Goal: Task Accomplishment & Management: Manage account settings

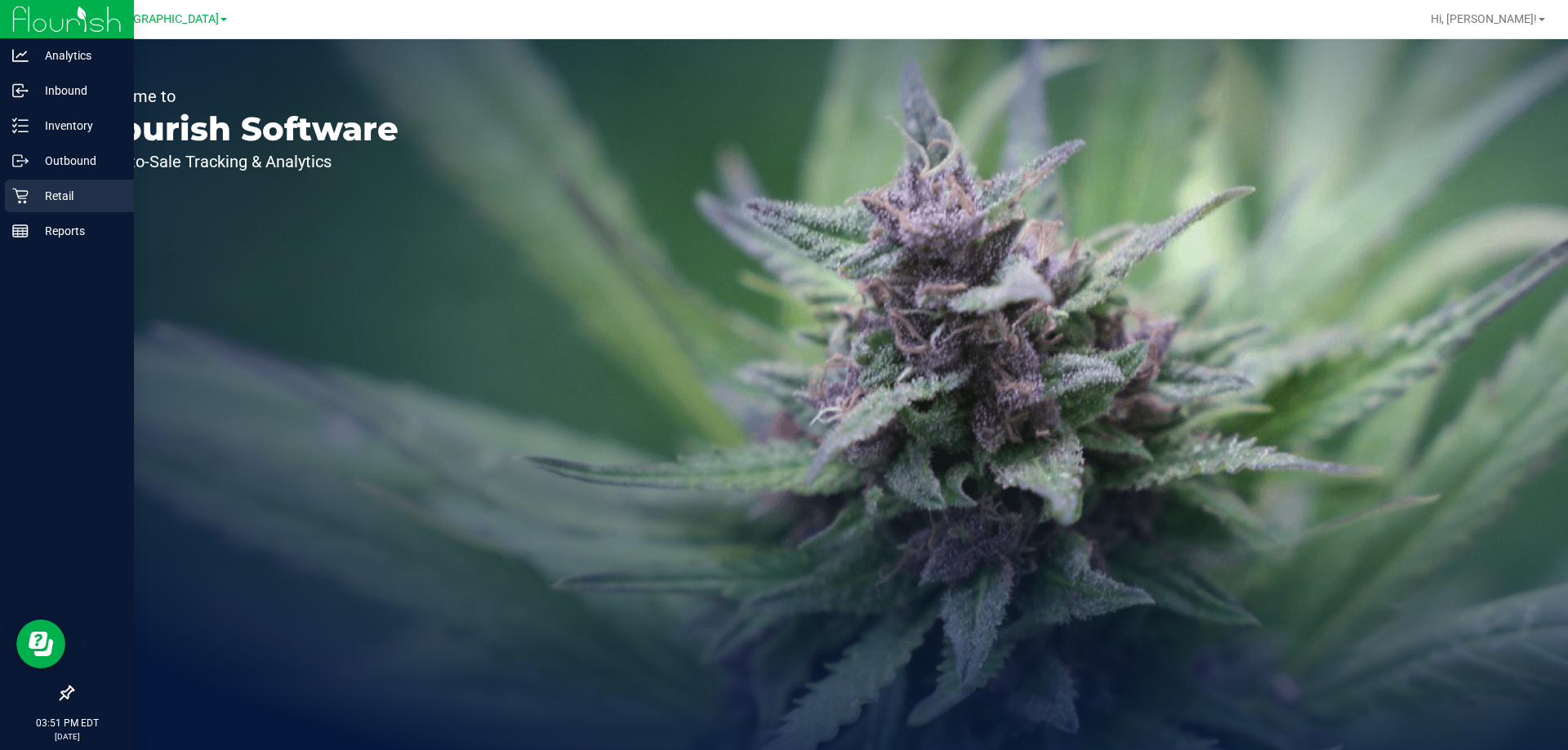
click at [24, 199] on icon at bounding box center [20, 196] width 17 height 17
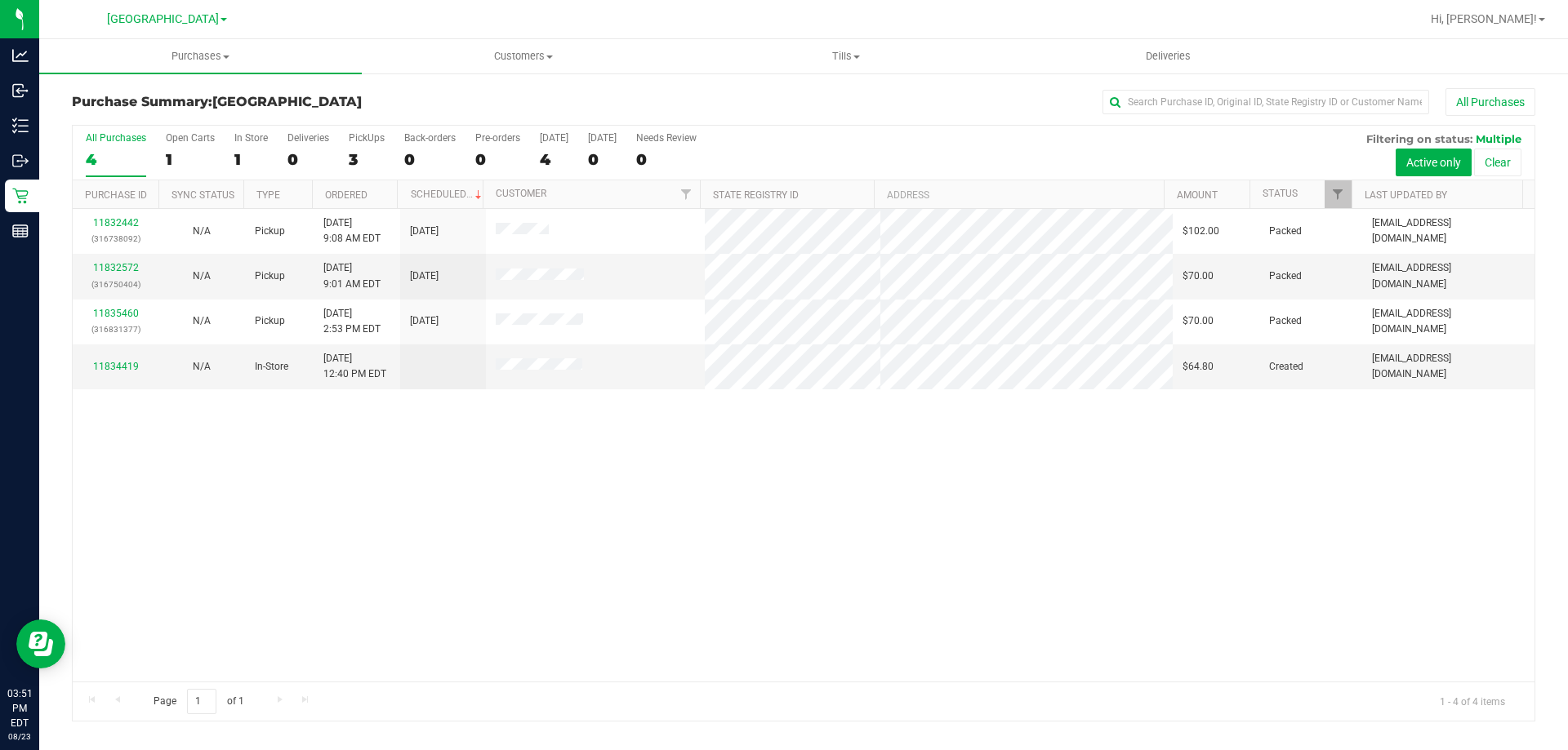
click at [676, 483] on div "11832442 (316738092) N/A Pickup 8/23/2025 9:08 AM EDT 8/23/2025 $102.00 Packed …" at bounding box center [803, 445] width 1462 height 473
click at [595, 602] on div "11832442 (316738092) N/A Pickup 8/23/2025 9:08 AM EDT 8/23/2025 $102.00 Packed …" at bounding box center [803, 445] width 1462 height 473
click at [120, 358] on link "11835978" at bounding box center [116, 358] width 46 height 12
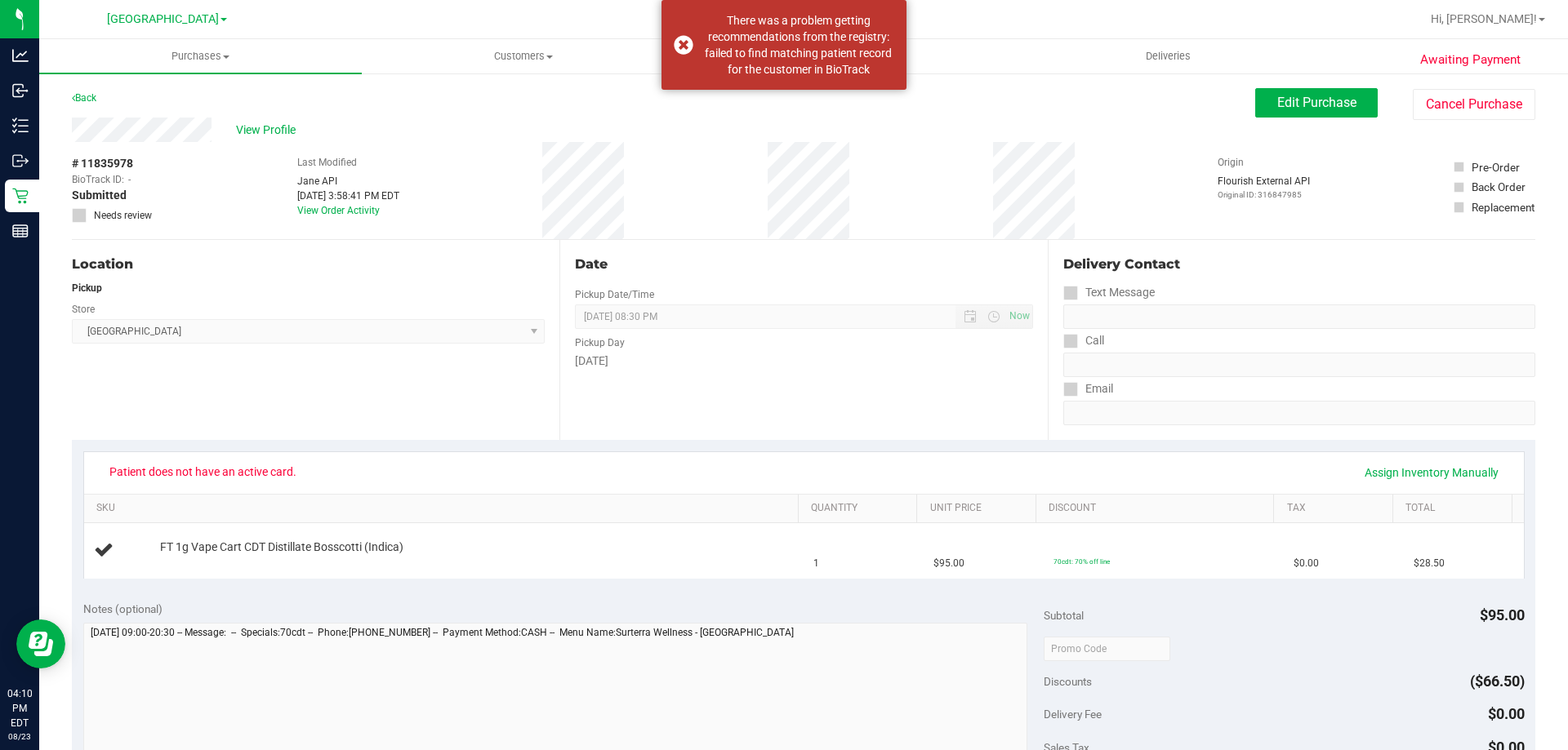
click at [577, 477] on div "Patient does not have an active card. Assign Inventory Manually" at bounding box center [804, 473] width 1411 height 28
click at [955, 109] on div "Back Edit Purchase Cancel Purchase" at bounding box center [804, 103] width 1464 height 30
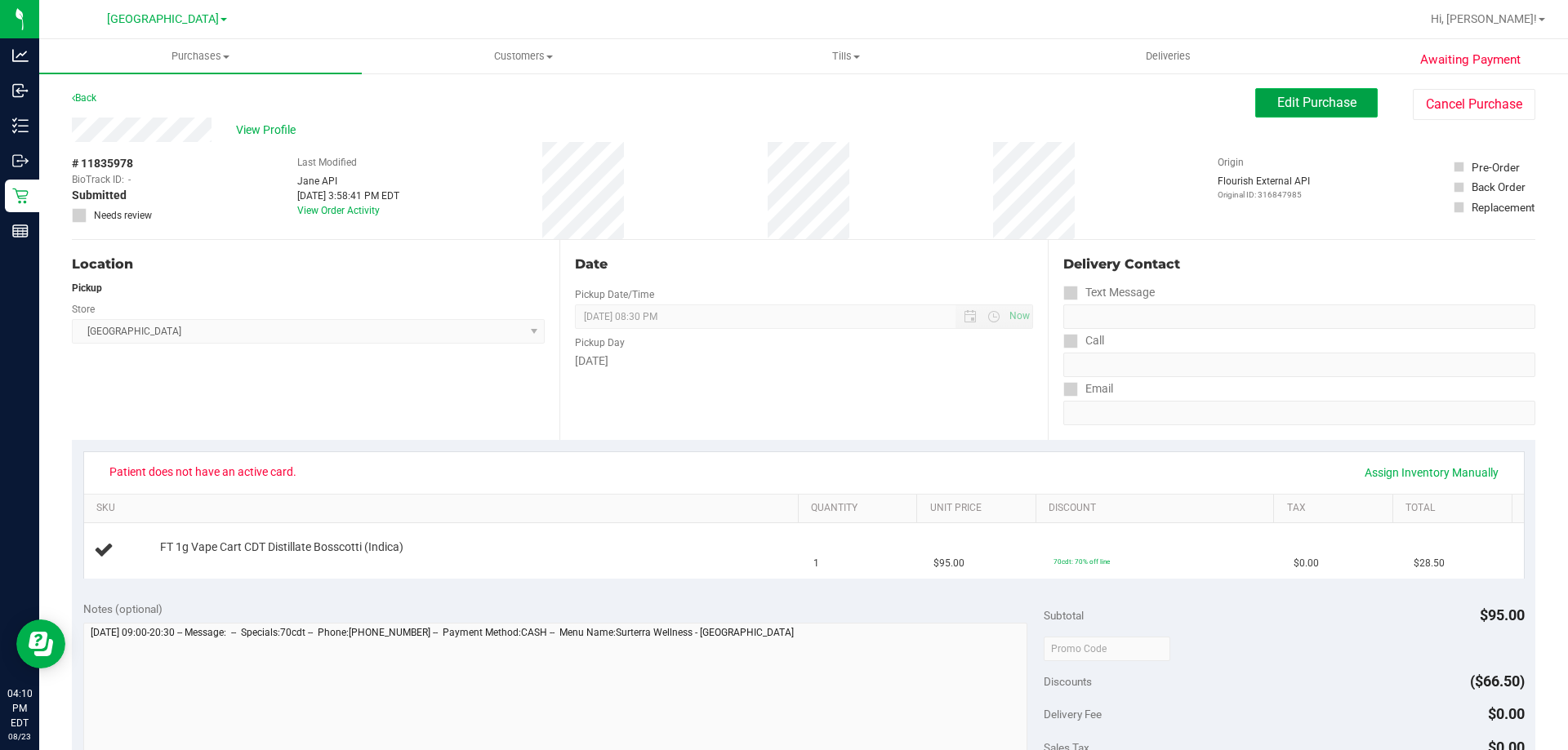
click at [1333, 100] on span "Edit Purchase" at bounding box center [1318, 103] width 79 height 16
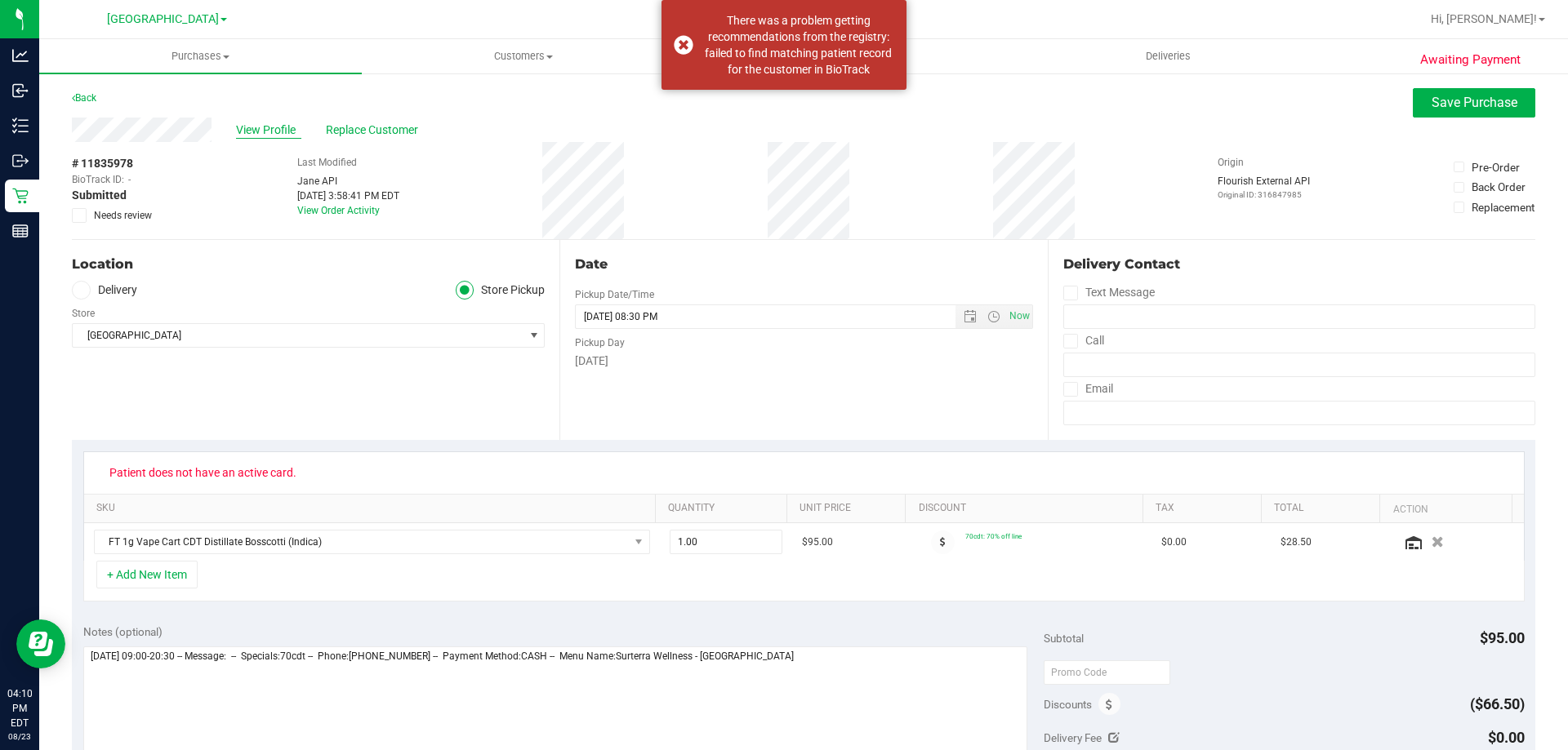
click at [278, 130] on span "View Profile" at bounding box center [268, 130] width 65 height 17
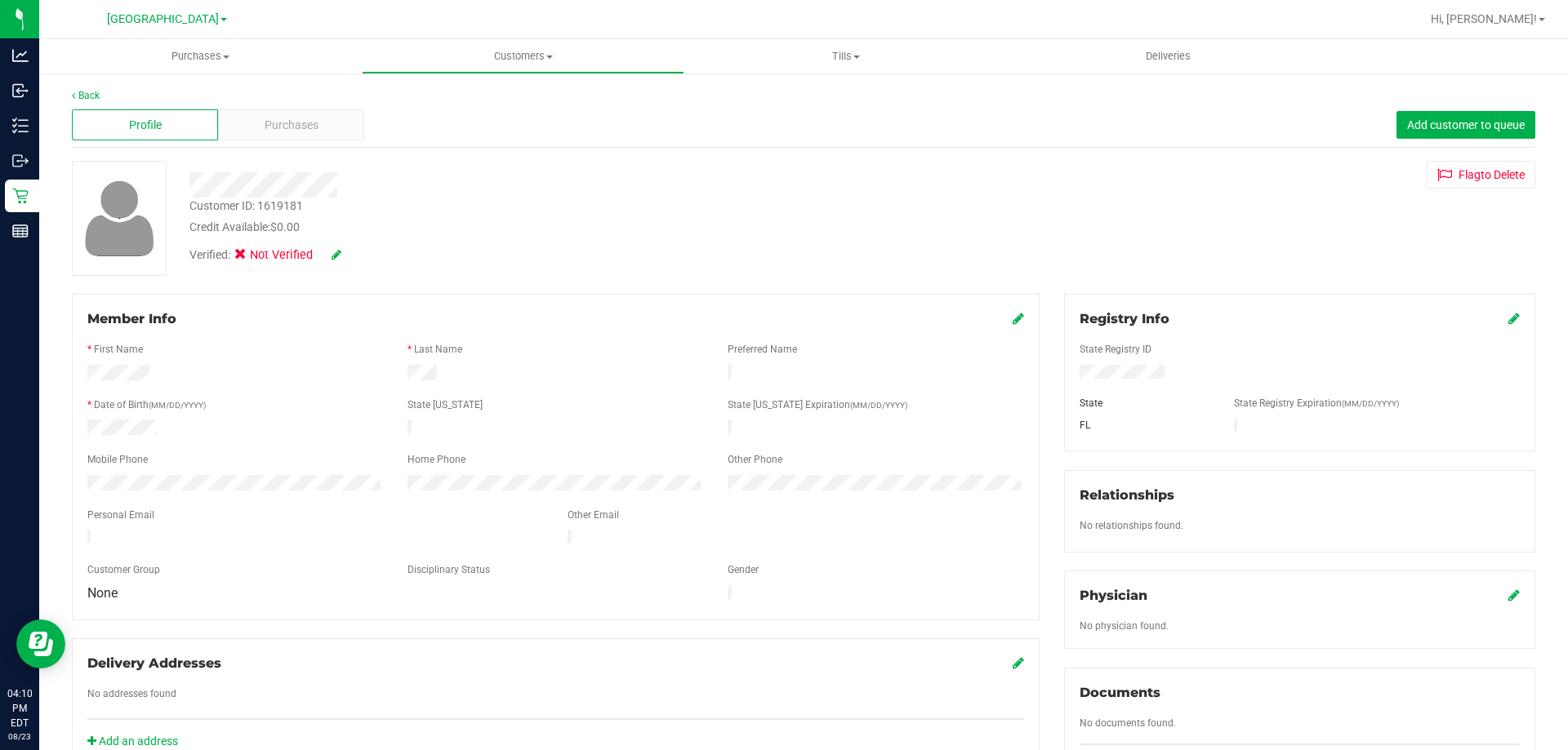
click at [1493, 317] on div "Registry Info" at bounding box center [1300, 320] width 441 height 20
click at [1509, 320] on icon at bounding box center [1515, 318] width 12 height 13
click at [744, 415] on div "Member Info * First Name * Last Name Preferred Name * Date of Birth (MM/DD/YYYY…" at bounding box center [803, 714] width 1488 height 842
click at [1506, 322] on icon at bounding box center [1513, 320] width 15 height 13
click at [483, 246] on div "Verified: Not Verified" at bounding box center [549, 253] width 744 height 36
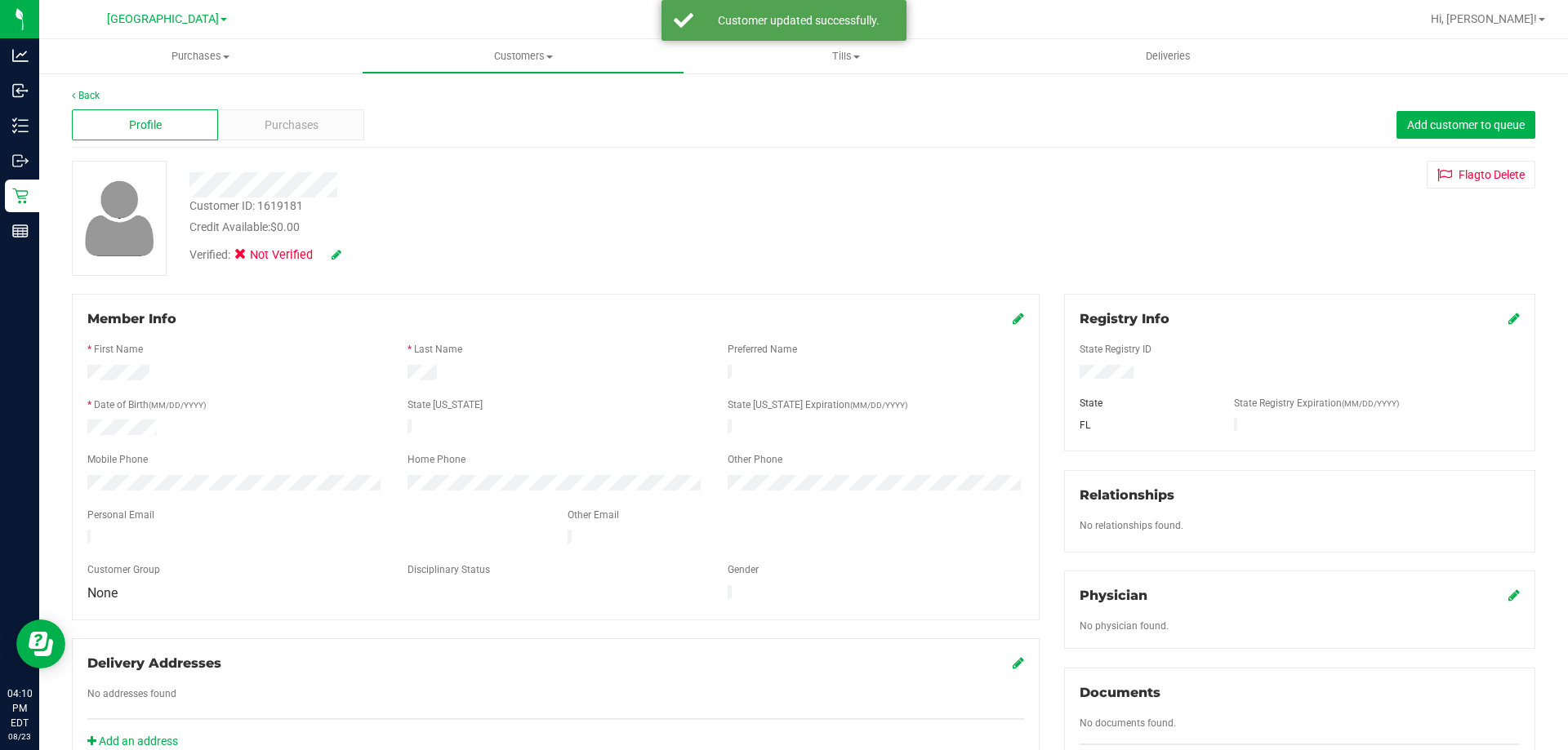
click at [336, 254] on icon at bounding box center [337, 255] width 10 height 12
click at [248, 257] on icon at bounding box center [245, 257] width 11 height 0
click at [0, 0] on input "Medical" at bounding box center [0, 0] width 0 height 0
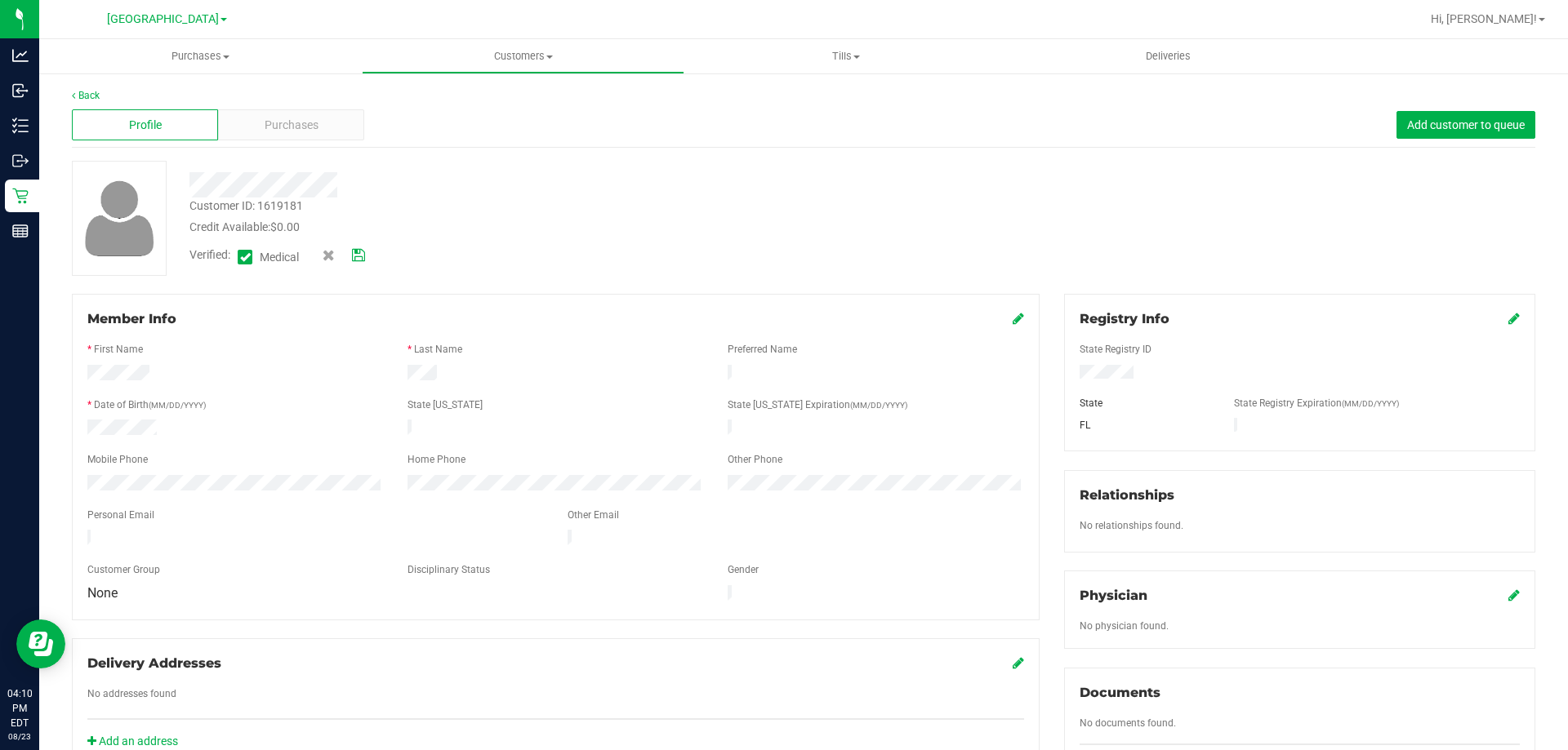
click at [356, 250] on icon at bounding box center [358, 256] width 13 height 12
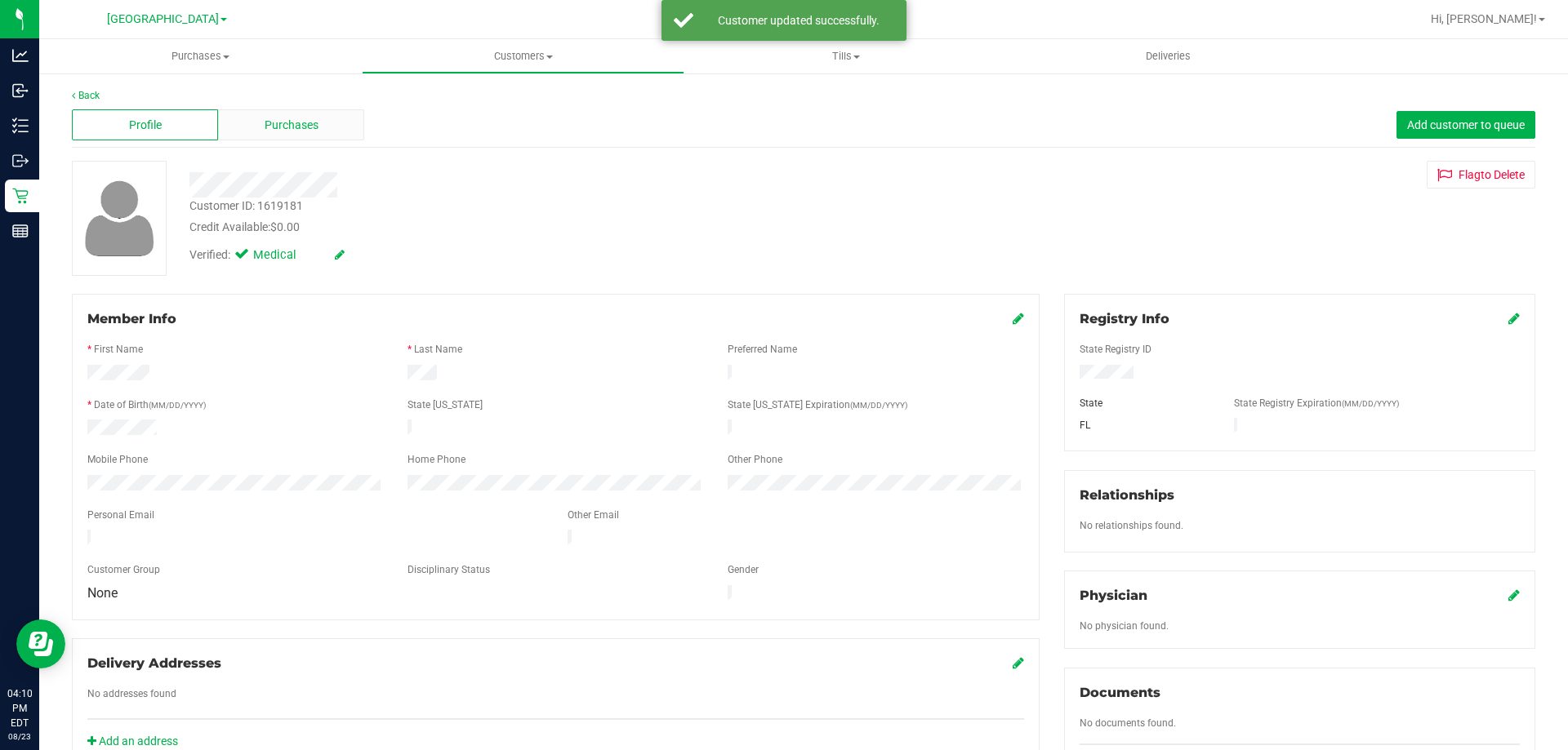
click at [326, 124] on div "Purchases" at bounding box center [291, 125] width 147 height 31
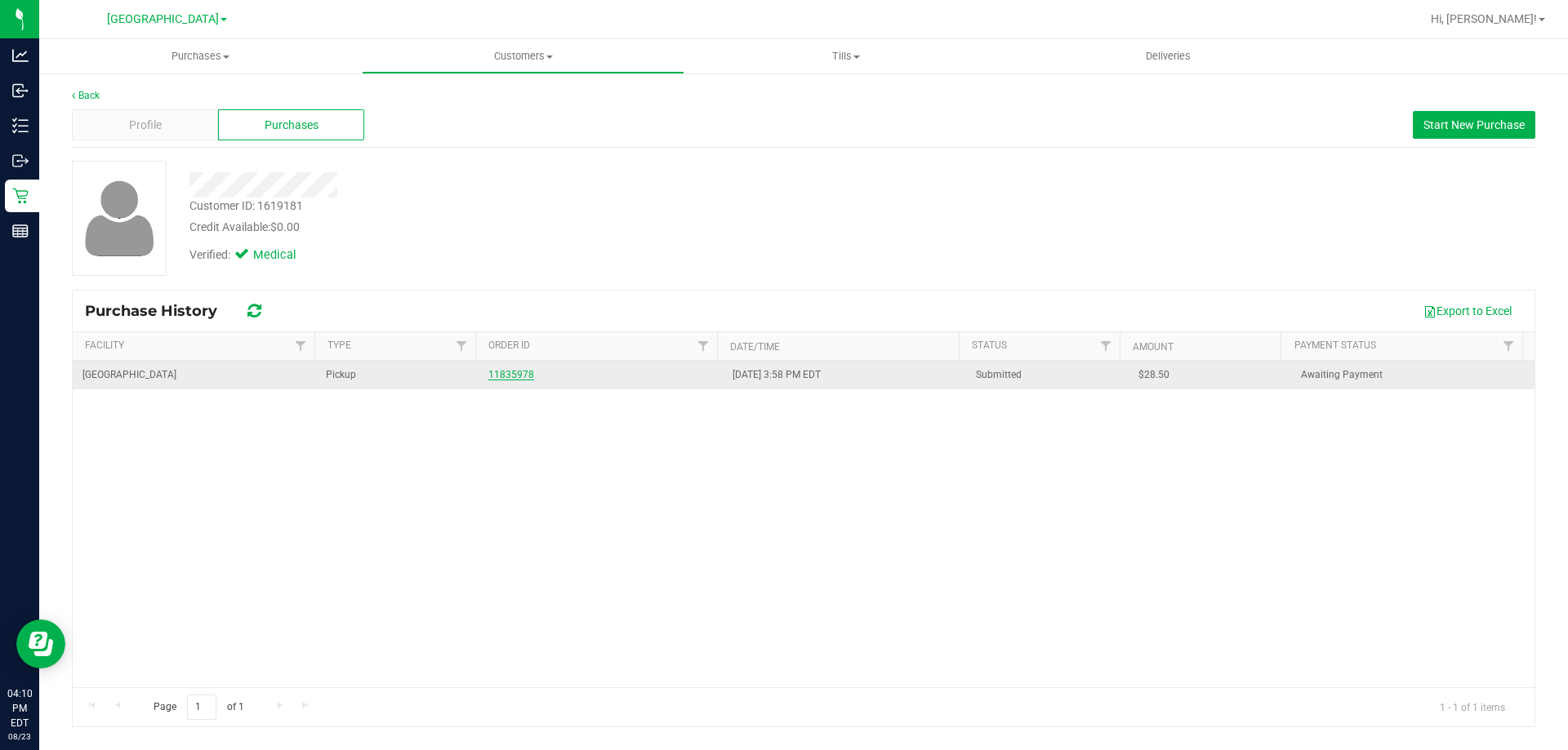
click at [519, 373] on link "11835978" at bounding box center [511, 375] width 46 height 12
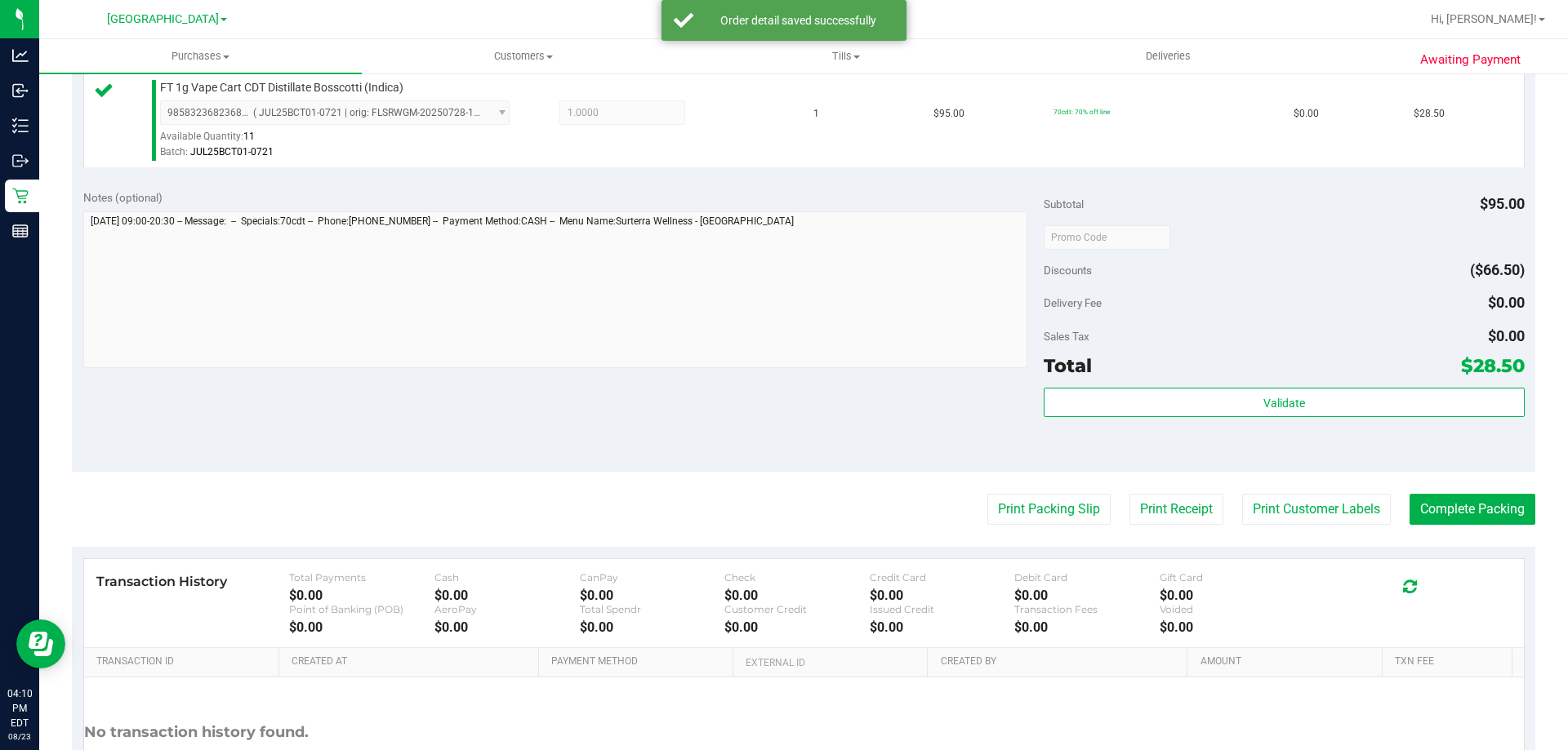
scroll to position [490, 0]
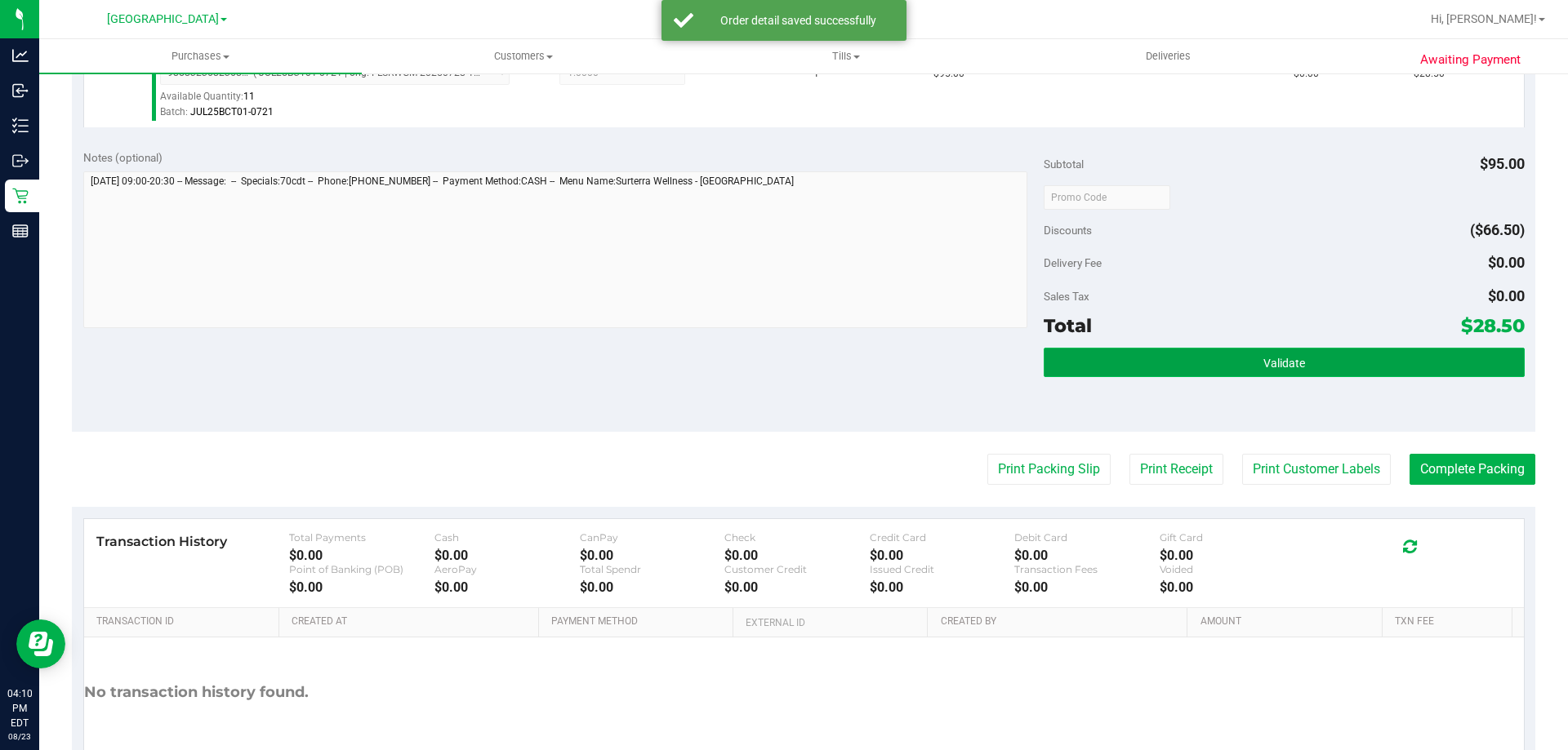
click at [1371, 363] on button "Validate" at bounding box center [1284, 363] width 480 height 30
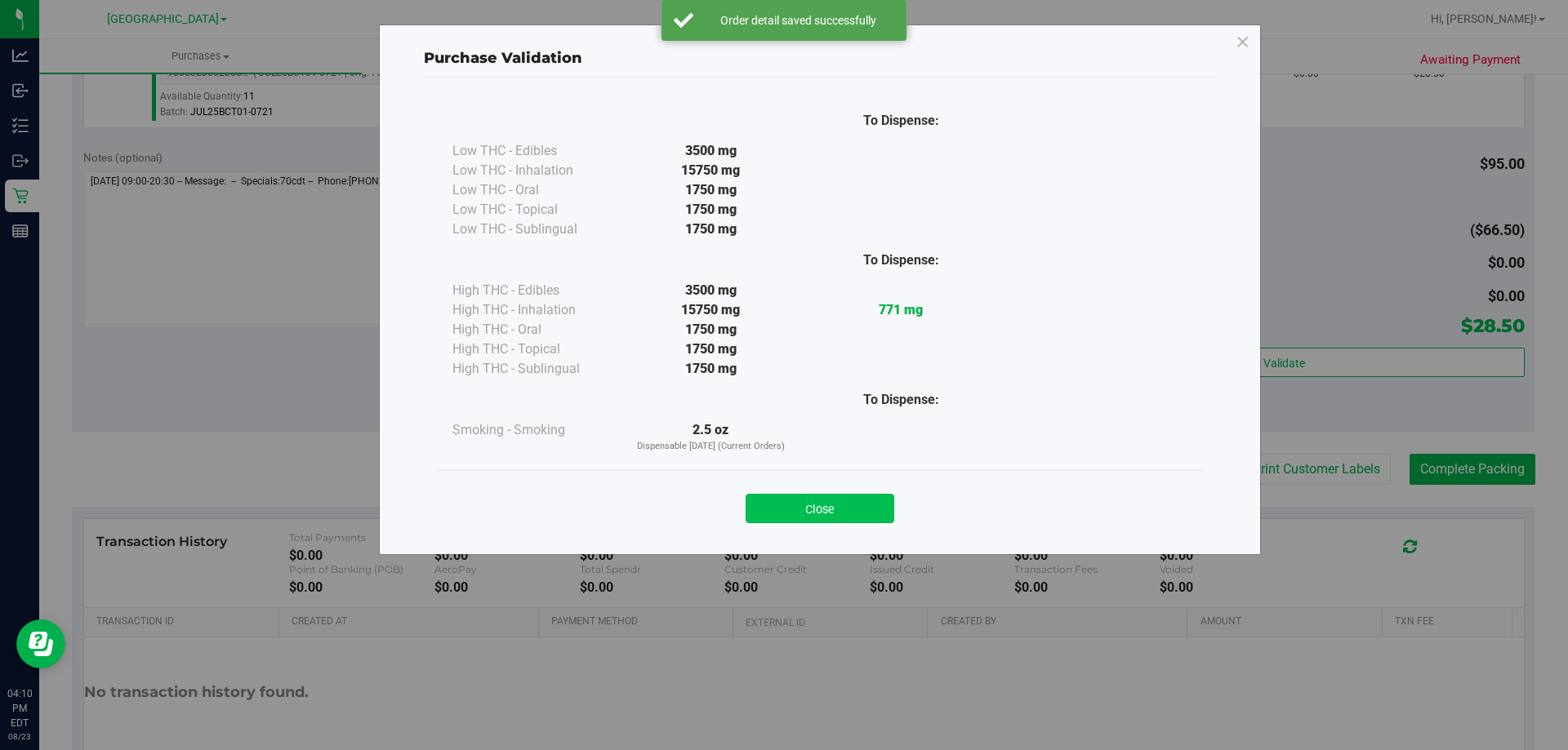
click at [816, 511] on button "Close" at bounding box center [820, 509] width 148 height 30
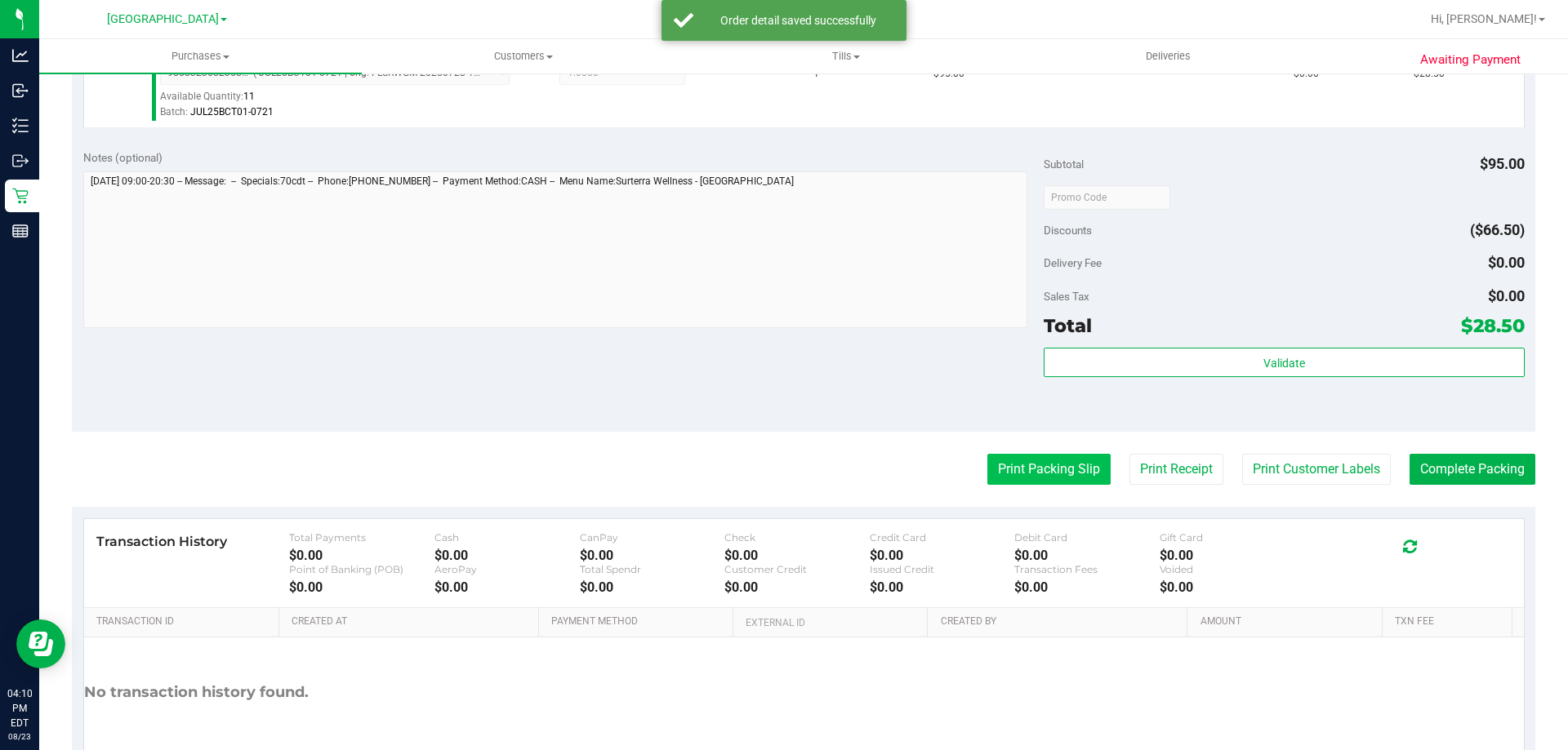
click at [1063, 464] on button "Print Packing Slip" at bounding box center [1049, 469] width 124 height 31
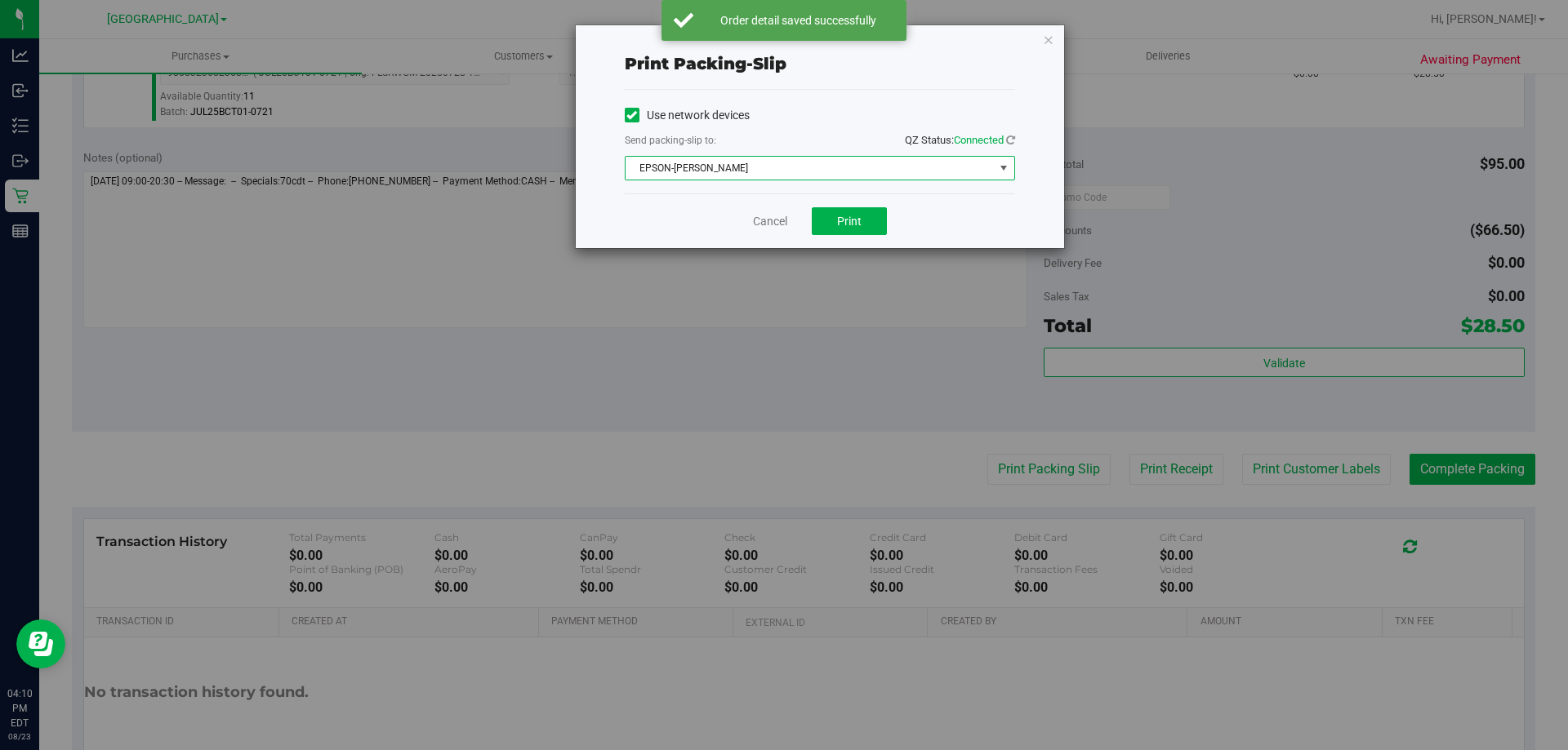
click at [847, 165] on span "EPSON-AUDREY-KITCHING" at bounding box center [810, 167] width 368 height 23
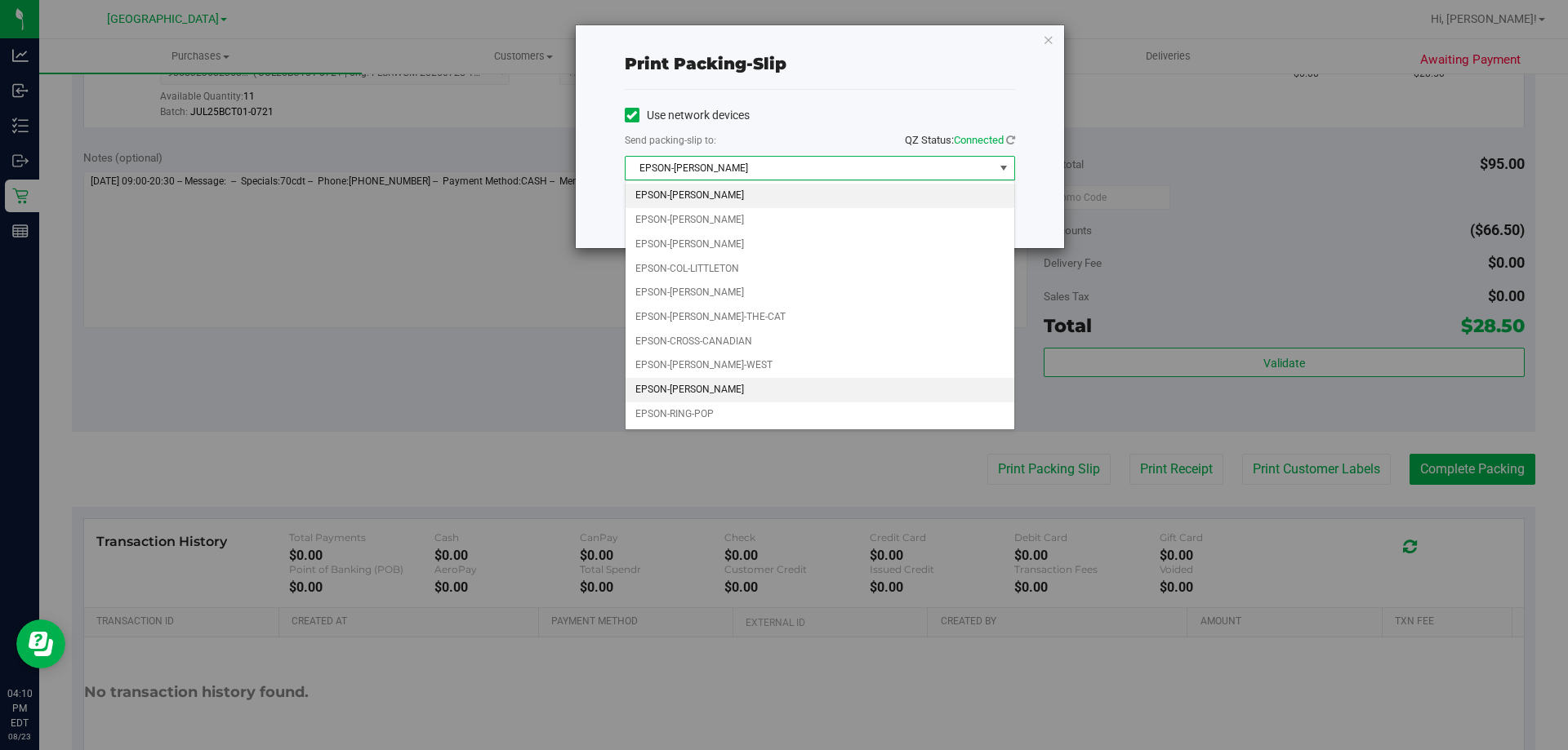
click at [718, 383] on li "EPSON-LIONEL-RICHIE" at bounding box center [820, 390] width 389 height 25
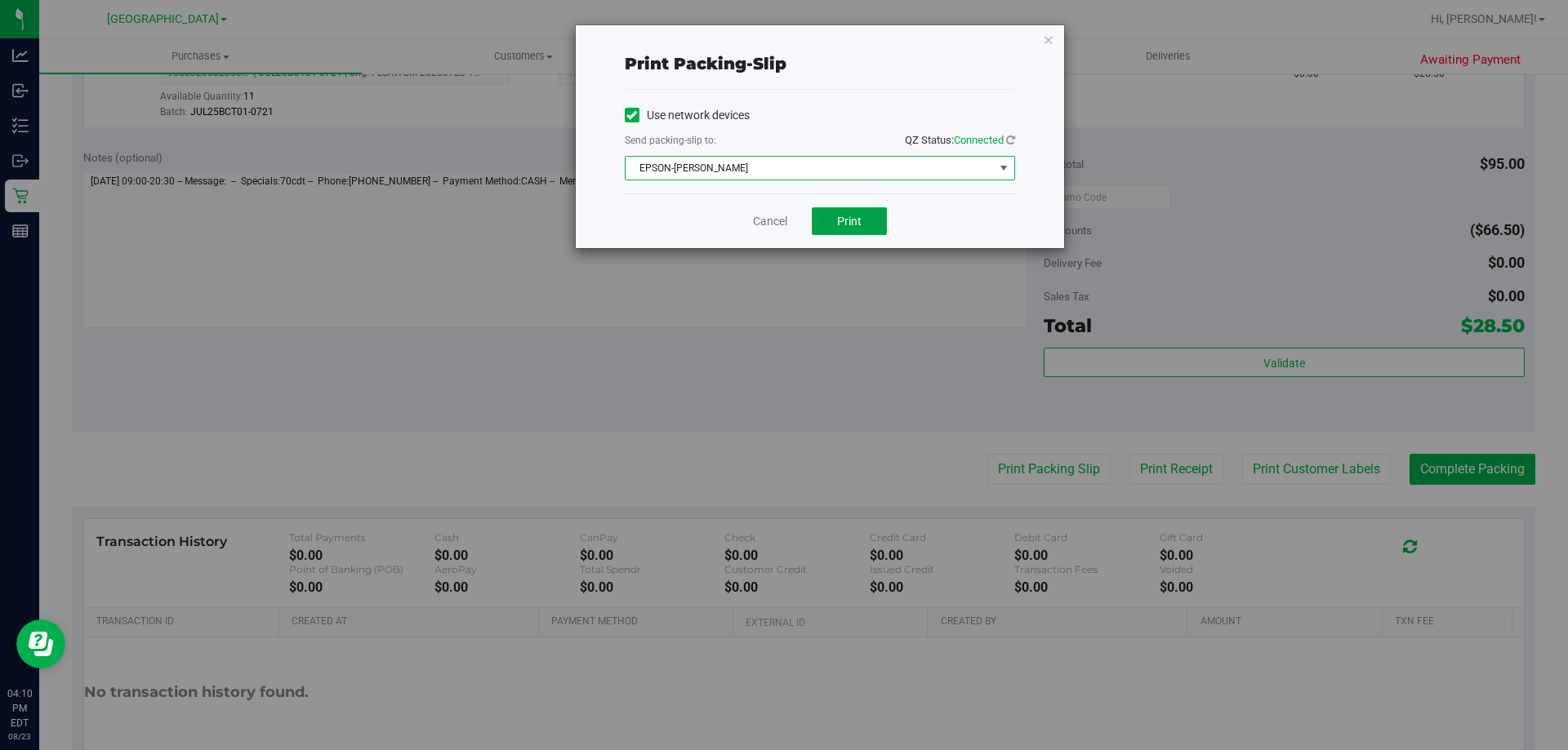
click at [863, 215] on button "Print" at bounding box center [849, 222] width 75 height 28
click at [774, 219] on link "Cancel" at bounding box center [770, 221] width 35 height 17
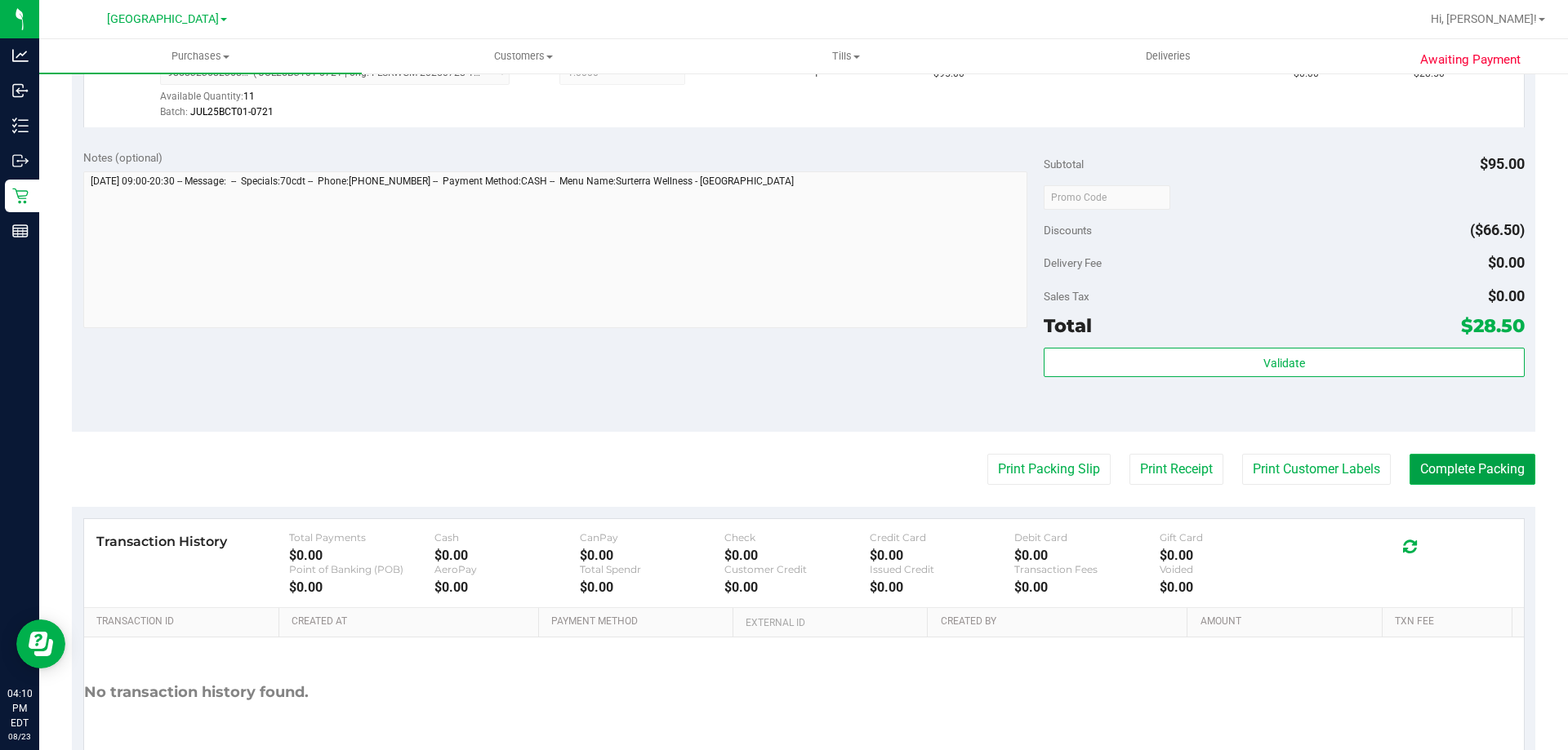
click at [1466, 461] on button "Complete Packing" at bounding box center [1472, 469] width 126 height 31
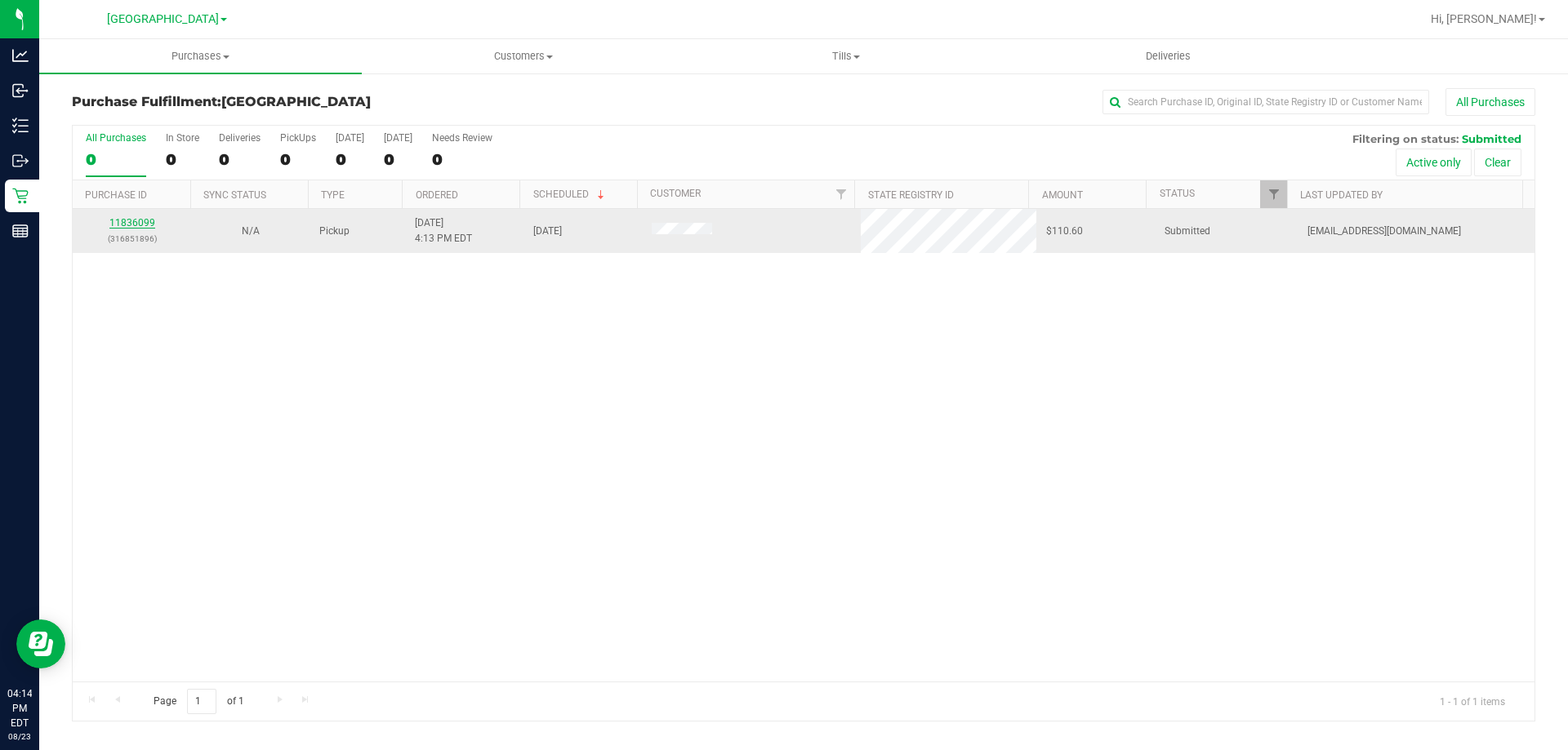
click at [136, 222] on link "11836099" at bounding box center [133, 223] width 46 height 12
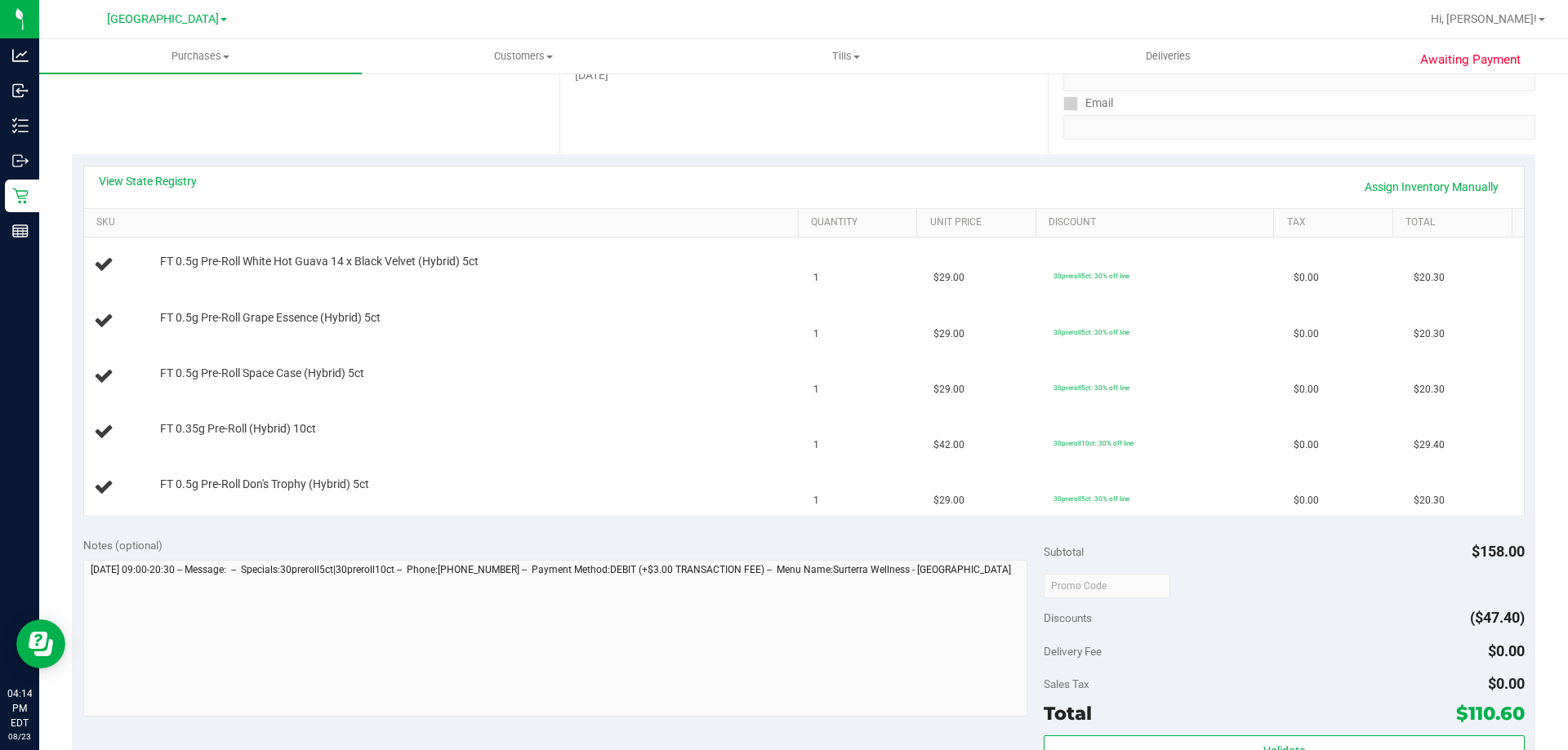
scroll to position [327, 0]
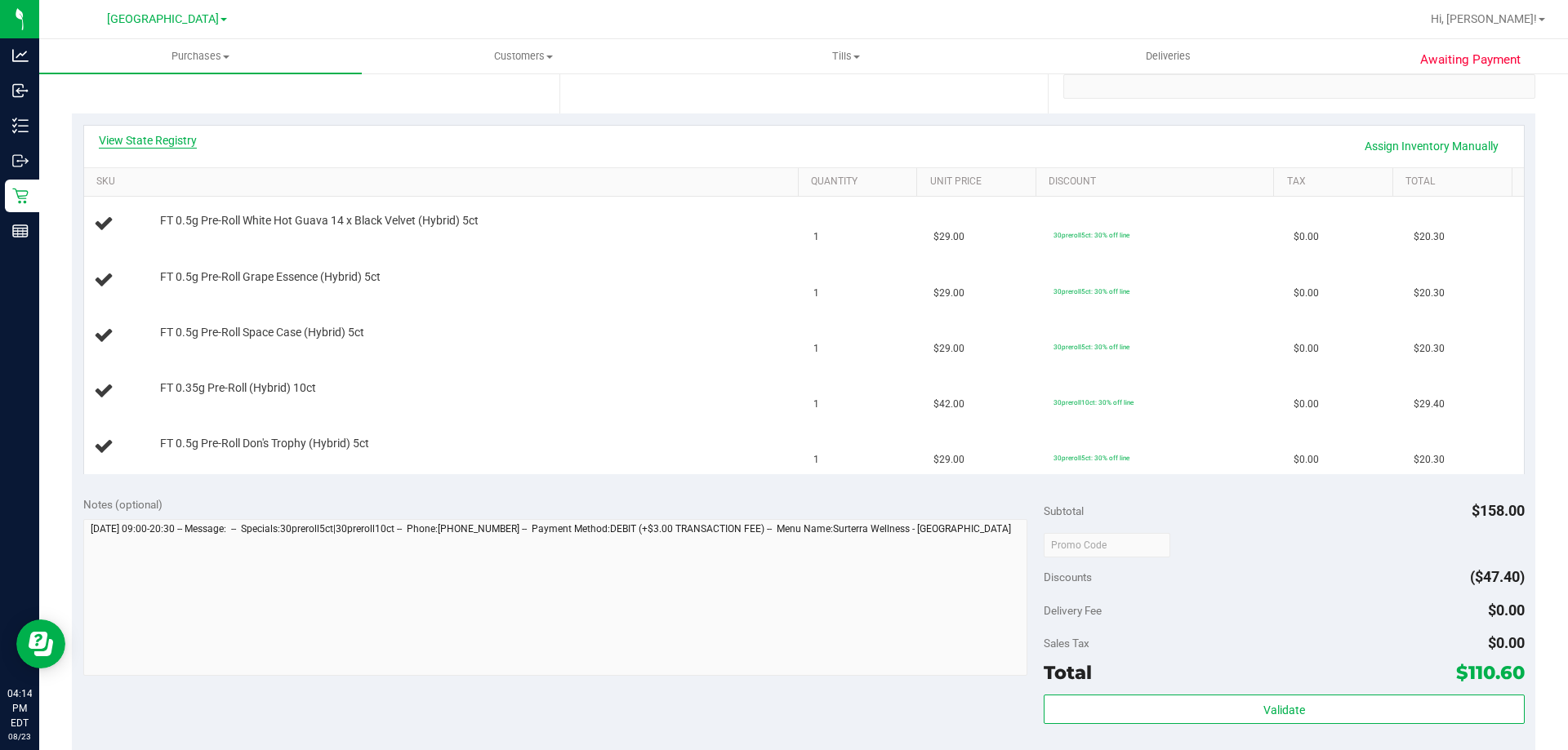
click at [180, 143] on link "View State Registry" at bounding box center [147, 141] width 98 height 17
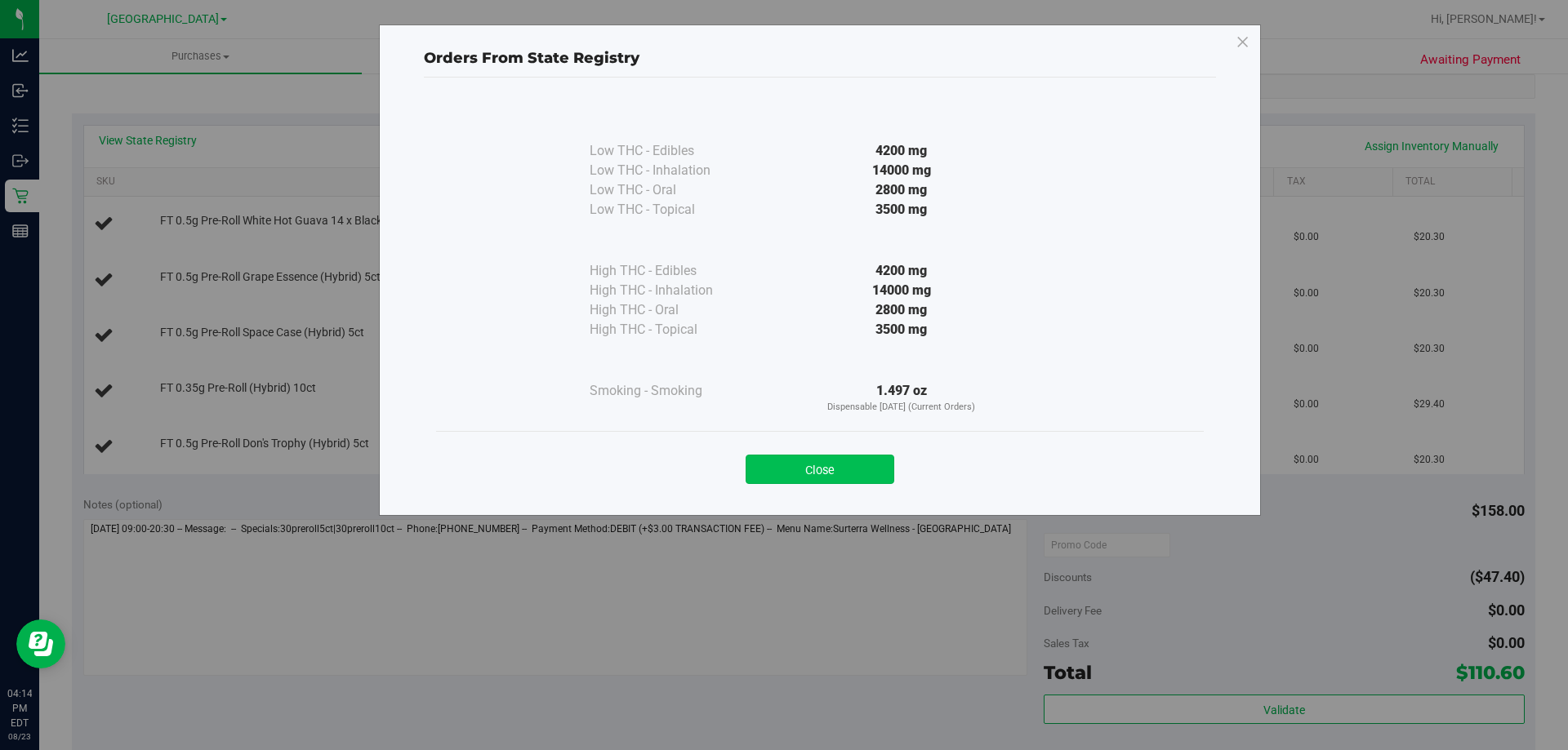
click at [826, 466] on button "Close" at bounding box center [820, 470] width 148 height 30
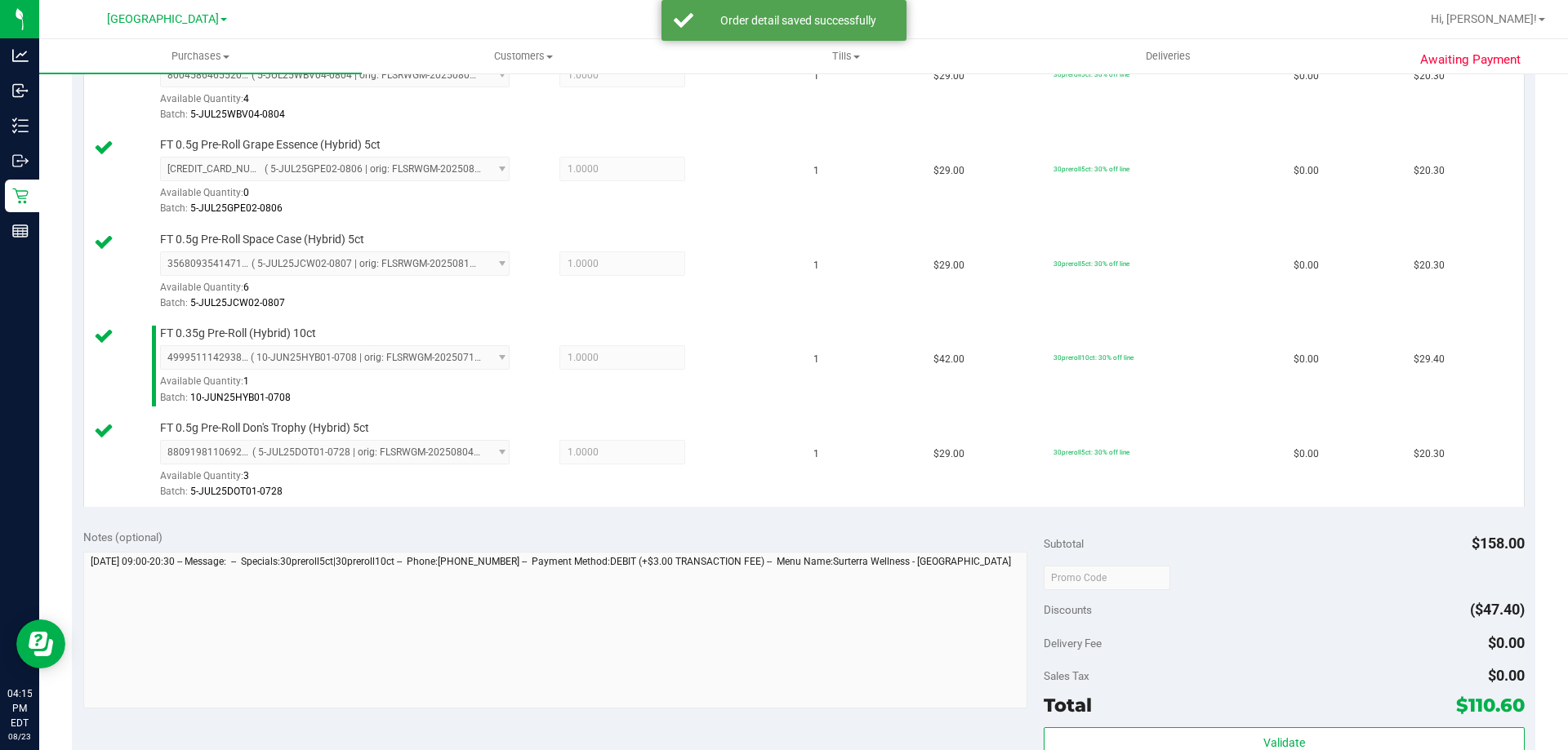
scroll to position [816, 0]
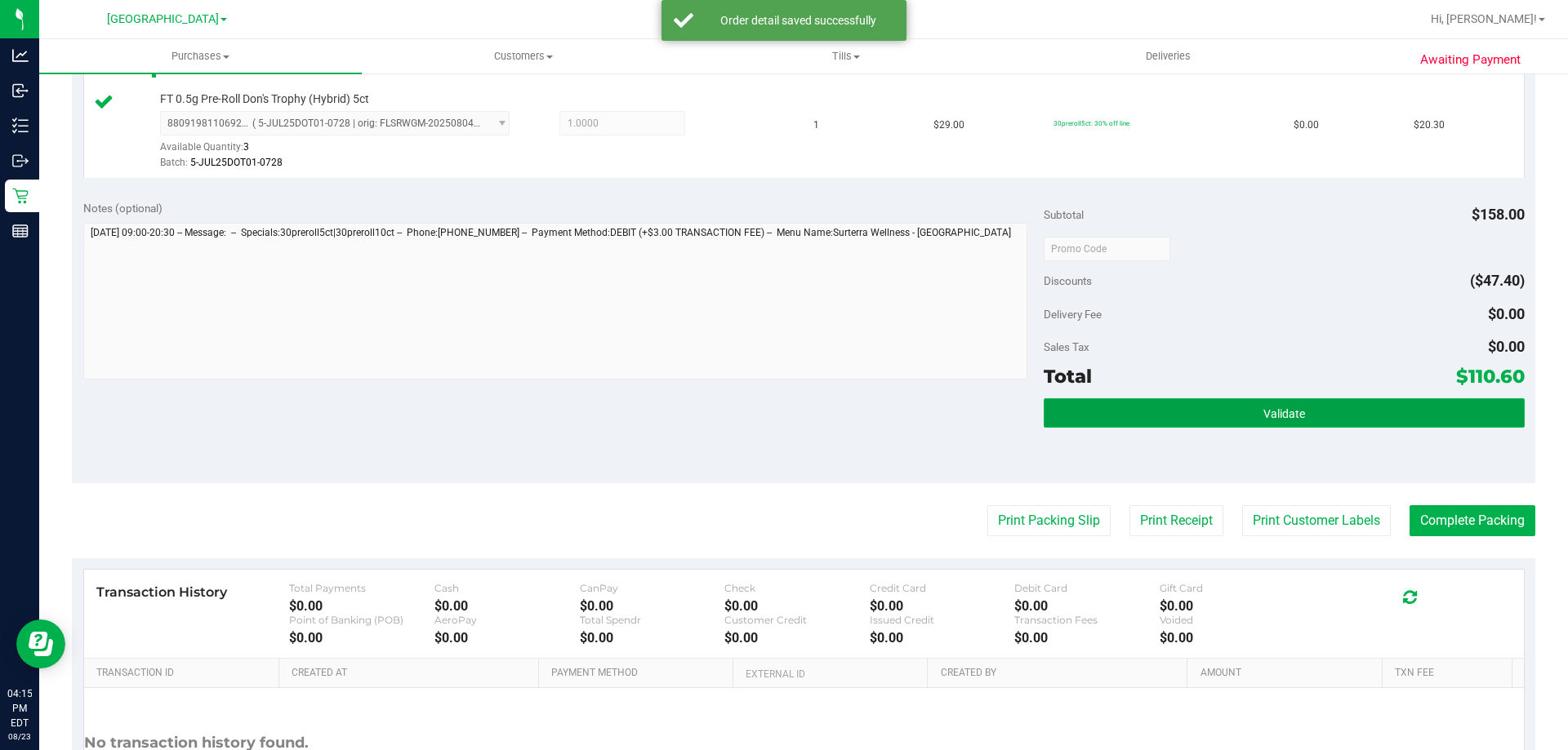
click at [1347, 422] on button "Validate" at bounding box center [1284, 414] width 480 height 30
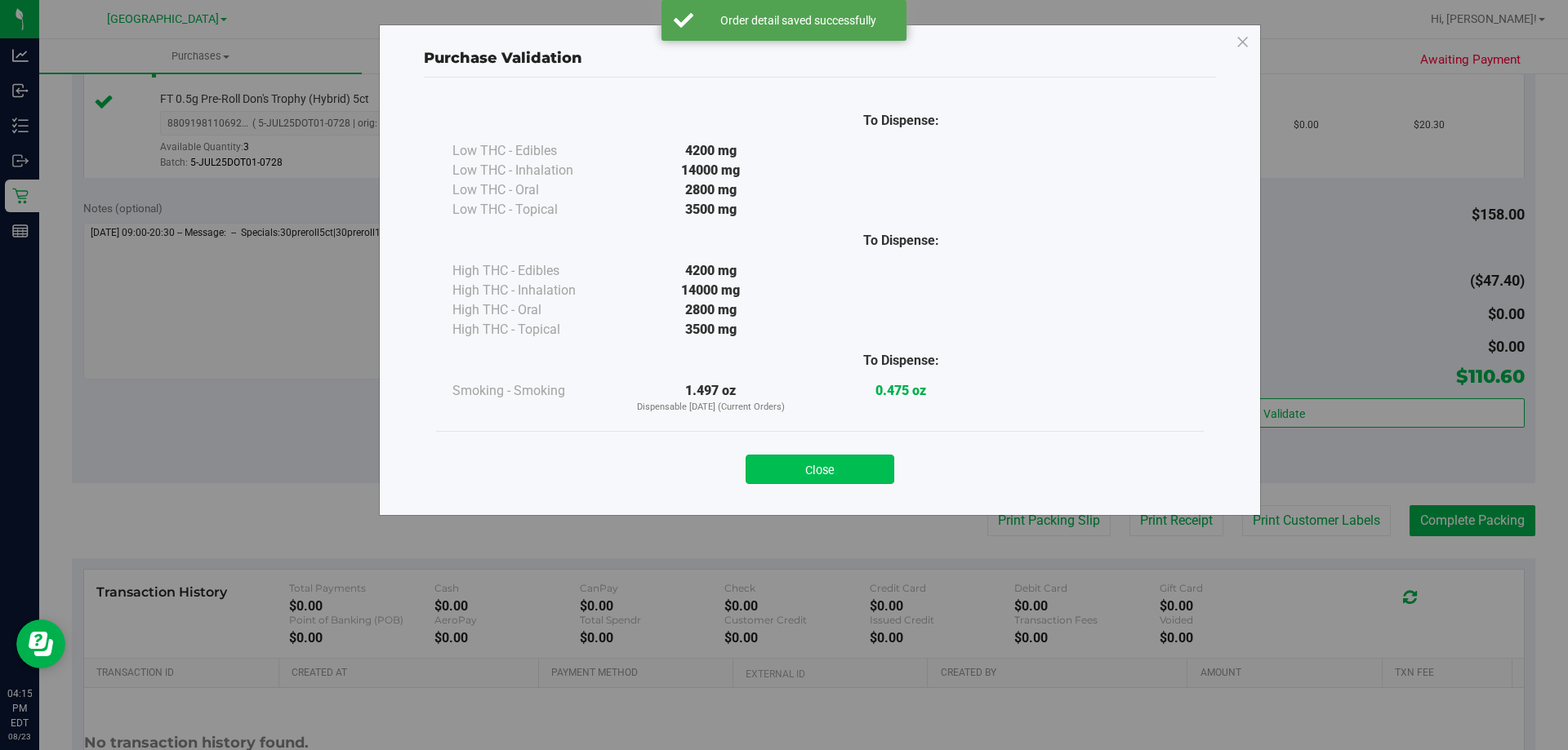
click at [877, 465] on button "Close" at bounding box center [820, 470] width 148 height 30
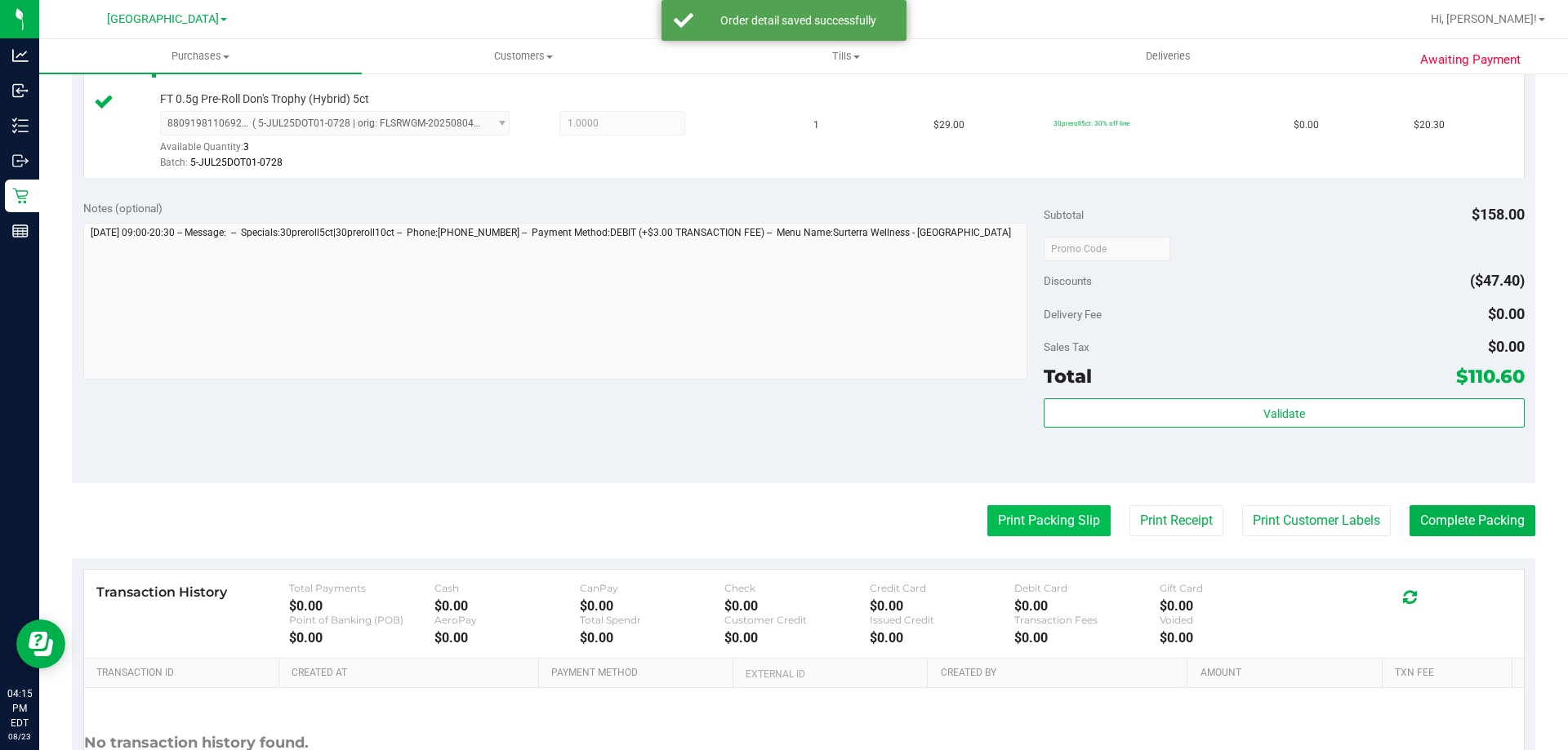
click at [1041, 523] on button "Print Packing Slip" at bounding box center [1049, 520] width 124 height 31
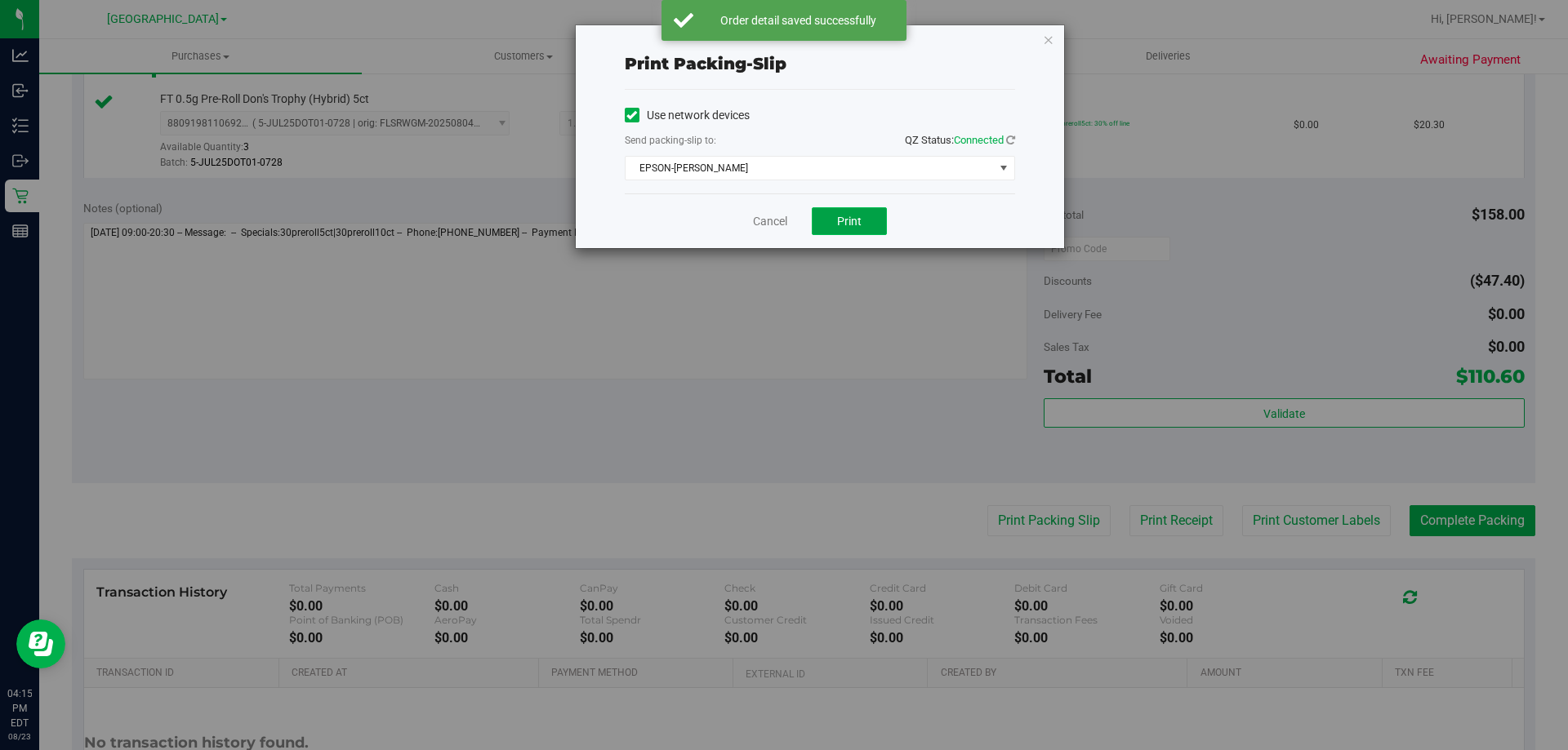
click at [847, 222] on span "Print" at bounding box center [849, 221] width 25 height 13
click at [783, 217] on link "Cancel" at bounding box center [770, 221] width 35 height 17
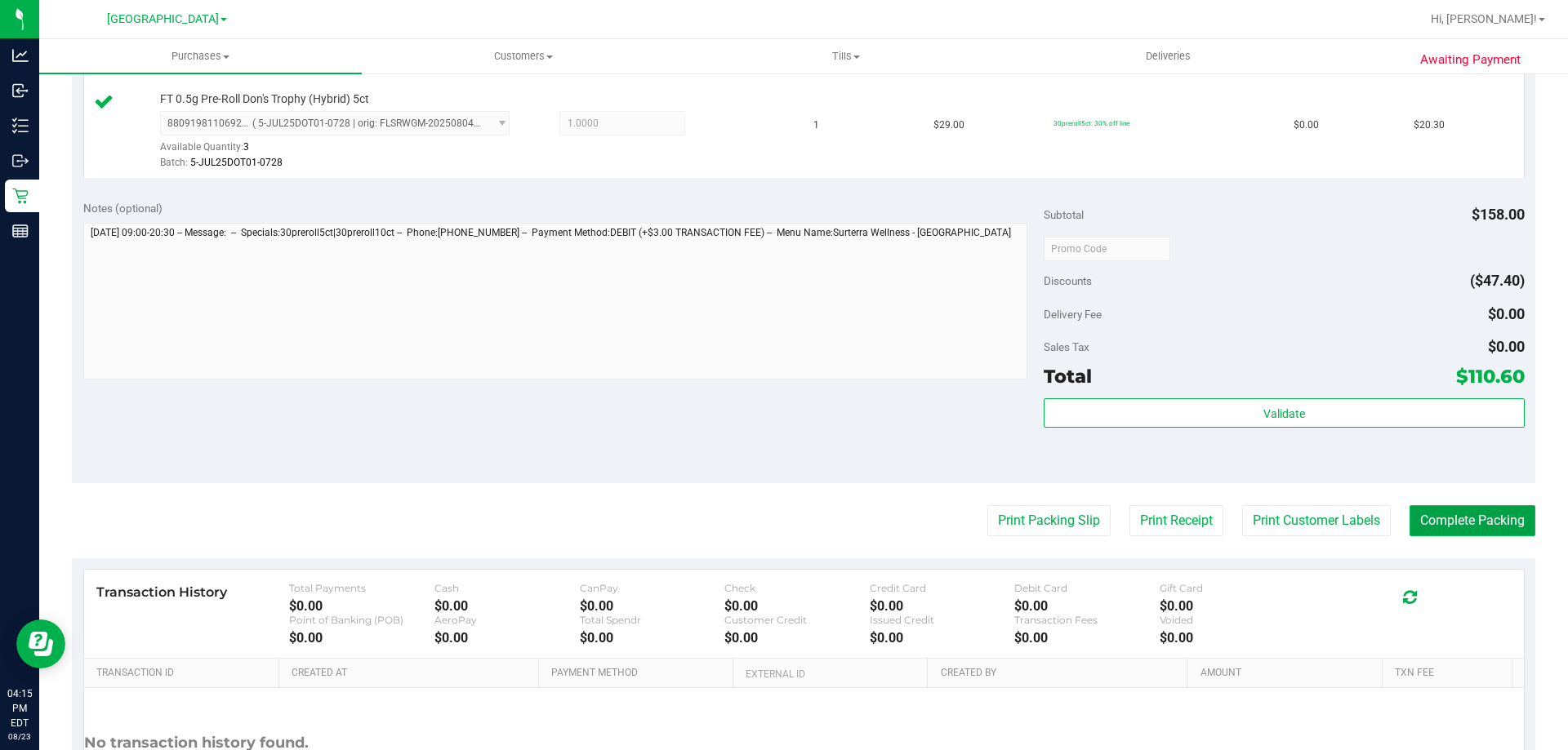
click at [1443, 533] on button "Complete Packing" at bounding box center [1472, 520] width 126 height 31
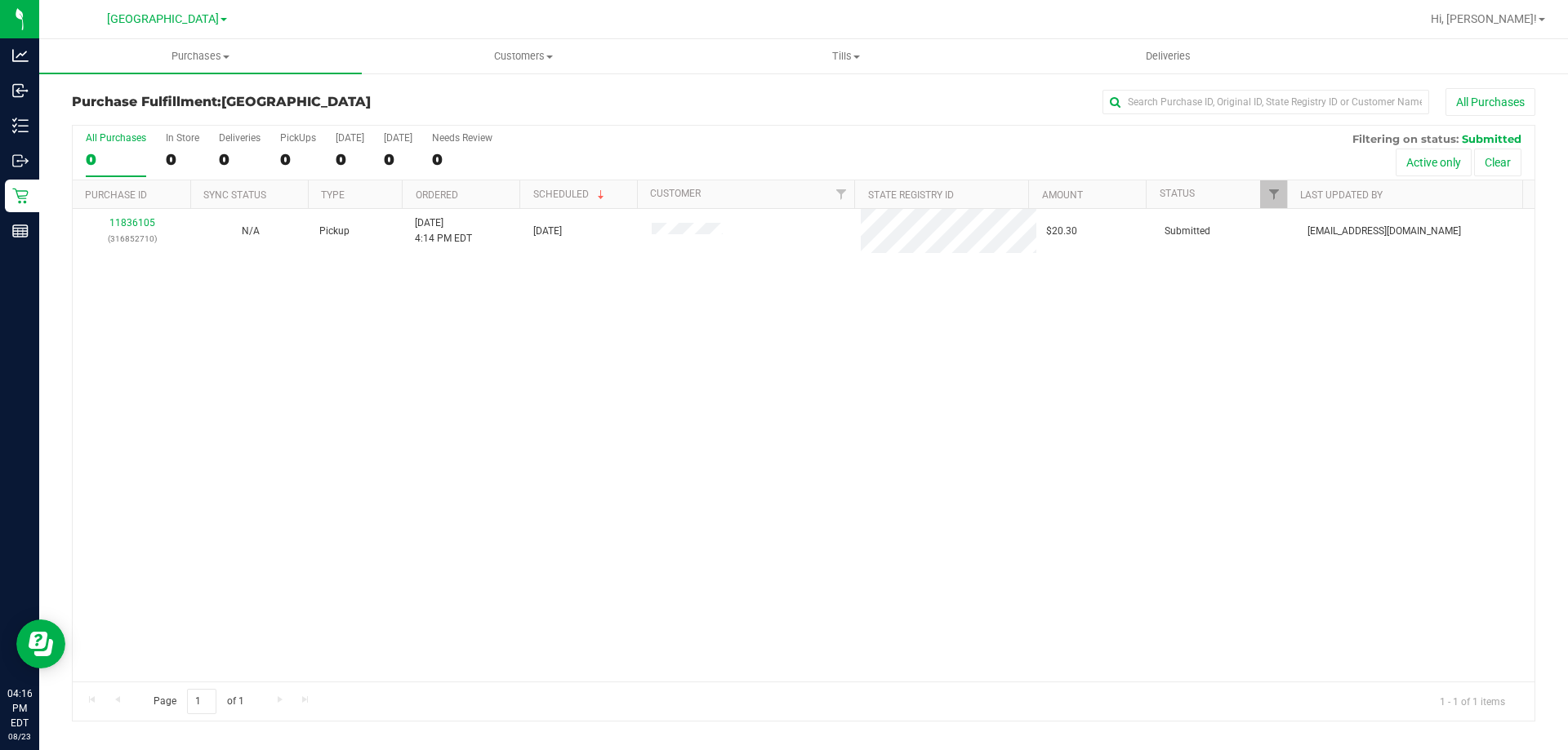
click at [762, 418] on div "11836105 (316852710) N/A Pickup 8/23/2025 4:14 PM EDT 8/23/2025 $20.30 Submitte…" at bounding box center [803, 445] width 1462 height 473
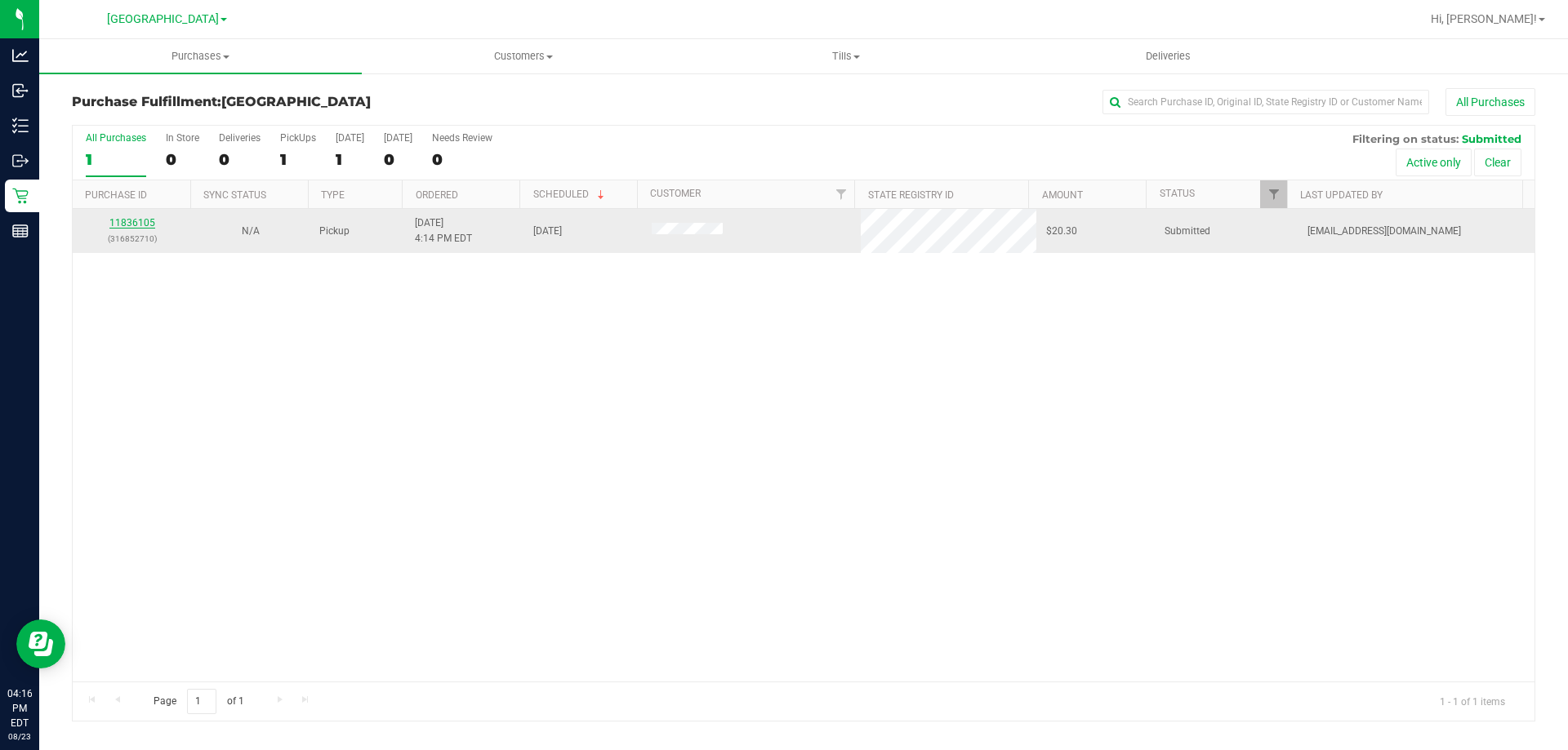
click at [126, 222] on link "11836105" at bounding box center [133, 223] width 46 height 12
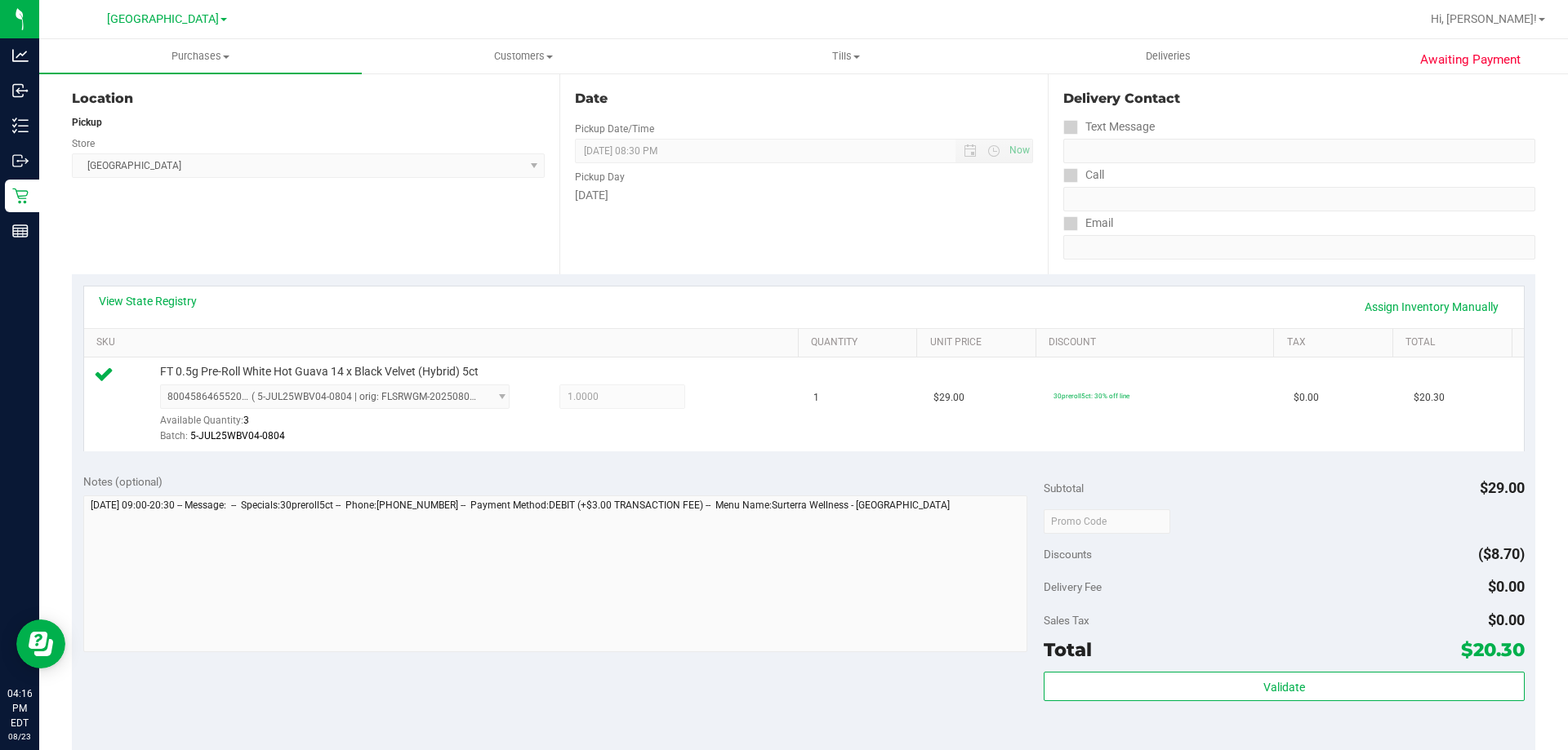
scroll to position [409, 0]
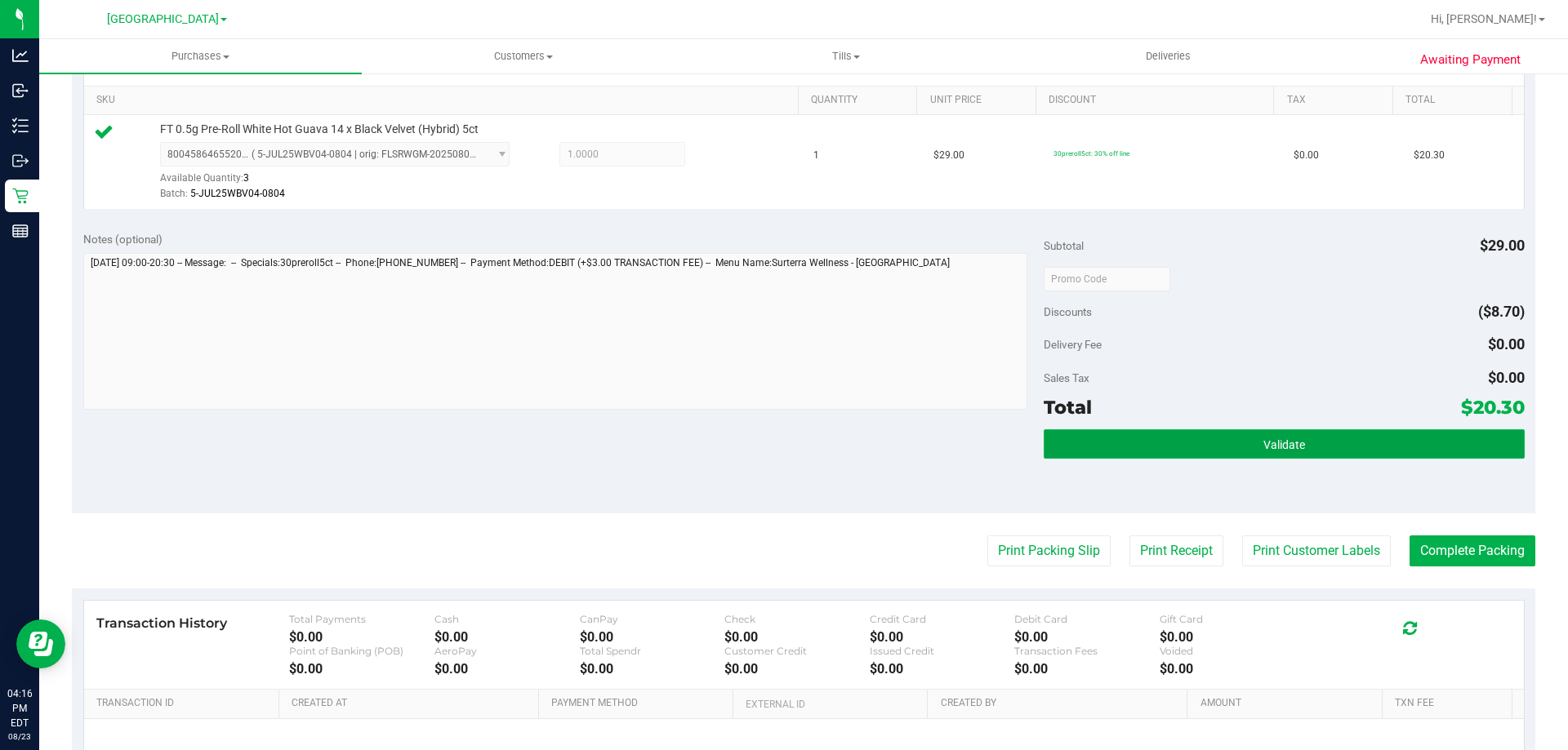
click at [1281, 434] on button "Validate" at bounding box center [1284, 444] width 480 height 30
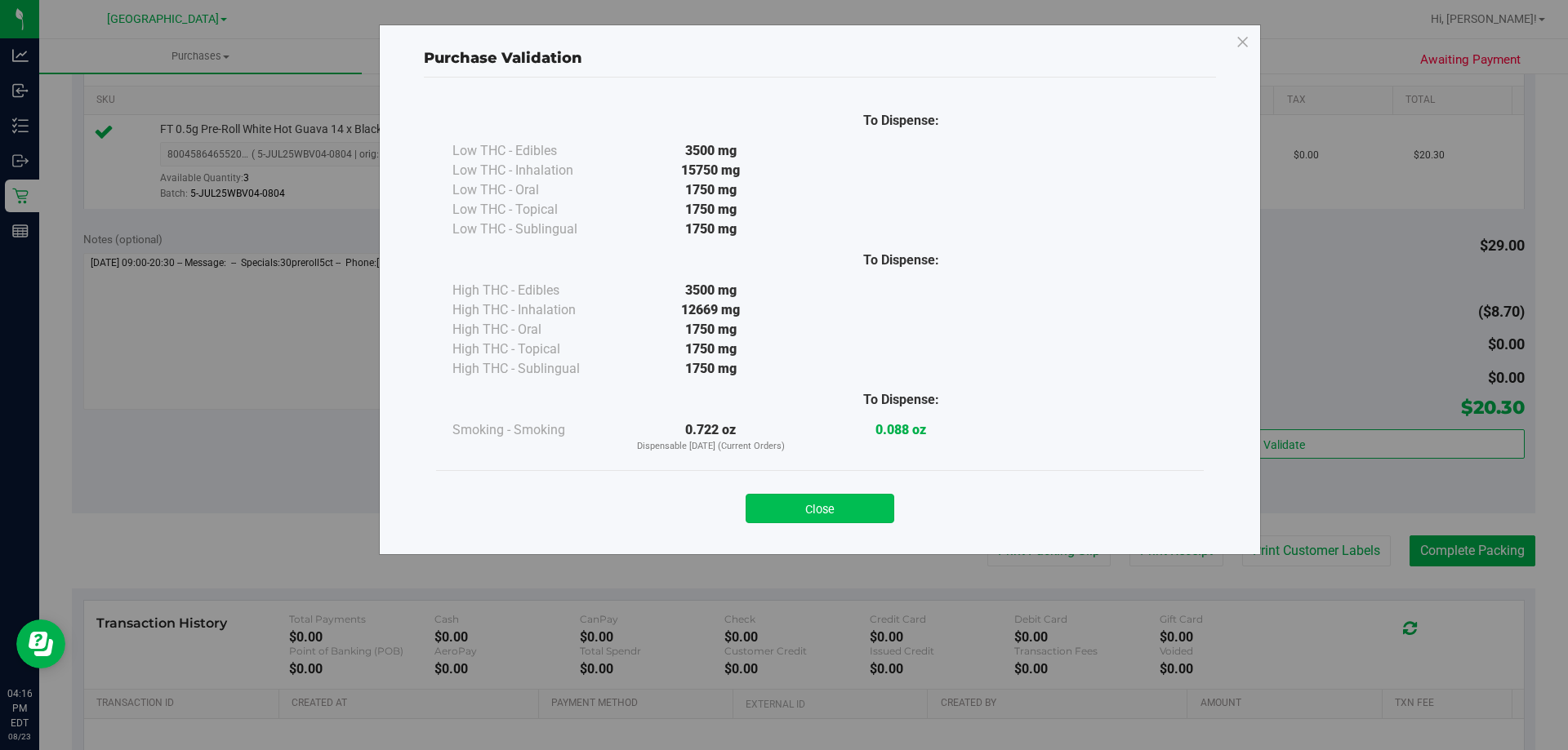
click at [841, 516] on button "Close" at bounding box center [820, 509] width 148 height 30
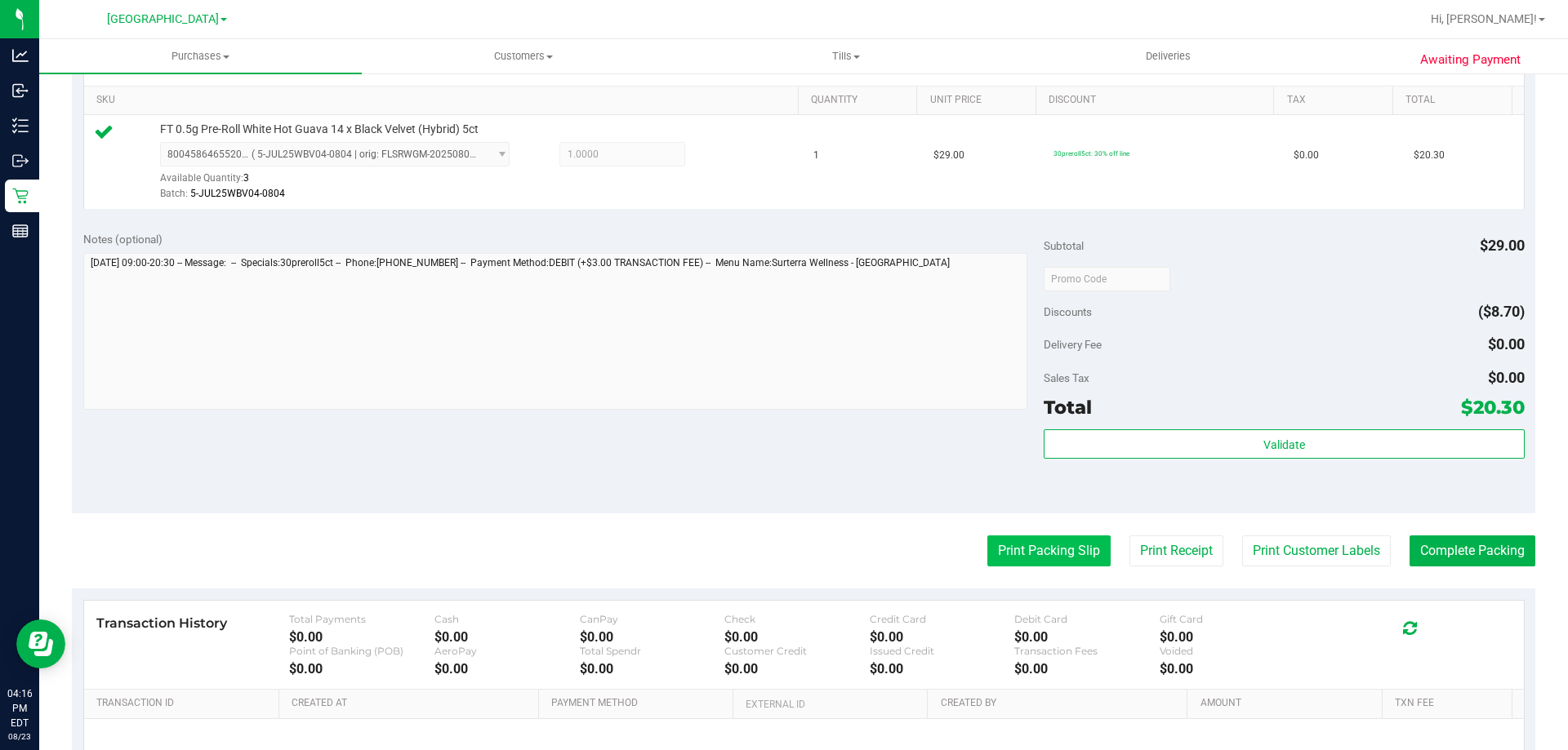
click at [1076, 563] on button "Print Packing Slip" at bounding box center [1049, 550] width 124 height 31
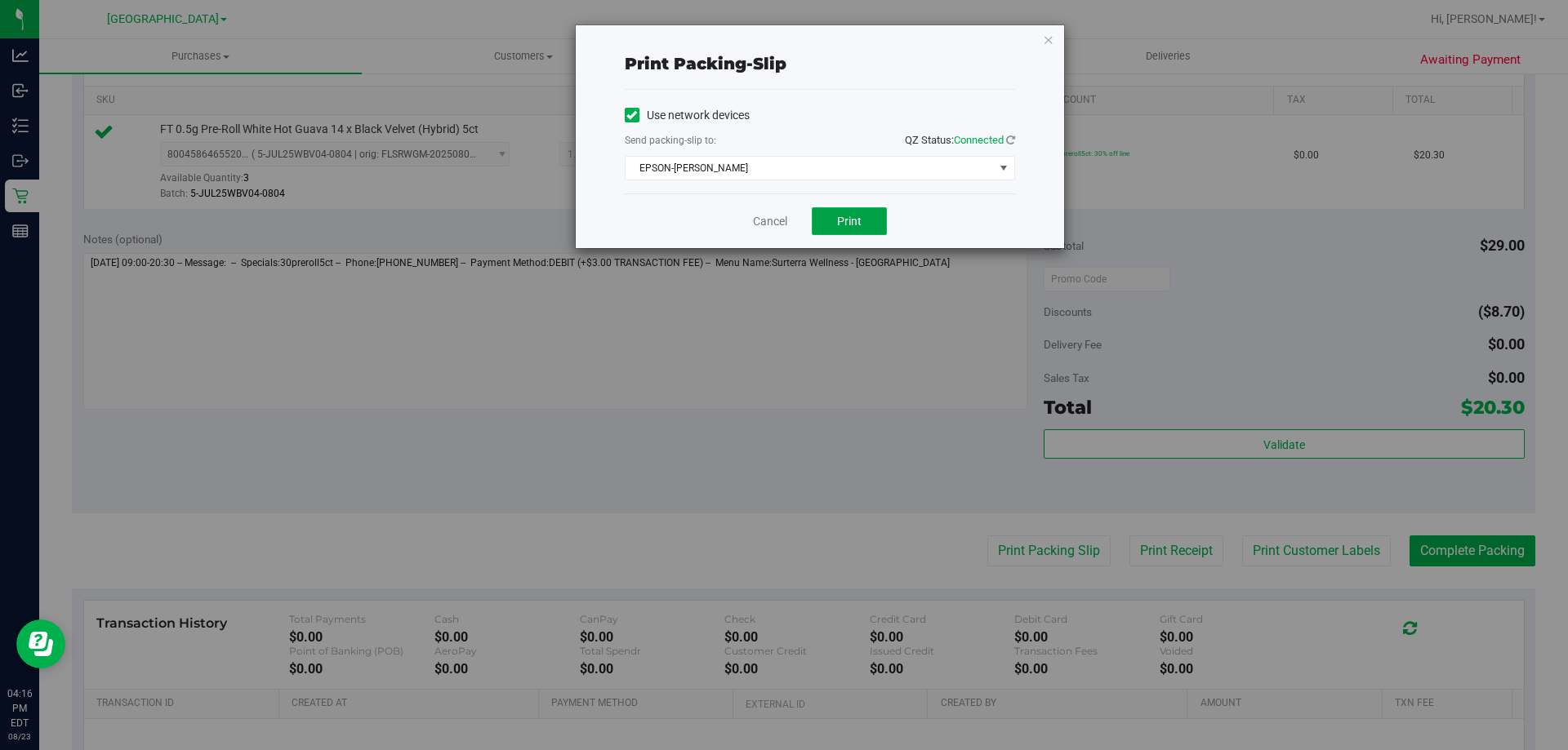
click at [849, 220] on span "Print" at bounding box center [849, 221] width 25 height 13
click at [773, 221] on link "Cancel" at bounding box center [770, 221] width 35 height 17
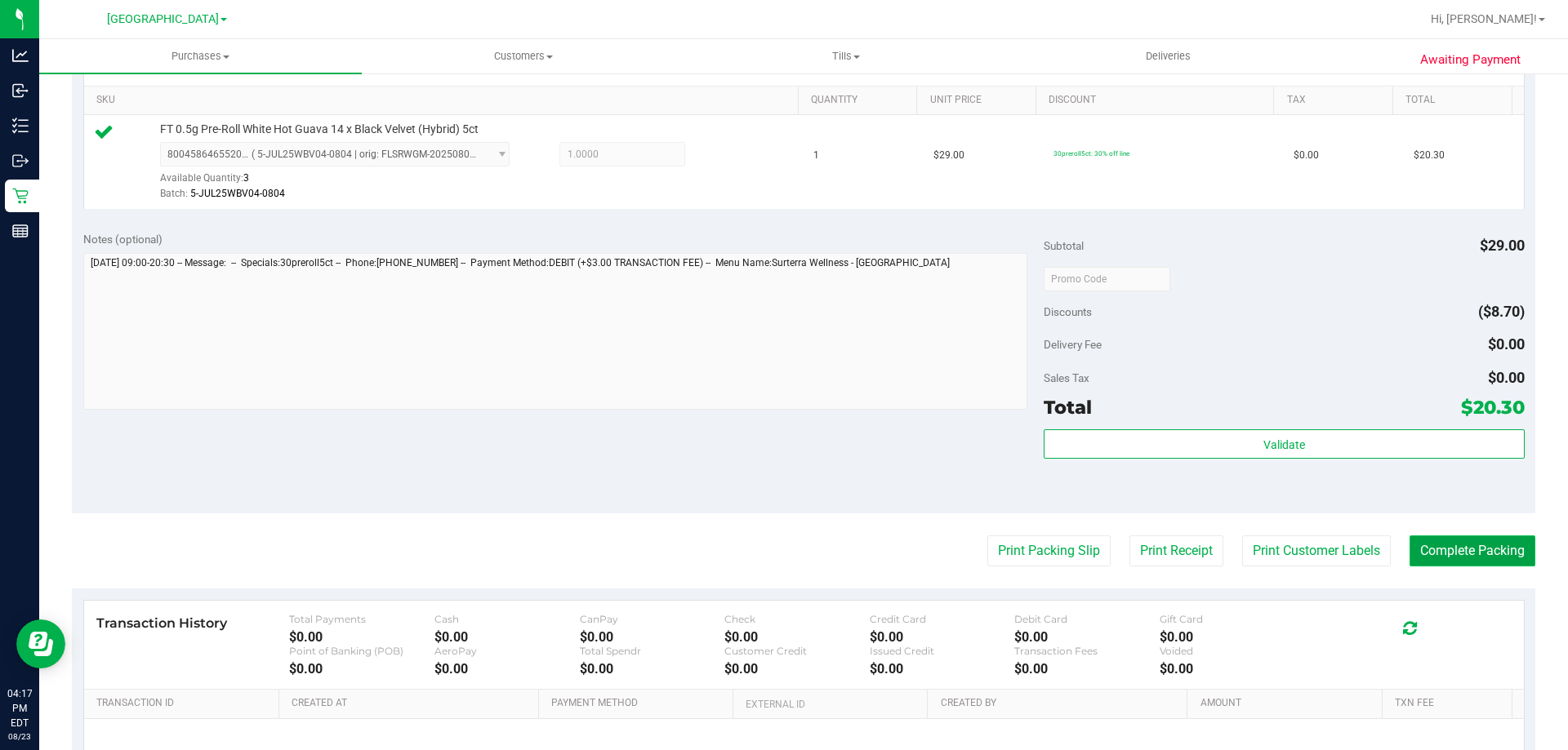
click at [1463, 553] on button "Complete Packing" at bounding box center [1472, 550] width 126 height 31
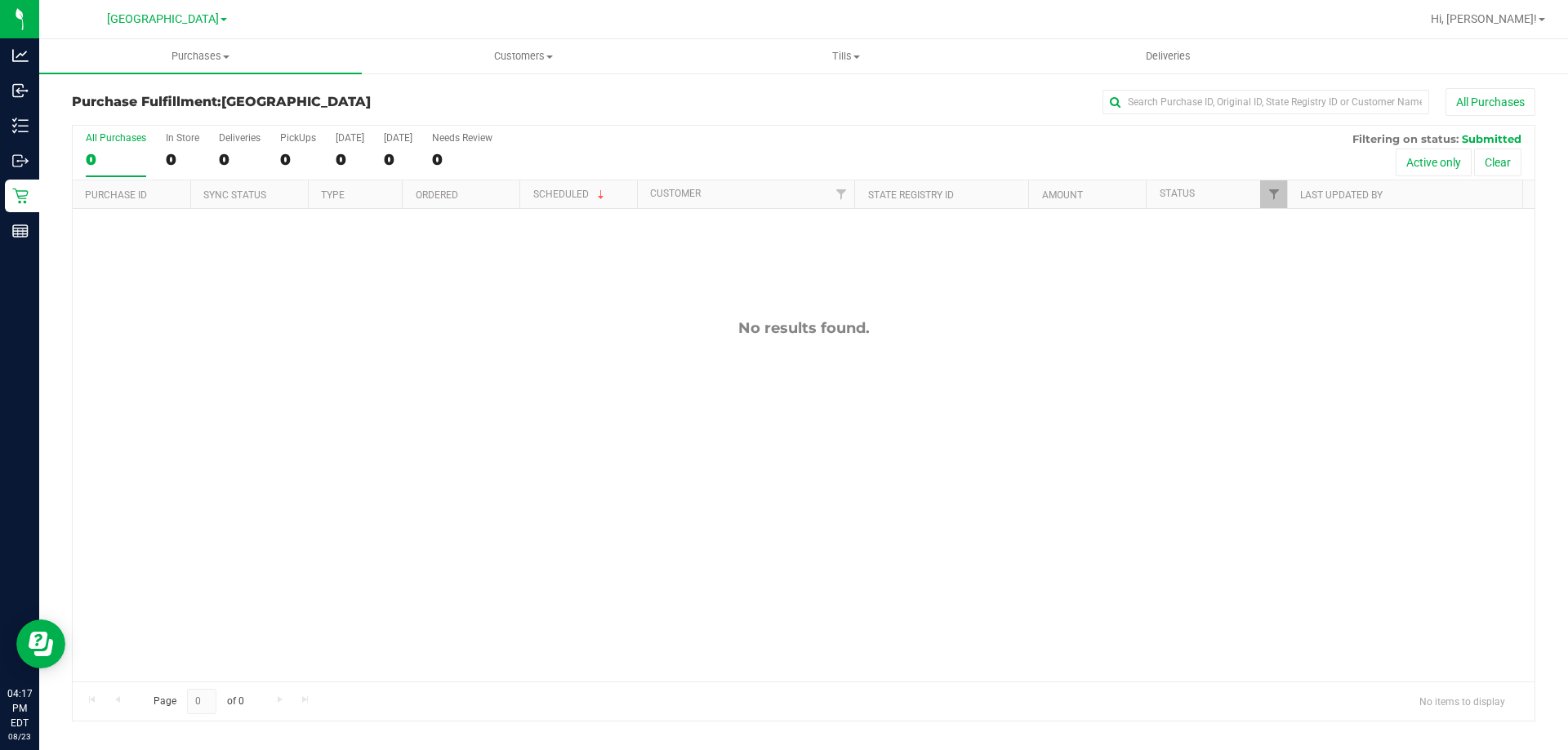
click at [619, 103] on div "All Purchases" at bounding box center [1047, 102] width 976 height 28
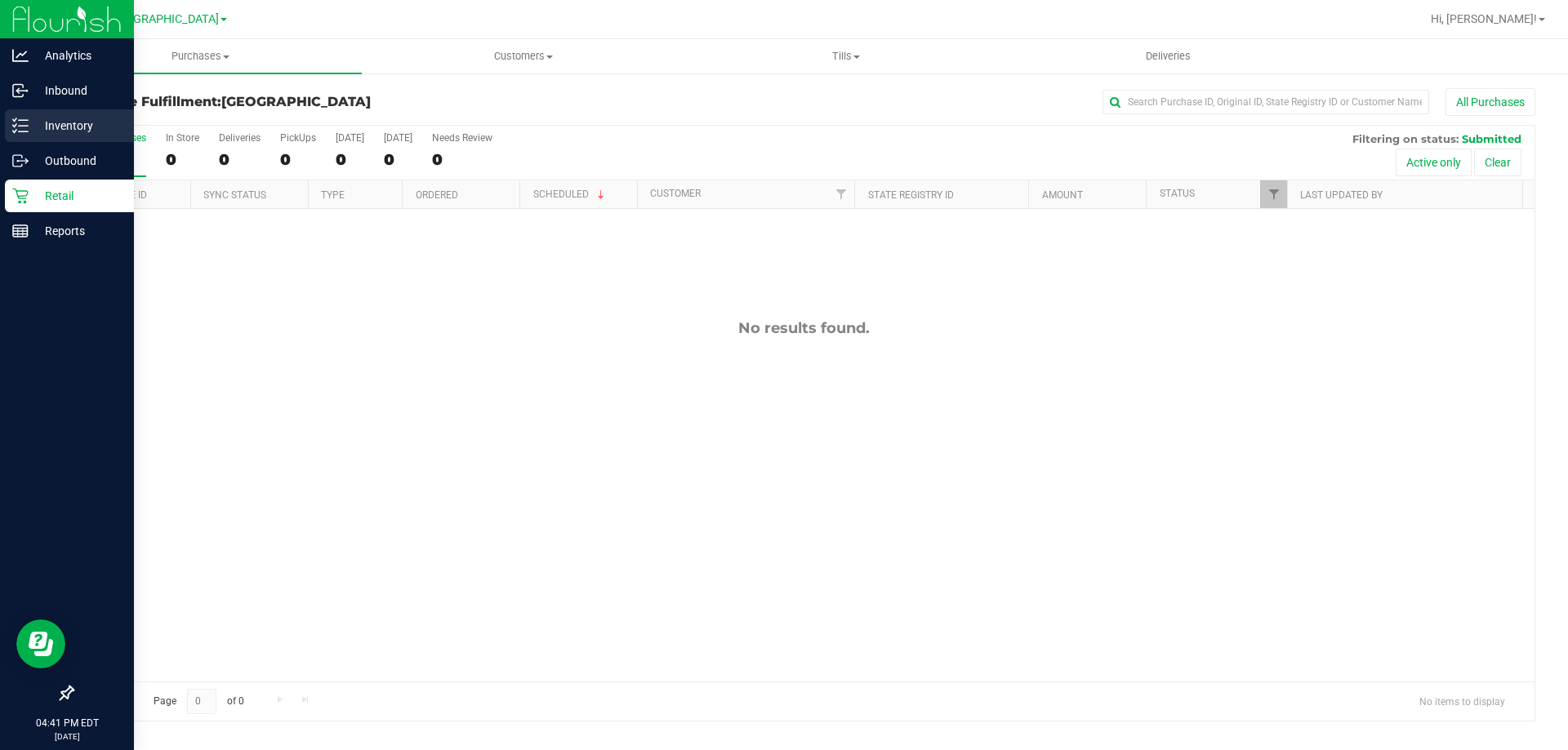
click at [27, 119] on icon at bounding box center [20, 126] width 17 height 17
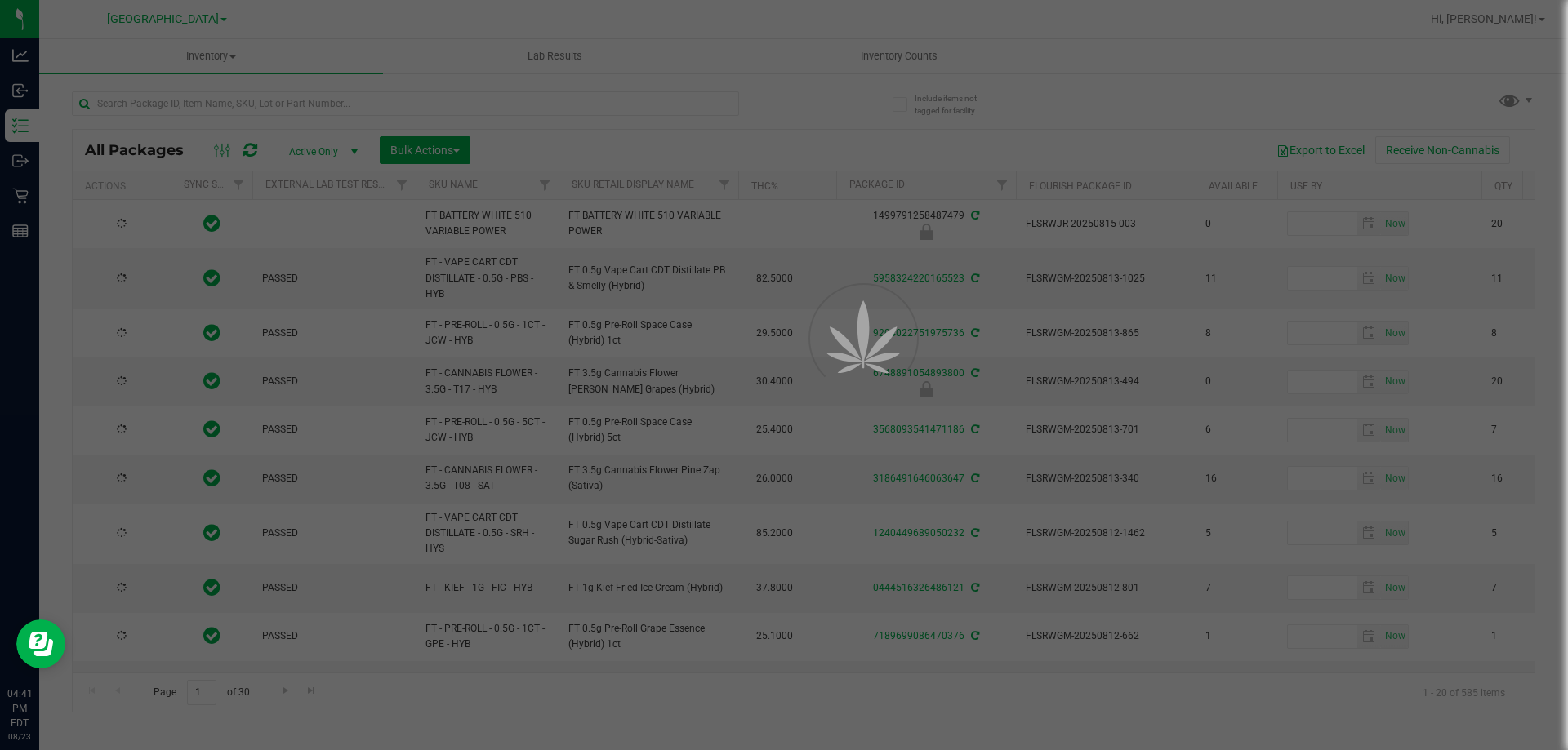
click at [283, 96] on div at bounding box center [784, 375] width 1568 height 750
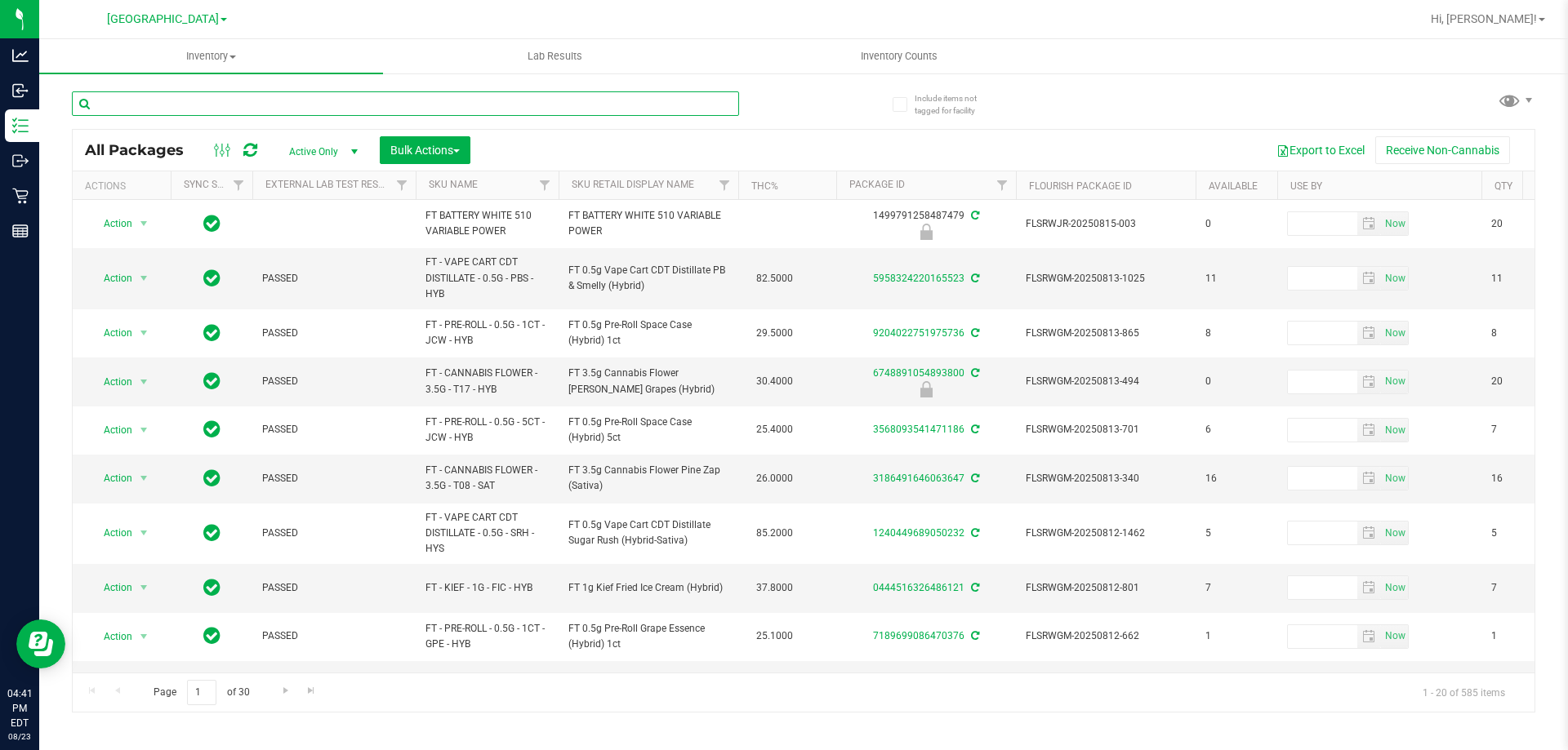
click at [276, 97] on input "text" at bounding box center [406, 103] width 667 height 25
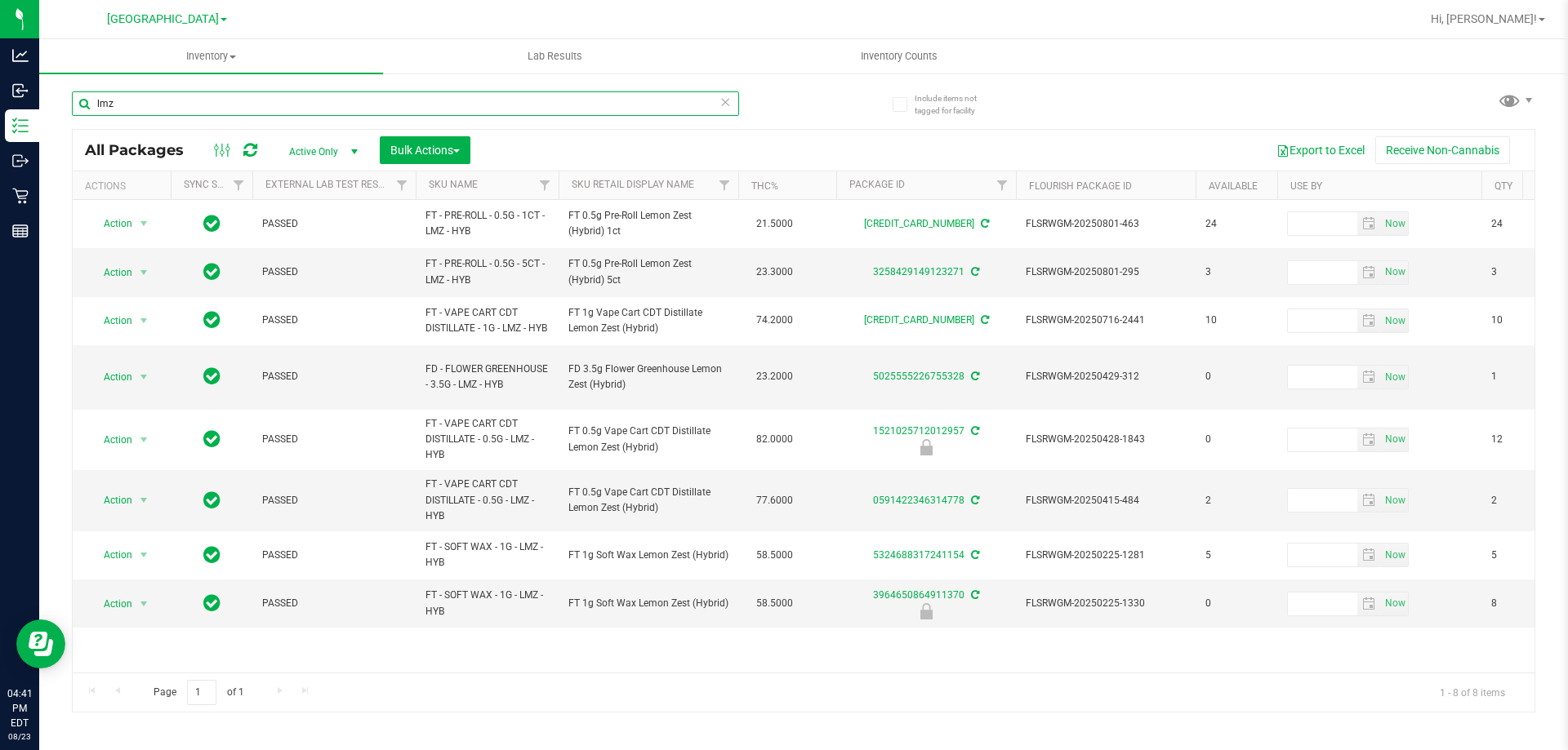
type input "lmz"
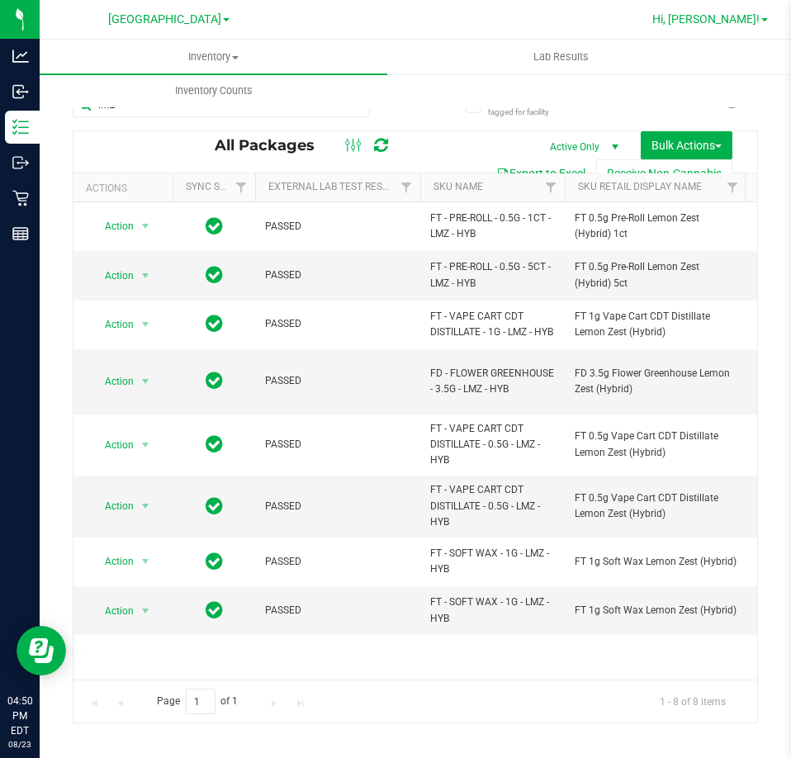
click at [748, 14] on span "Hi, David!" at bounding box center [705, 18] width 107 height 13
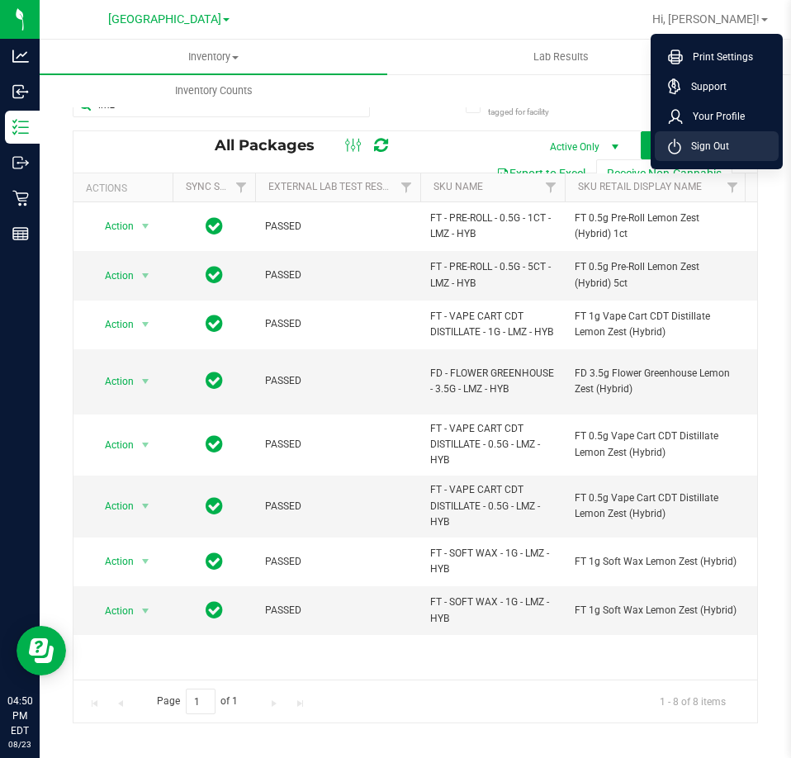
click at [725, 153] on span "Sign Out" at bounding box center [705, 146] width 48 height 17
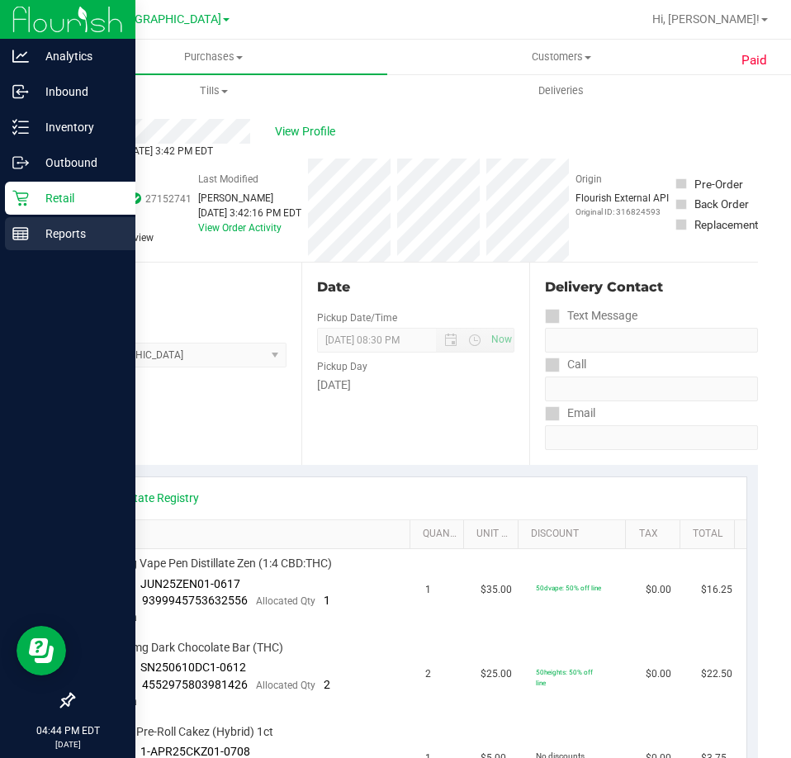
click at [40, 223] on div "Reports" at bounding box center [70, 233] width 130 height 33
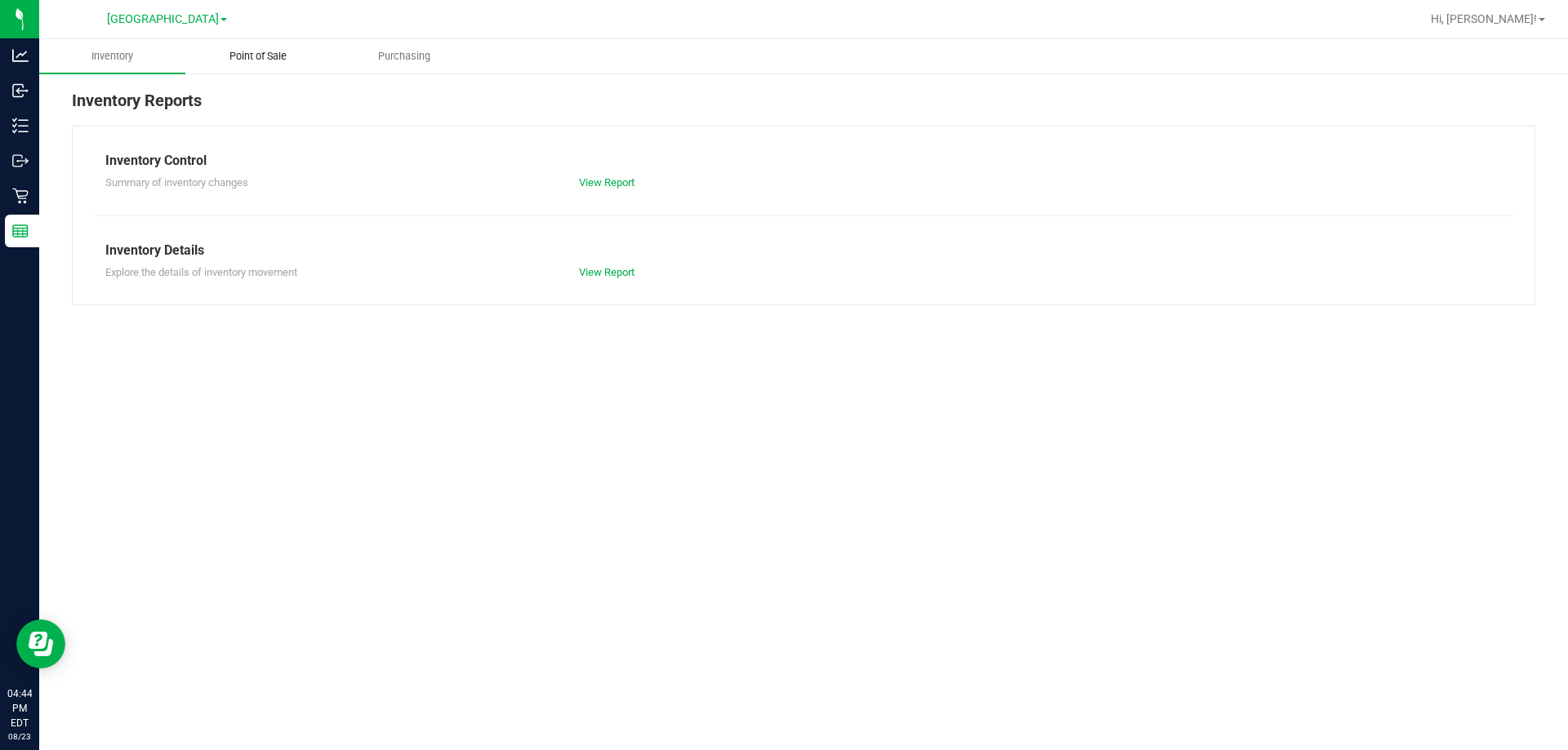
click at [266, 46] on uib-tab-heading "Point of Sale" at bounding box center [258, 55] width 145 height 33
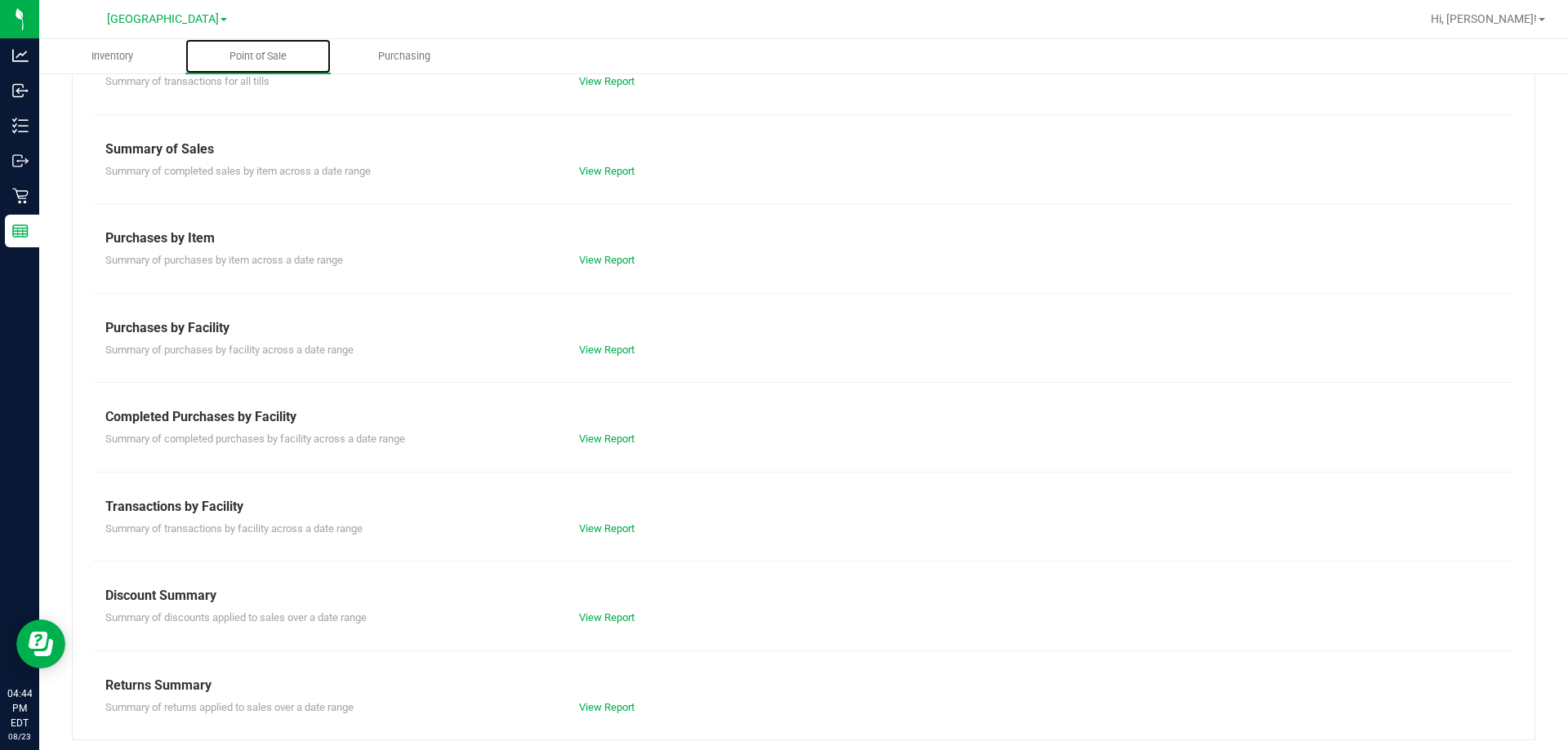
scroll to position [108, 0]
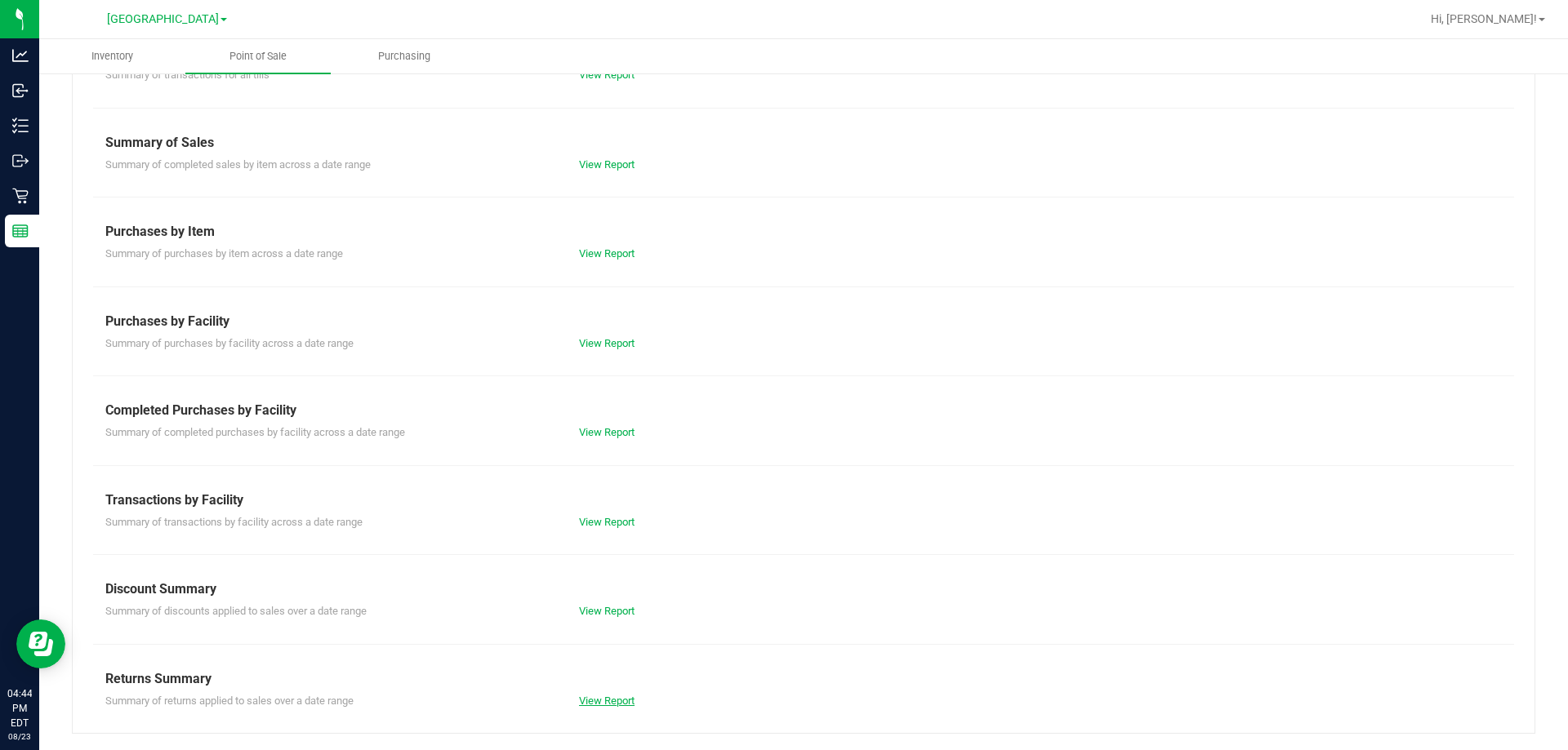
click at [623, 703] on link "View Report" at bounding box center [607, 701] width 55 height 12
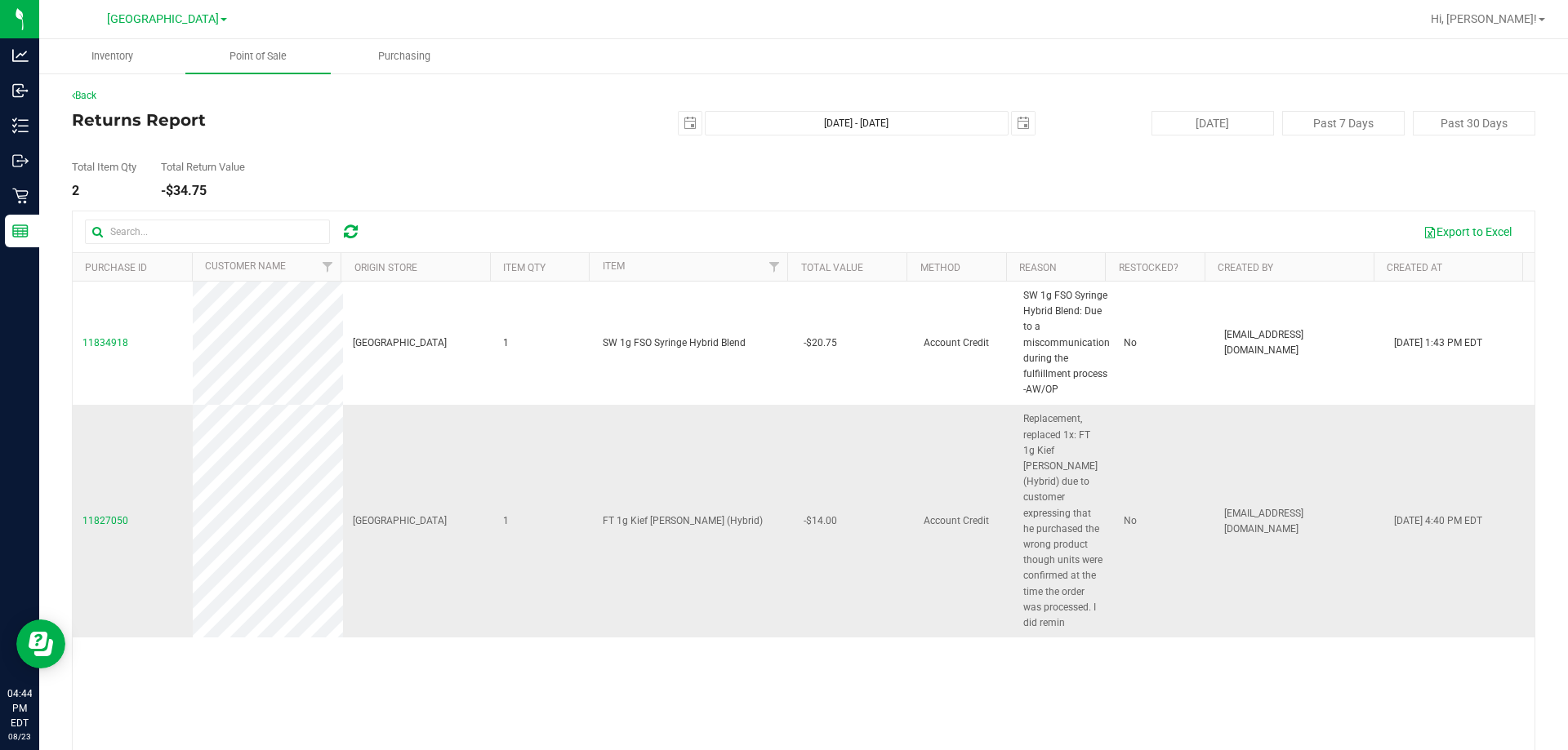
drag, startPoint x: 1052, startPoint y: 610, endPoint x: 1005, endPoint y: 433, distance: 183.1
click at [1014, 433] on td "Replacement, replaced 1x: FT 1g Kief [PERSON_NAME] (Hybrid) due to customer exp…" at bounding box center [1063, 520] width 100 height 233
click at [1175, 557] on td "No" at bounding box center [1164, 520] width 100 height 233
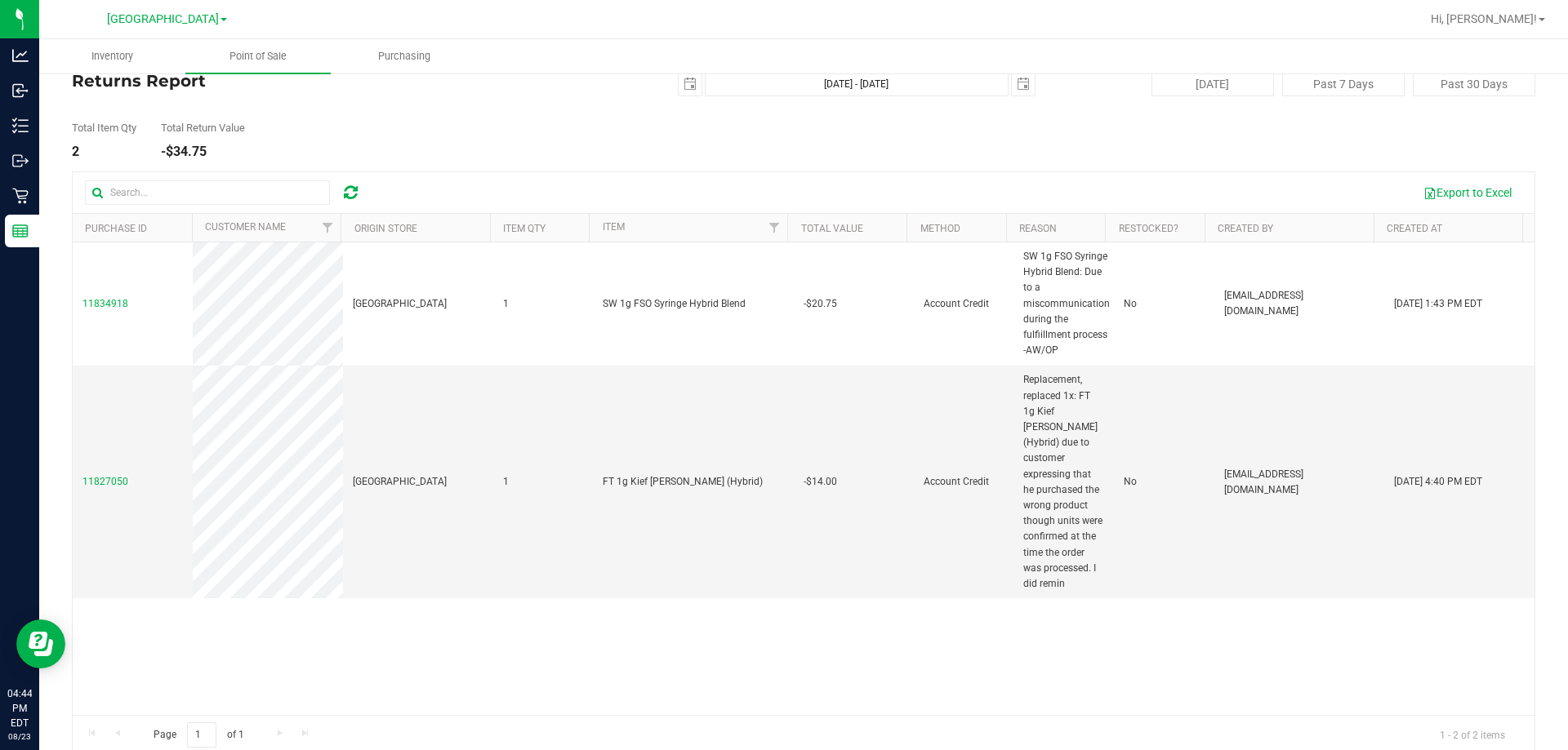
scroll to position [60, 0]
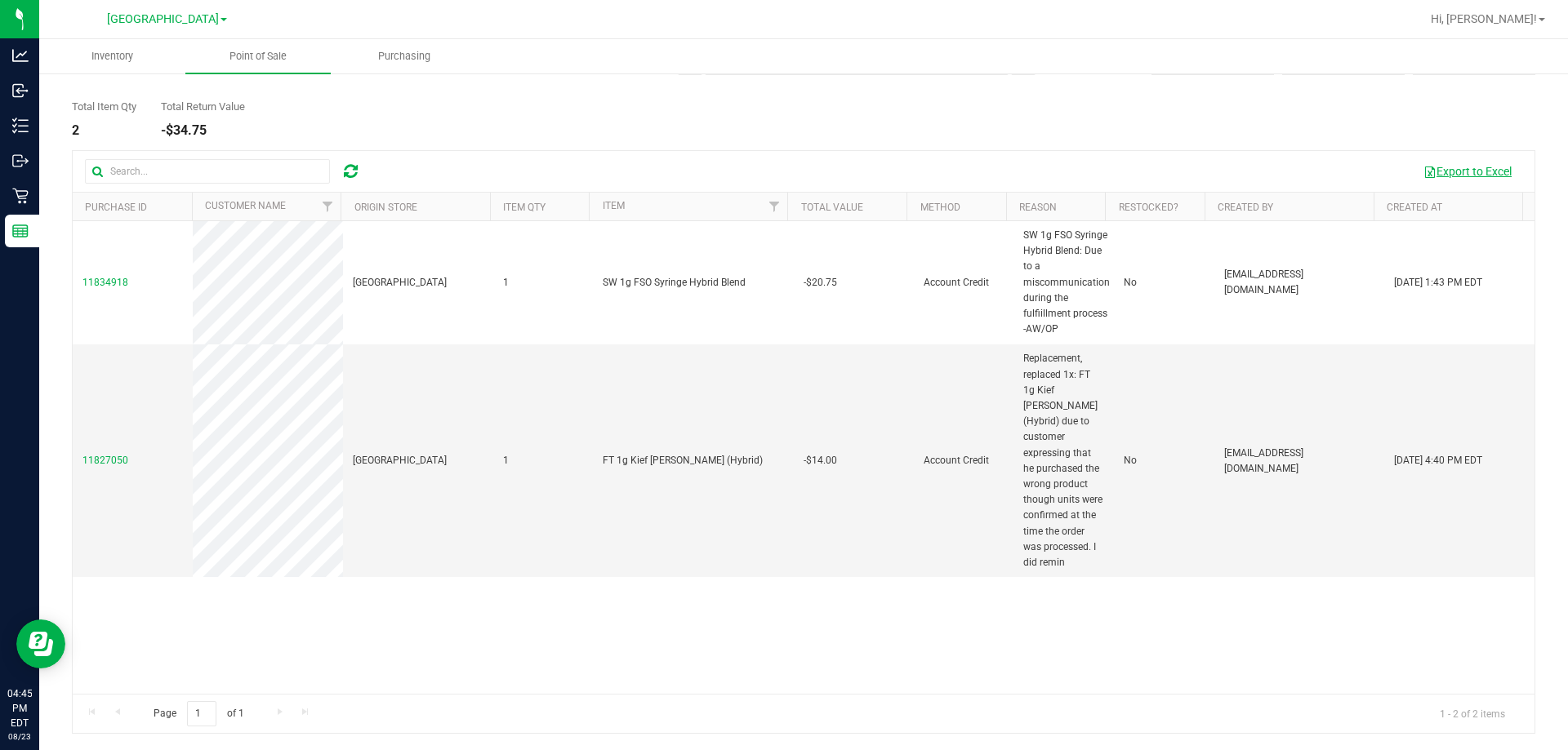
click at [1450, 167] on button "Export to Excel" at bounding box center [1468, 171] width 110 height 28
click at [1069, 427] on span "Replacement, replaced 1x: FT 1g Kief [PERSON_NAME] (Hybrid) due to customer exp…" at bounding box center [1064, 461] width 81 height 220
drag, startPoint x: 1030, startPoint y: 509, endPoint x: 1036, endPoint y: 533, distance: 24.7
click at [1030, 533] on span "Replacement, replaced 1x: FT 1g Kief Dulce De Fresa (Hybrid) due to customer ex…" at bounding box center [1064, 461] width 81 height 220
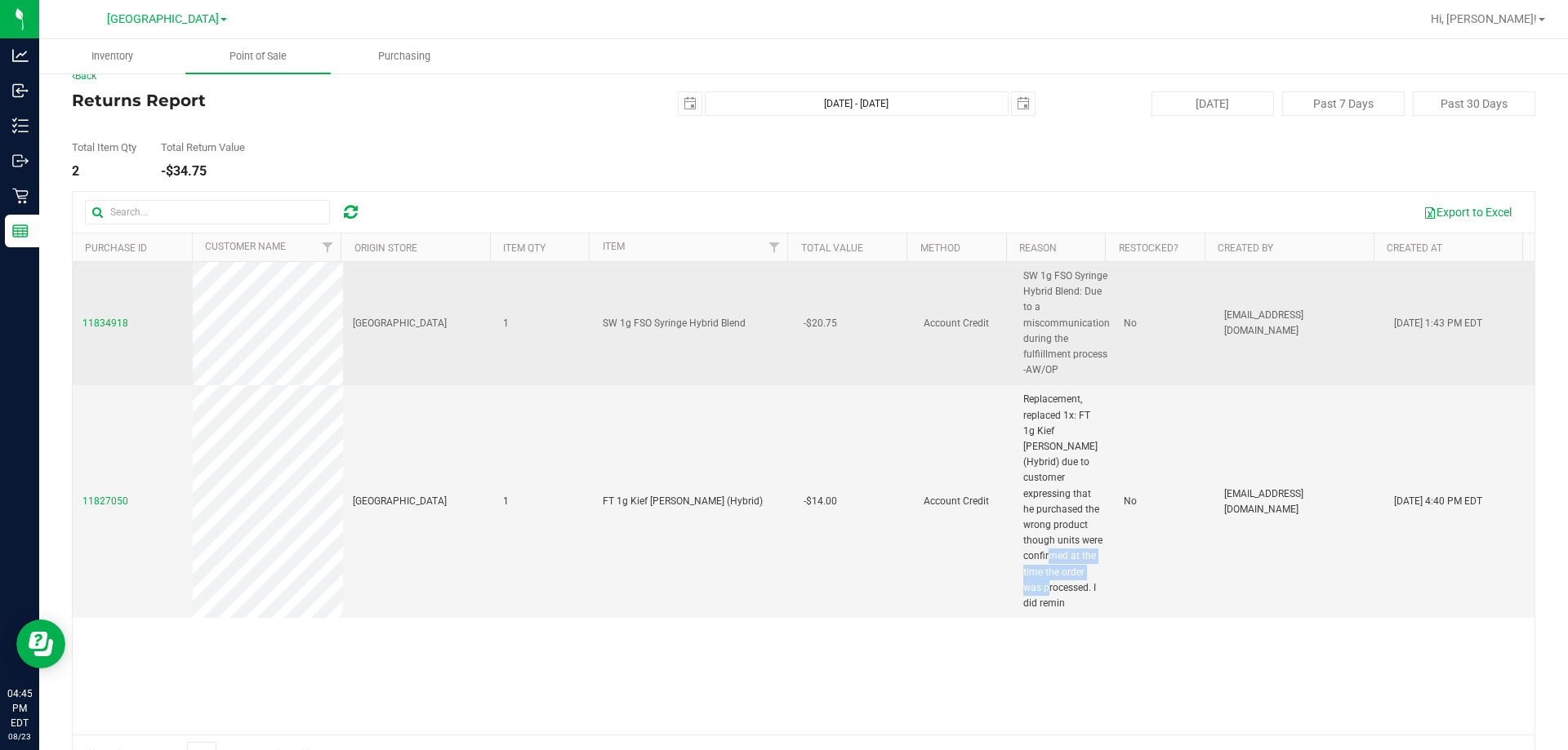
scroll to position [0, 0]
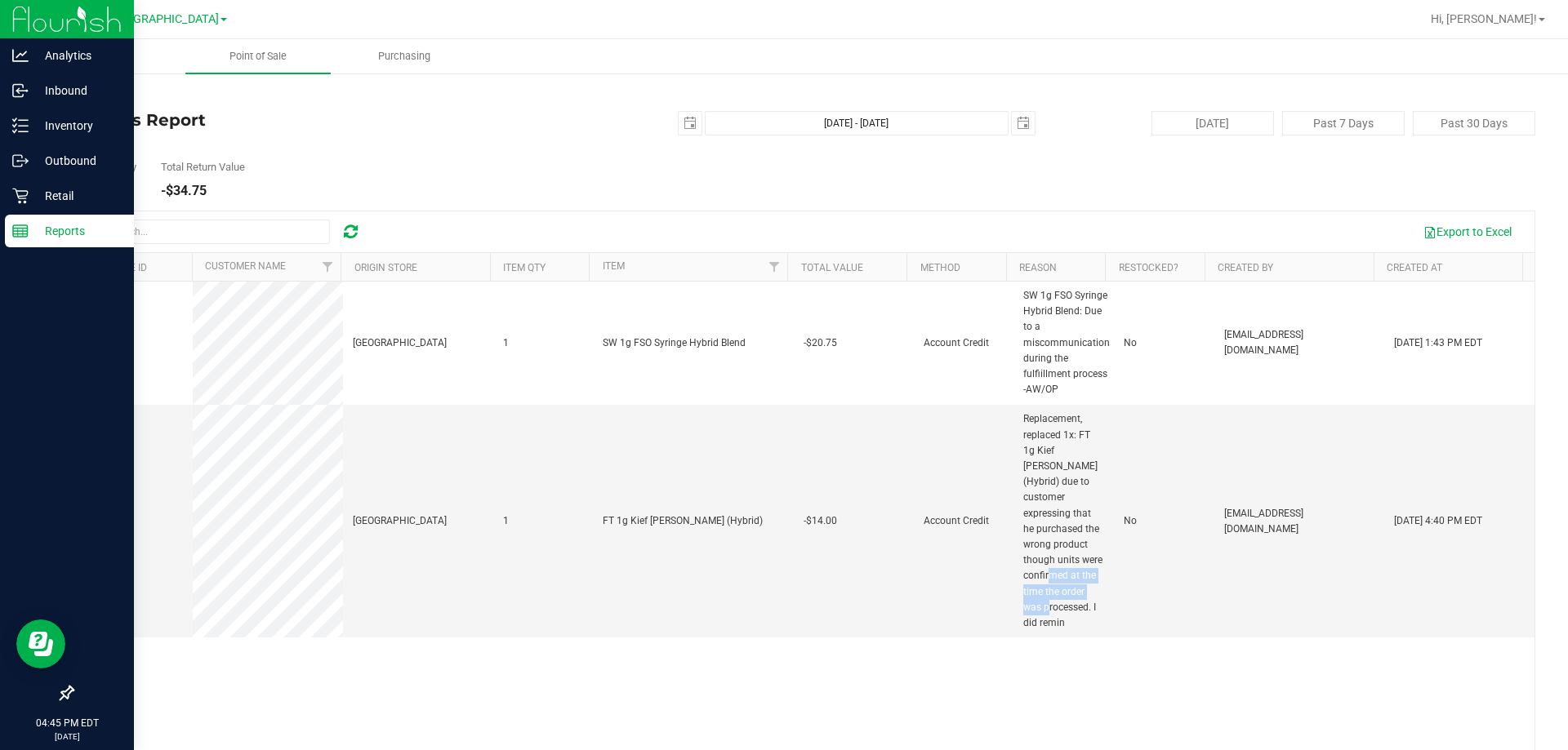
click at [17, 234] on line at bounding box center [20, 234] width 15 height 0
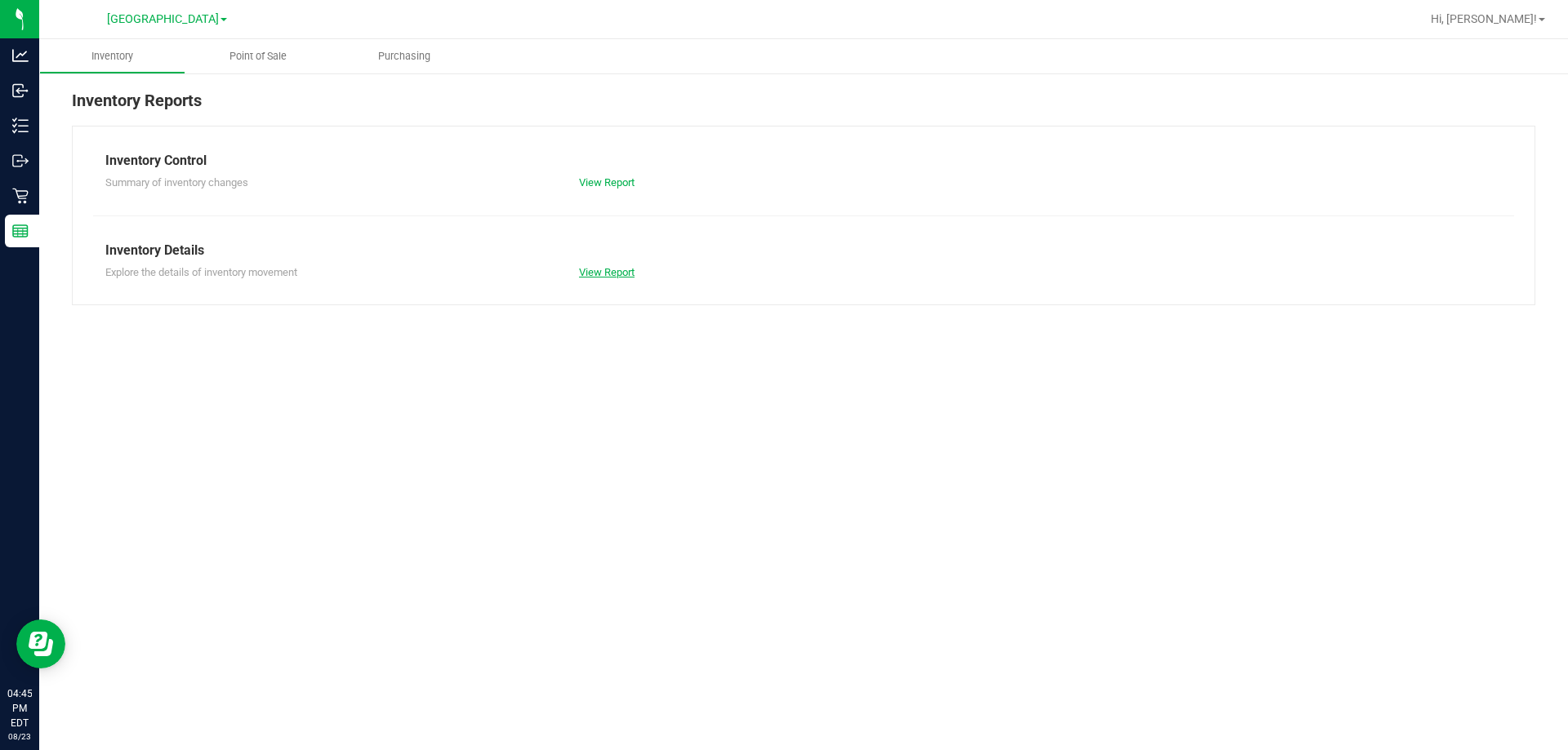
click at [594, 269] on link "View Report" at bounding box center [607, 272] width 55 height 12
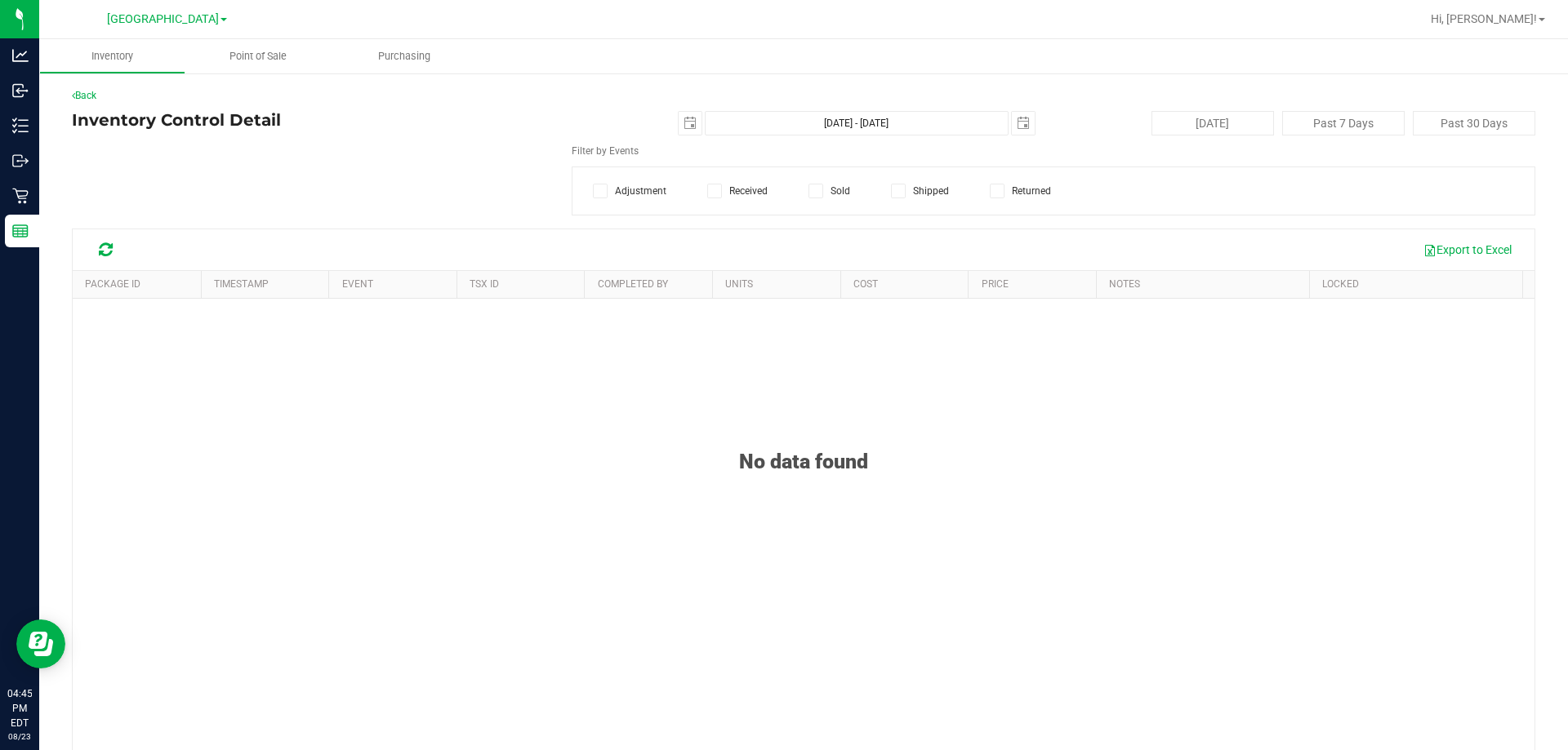
click at [1000, 195] on span at bounding box center [997, 191] width 15 height 15
click at [0, 0] on input "Returned" at bounding box center [0, 0] width 0 height 0
click at [995, 191] on icon at bounding box center [998, 191] width 11 height 0
click at [0, 0] on input "Returned" at bounding box center [0, 0] width 0 height 0
click at [995, 191] on icon at bounding box center [998, 191] width 11 height 0
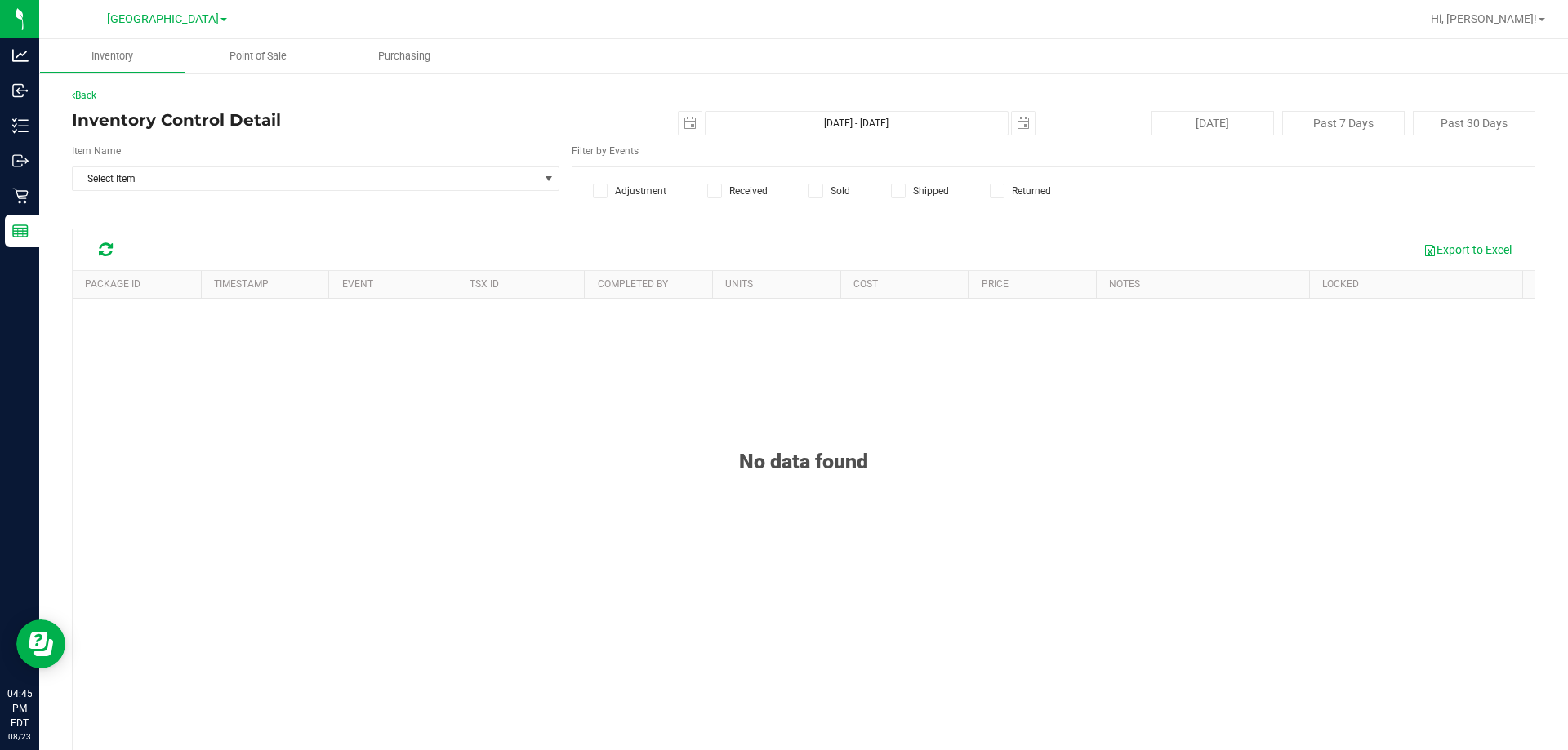
click at [0, 0] on input "Returned" at bounding box center [0, 0] width 0 height 0
click at [156, 166] on div "Item Name Select Item Select Item 15mL Bottle 1mL CR Glass Dropper 30mL Bottle …" at bounding box center [315, 167] width 512 height 47
click at [156, 185] on span "Select Item" at bounding box center [305, 178] width 465 height 23
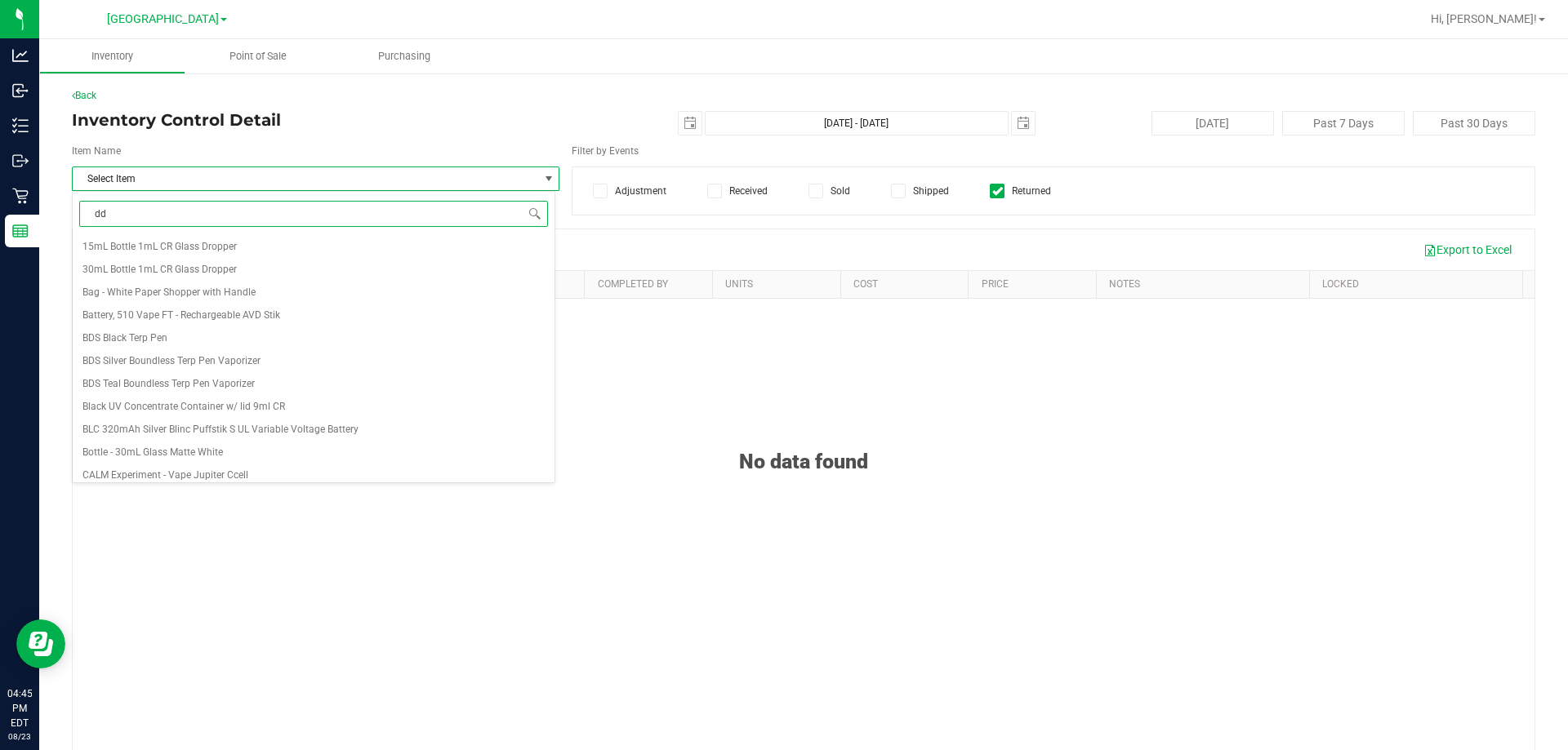
type input "ddf"
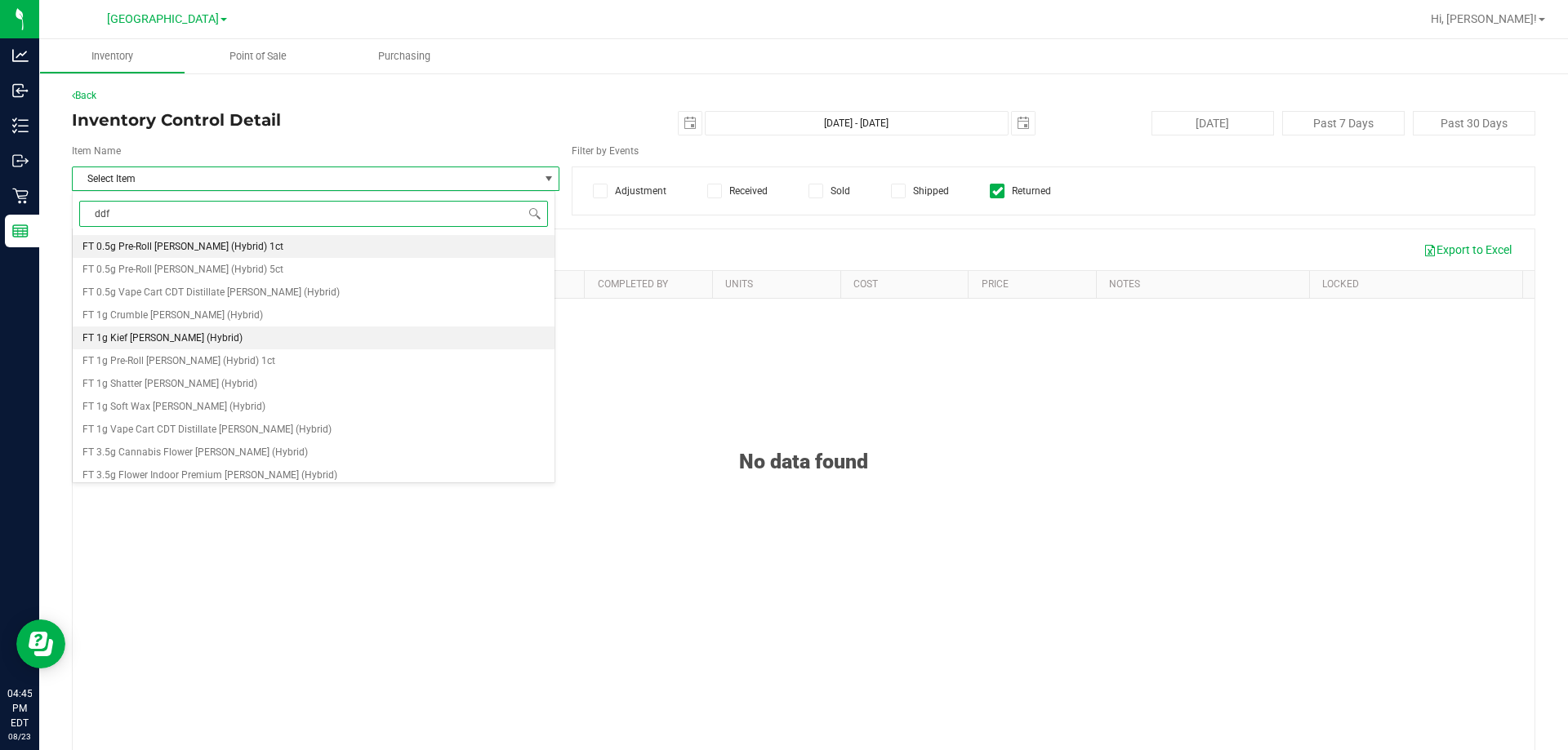
click at [164, 338] on span "FT 1g Kief Dulce De Fresa (Hybrid)" at bounding box center [162, 338] width 160 height 12
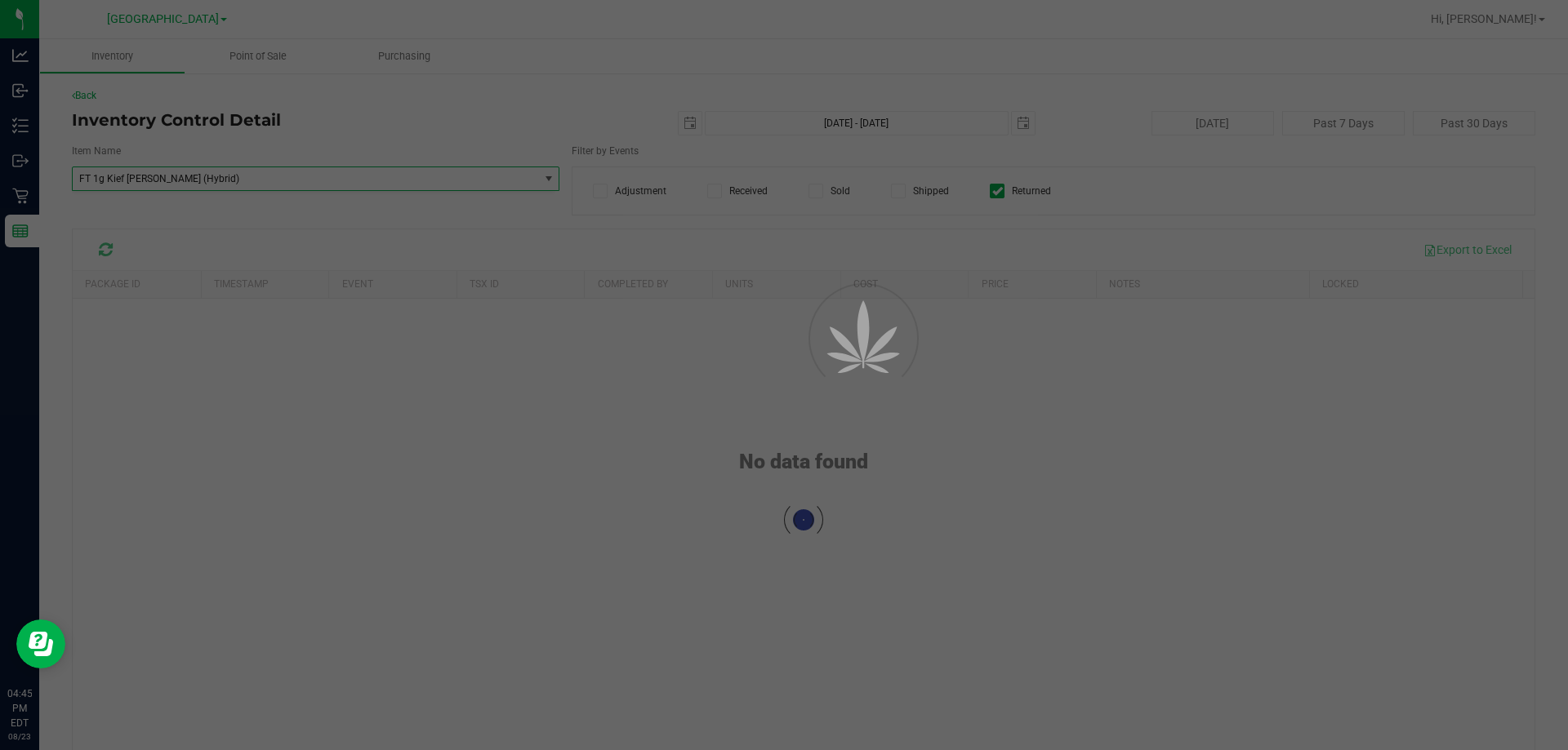
scroll to position [32393, 0]
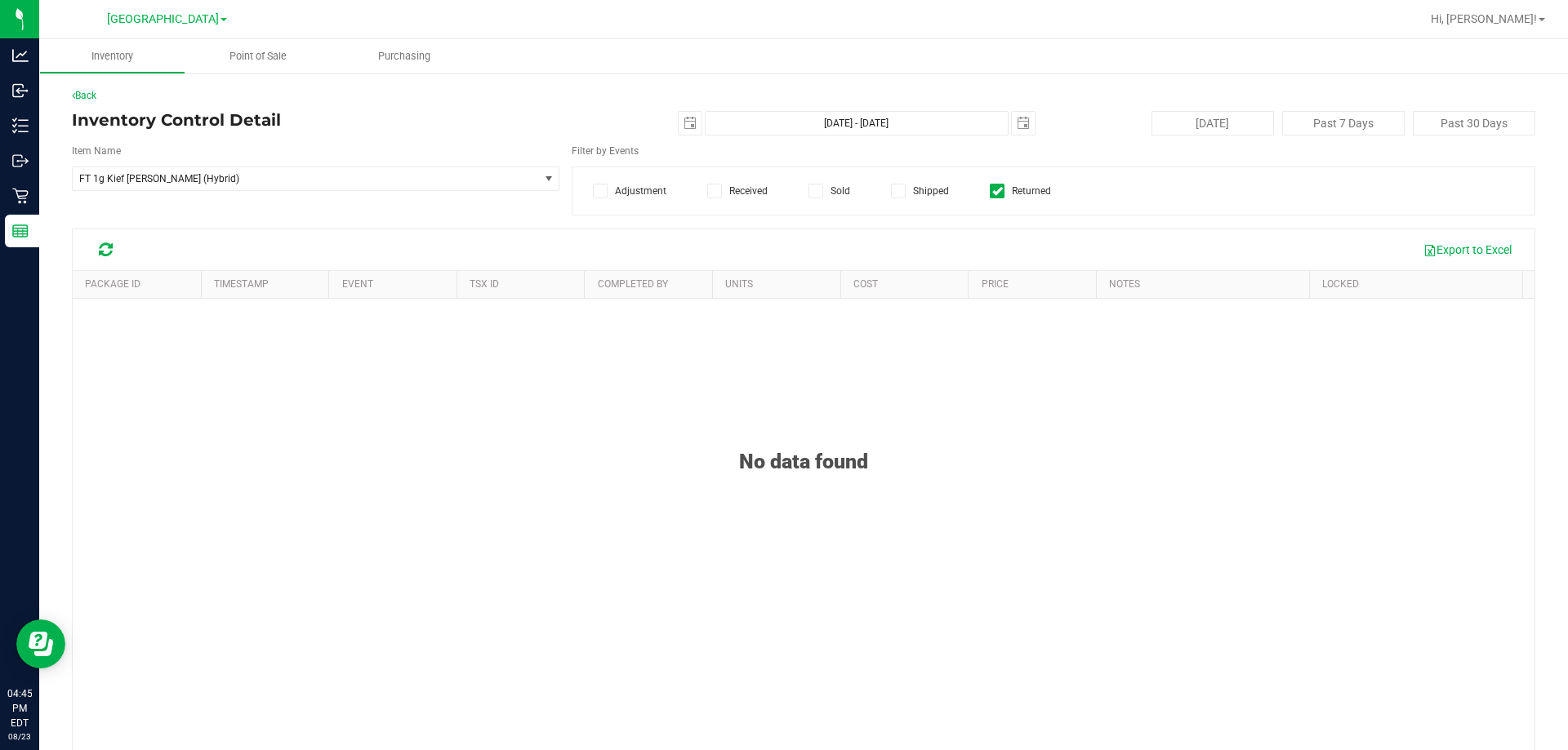
click at [829, 194] on label "Sold" at bounding box center [830, 191] width 42 height 15
click at [0, 0] on input "Sold" at bounding box center [0, 0] width 0 height 0
click at [730, 189] on label "Received" at bounding box center [737, 191] width 60 height 15
click at [0, 0] on input "Received" at bounding box center [0, 0] width 0 height 0
click at [586, 189] on div "Adjustment Received Sold Shipped Returned" at bounding box center [1054, 191] width 964 height 49
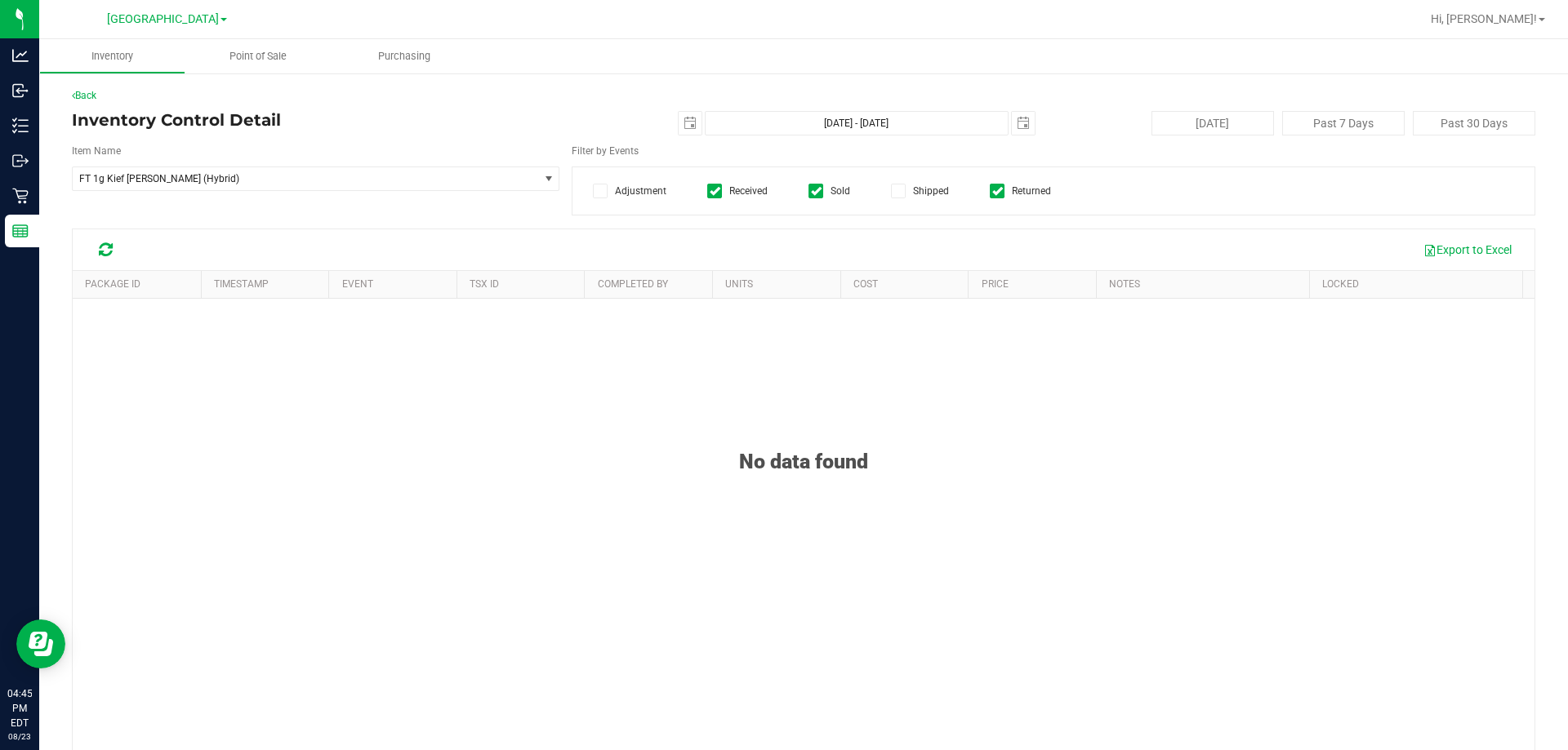
click at [596, 191] on icon at bounding box center [601, 191] width 11 height 0
click at [0, 0] on input "Adjustment" at bounding box center [0, 0] width 0 height 0
click at [803, 194] on div "Adjustment Received Sold Shipped Returned" at bounding box center [1054, 191] width 964 height 49
click at [820, 192] on label "Sold" at bounding box center [830, 191] width 42 height 15
click at [0, 0] on input "Sold" at bounding box center [0, 0] width 0 height 0
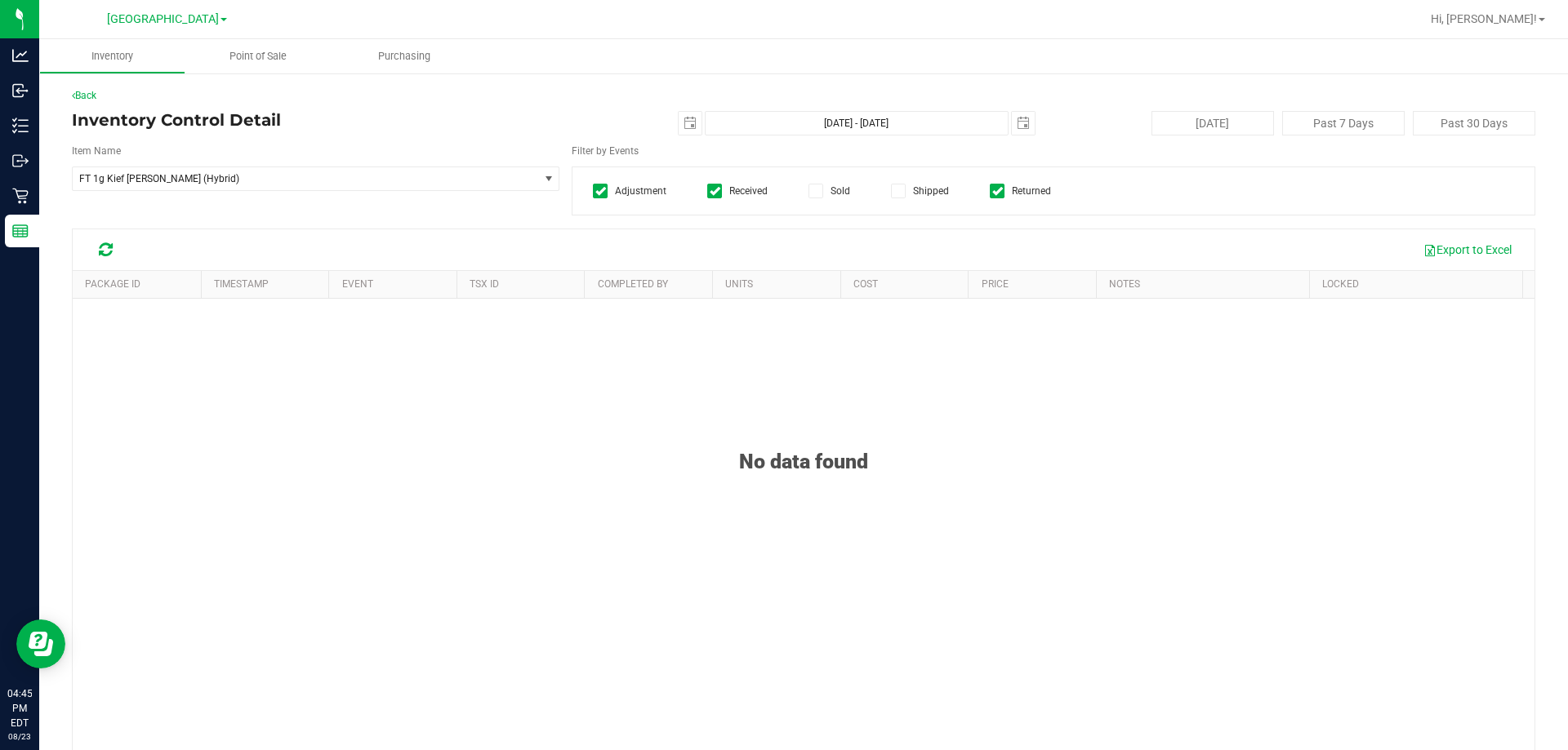
click at [727, 189] on label "Received" at bounding box center [737, 191] width 60 height 15
click at [0, 0] on input "Received" at bounding box center [0, 0] width 0 height 0
click at [642, 189] on label "Adjustment" at bounding box center [630, 191] width 73 height 15
click at [0, 0] on input "Adjustment" at bounding box center [0, 0] width 0 height 0
click at [340, 179] on span "FT 1g Kief Dulce De Fresa (Hybrid)" at bounding box center [296, 179] width 435 height 12
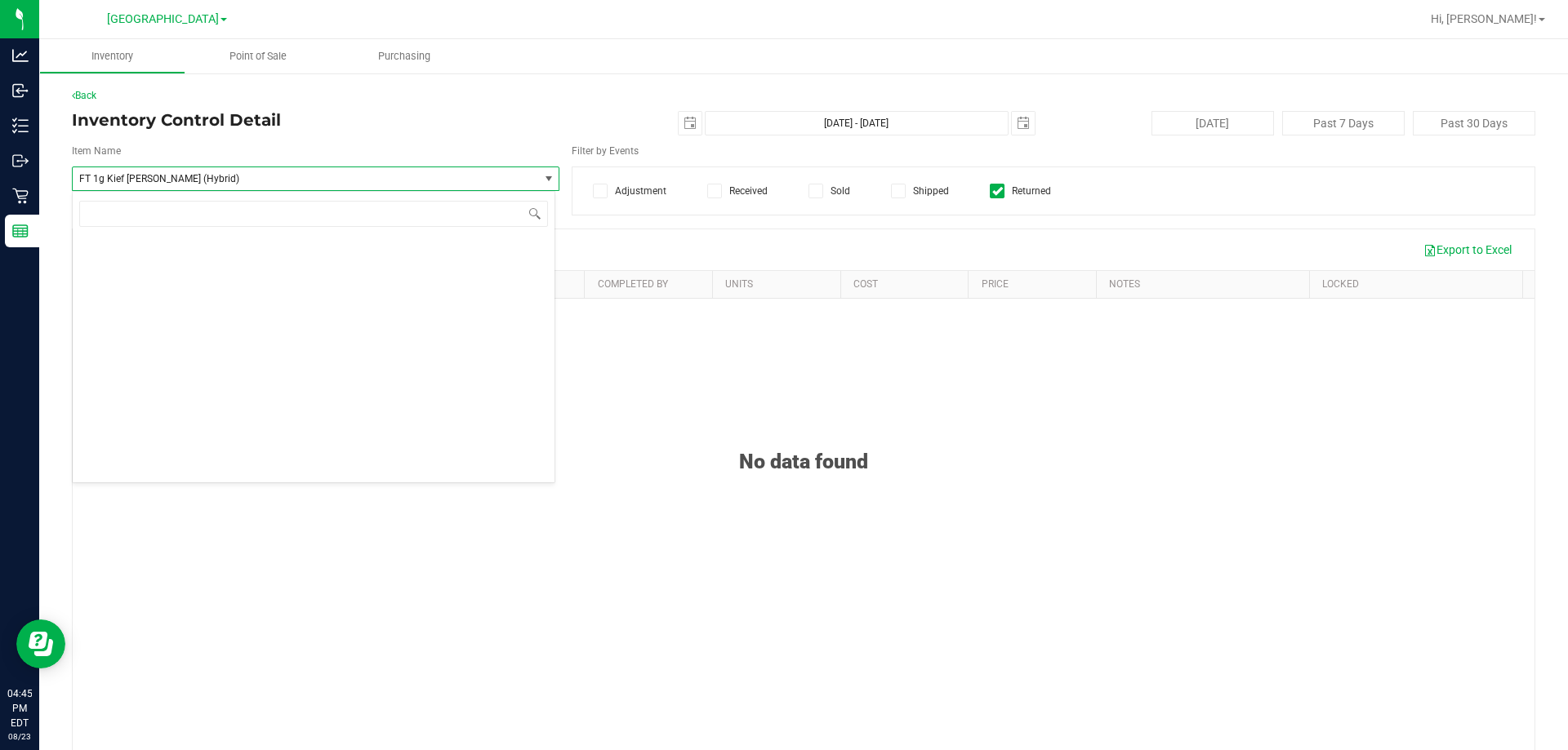
click at [238, 183] on span "FT 1g Kief Dulce De Fresa (Hybrid)" at bounding box center [296, 179] width 435 height 12
click at [544, 180] on span "select" at bounding box center [548, 178] width 13 height 13
click at [637, 210] on div "Adjustment Received Sold Shipped Returned" at bounding box center [1054, 191] width 964 height 49
click at [1000, 197] on label "Returned" at bounding box center [1021, 191] width 61 height 15
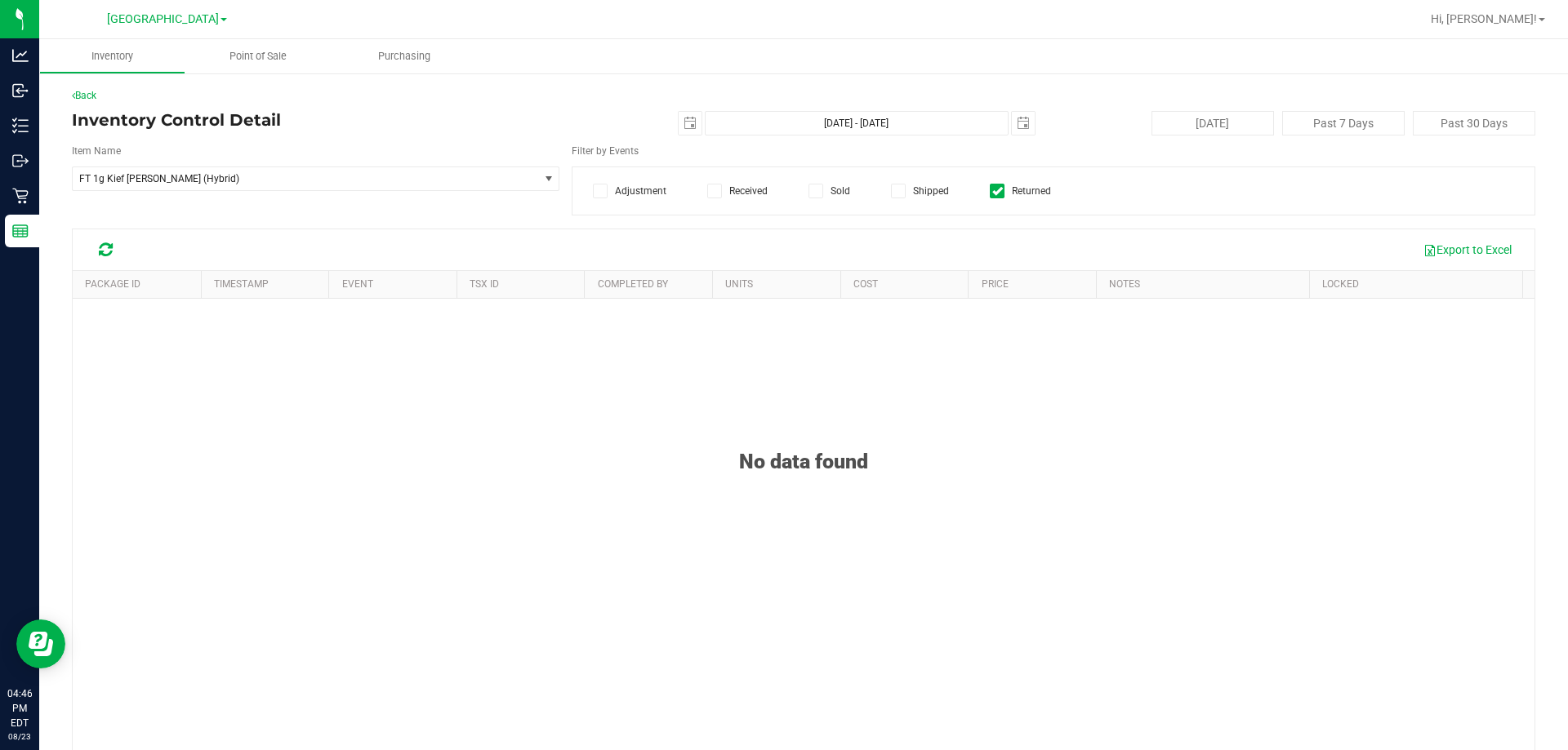
click at [0, 0] on input "Returned" at bounding box center [0, 0] width 0 height 0
click at [1024, 124] on span "select" at bounding box center [1023, 123] width 23 height 23
click at [1158, 270] on td at bounding box center [1161, 260] width 24 height 24
drag, startPoint x: 557, startPoint y: 147, endPoint x: 474, endPoint y: 193, distance: 94.9
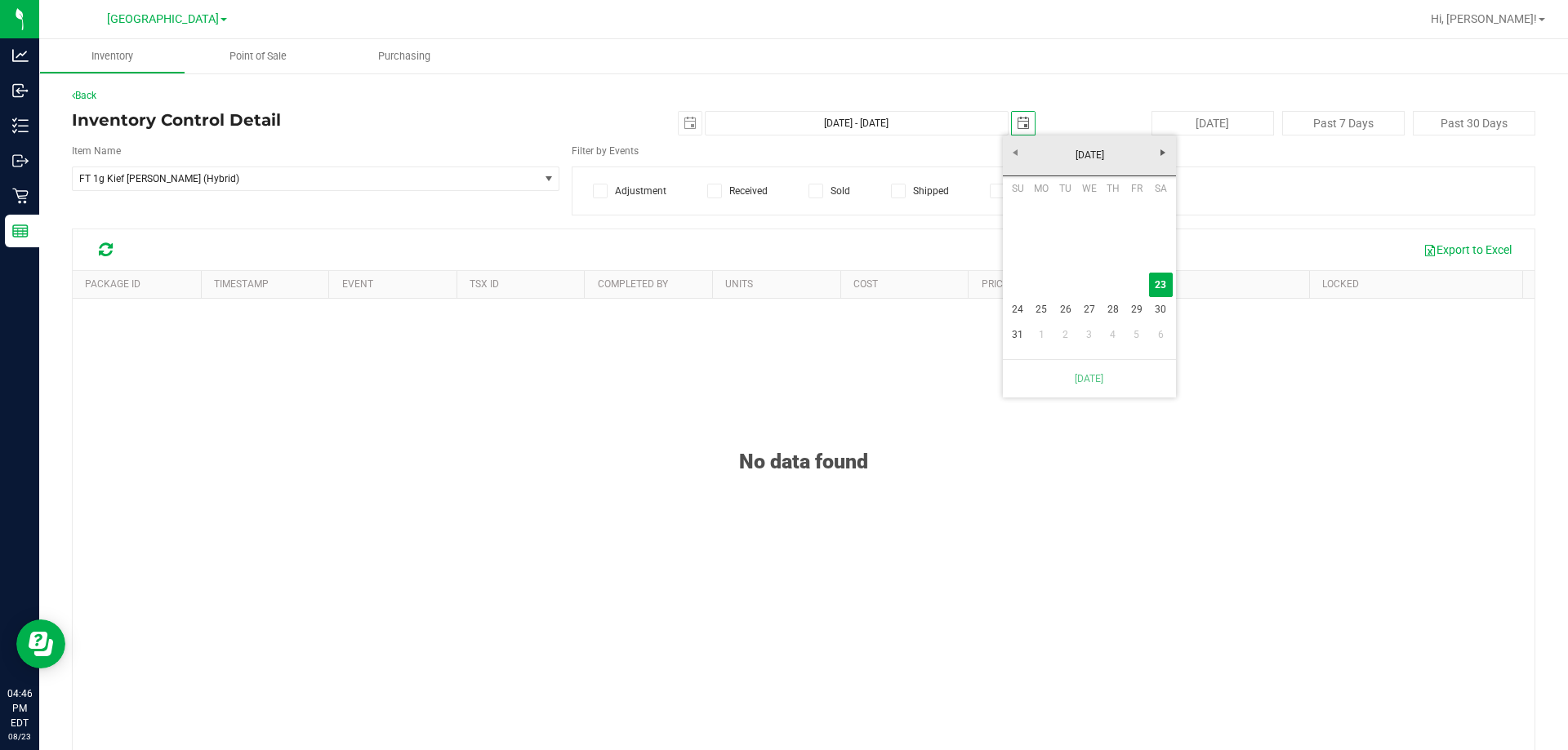
click at [539, 162] on div "Item Name FT 1g Kief Dulce De Fresa (Hybrid) Select Item 15mL Bottle 1mL CR Gla…" at bounding box center [804, 179] width 1464 height 72
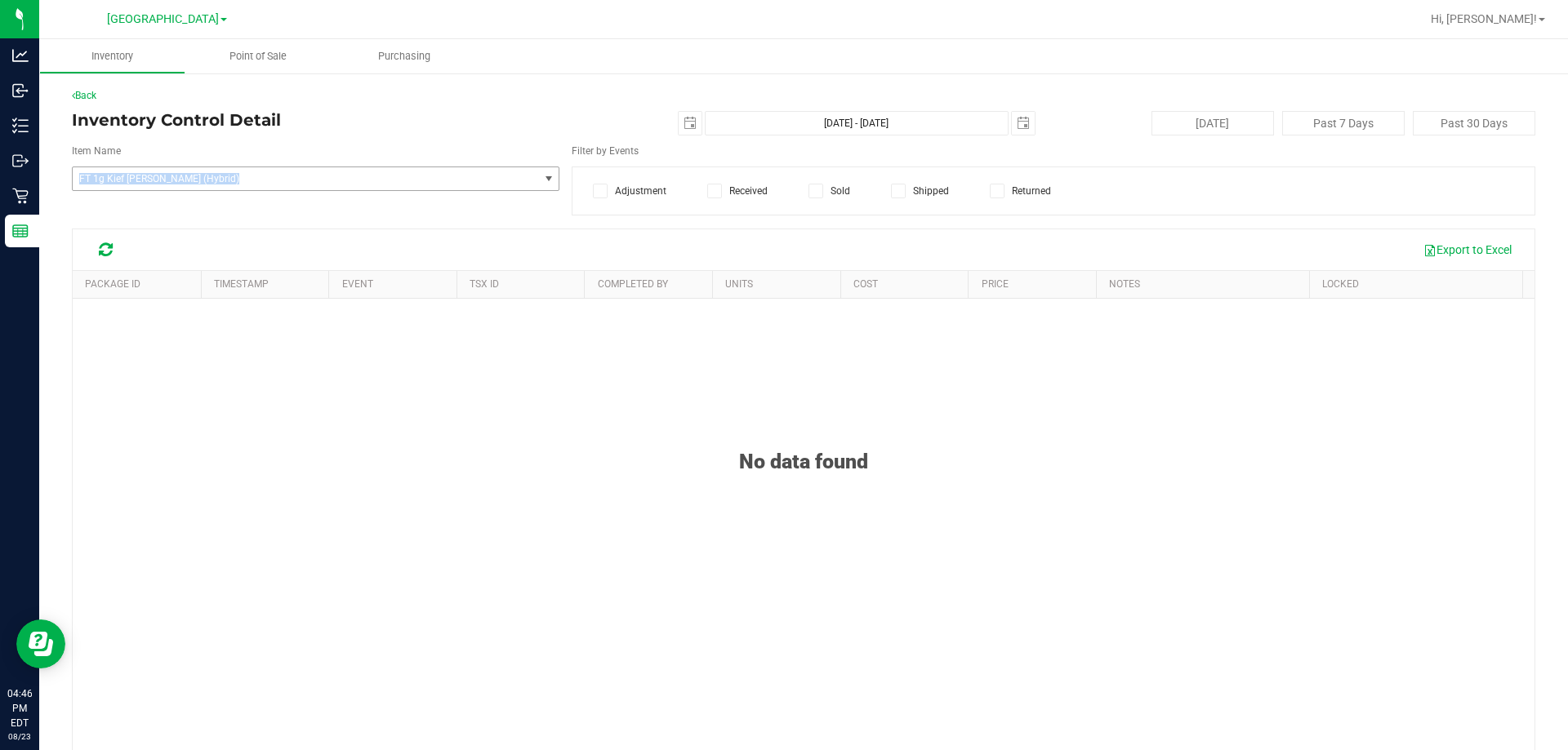
click at [491, 170] on span "FT 1g Kief Dulce De Fresa (Hybrid)" at bounding box center [305, 178] width 465 height 23
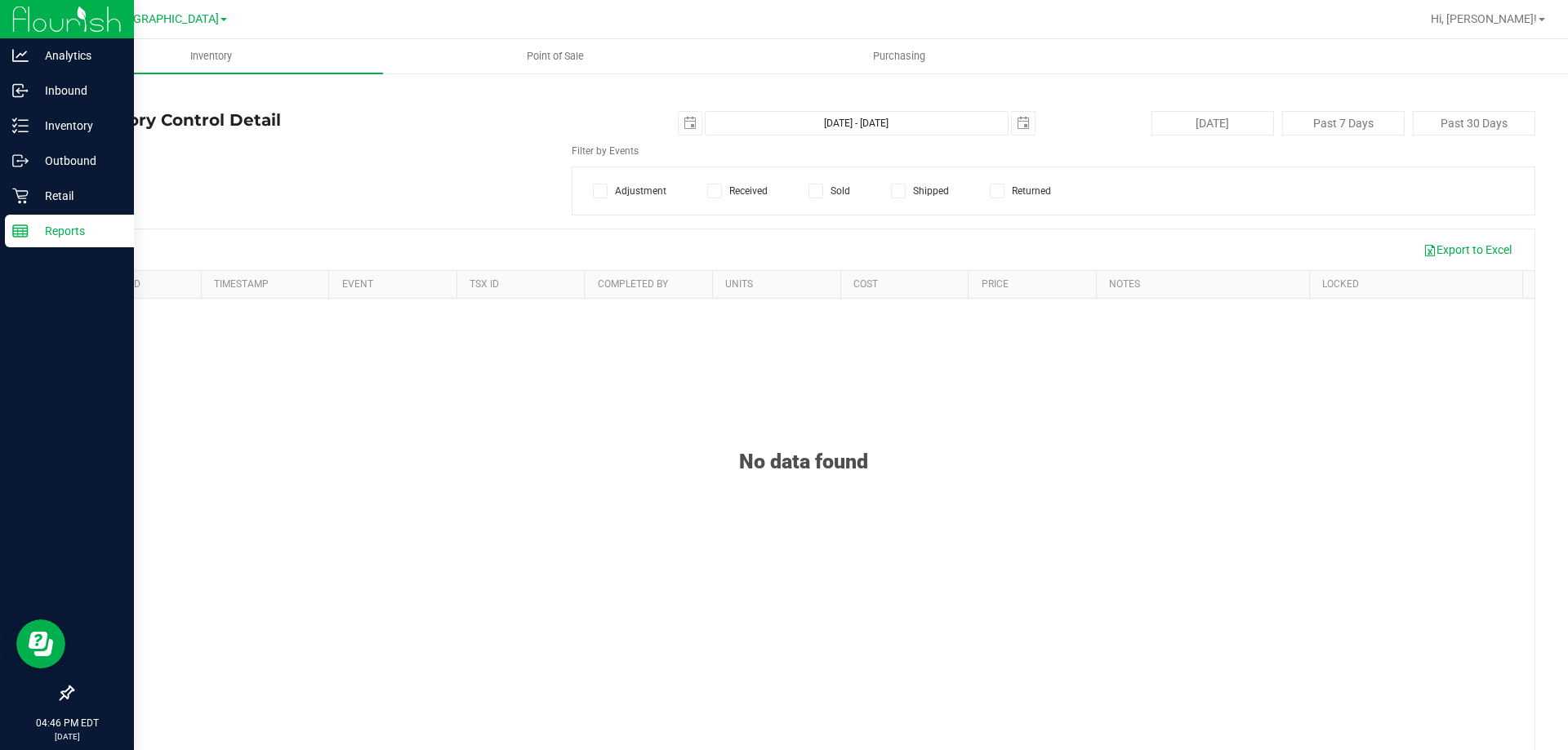
click at [23, 233] on line at bounding box center [23, 233] width 0 height 8
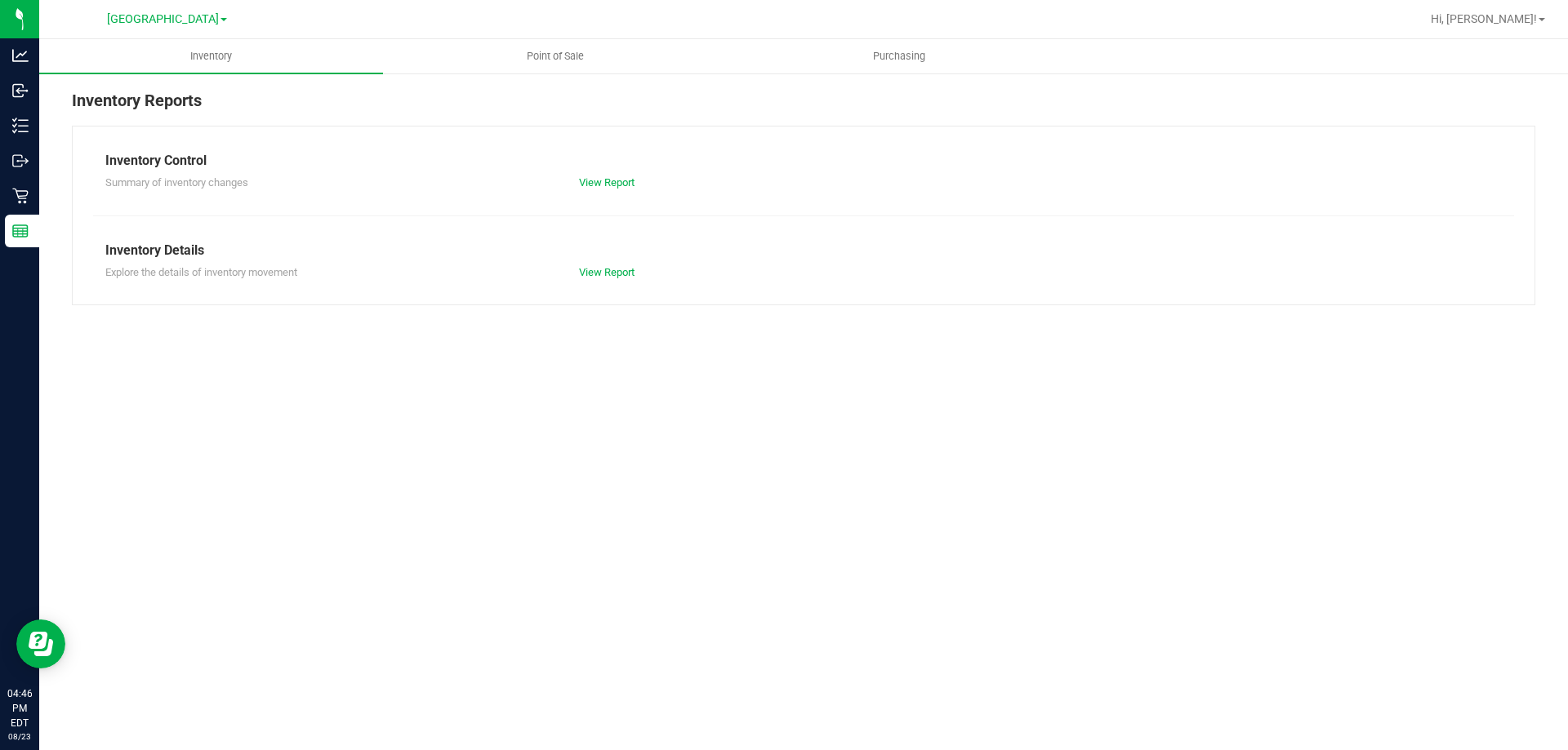
click at [607, 88] on div "Inventory Reports" at bounding box center [804, 107] width 1464 height 38
click at [578, 57] on span "Point of Sale" at bounding box center [555, 56] width 101 height 15
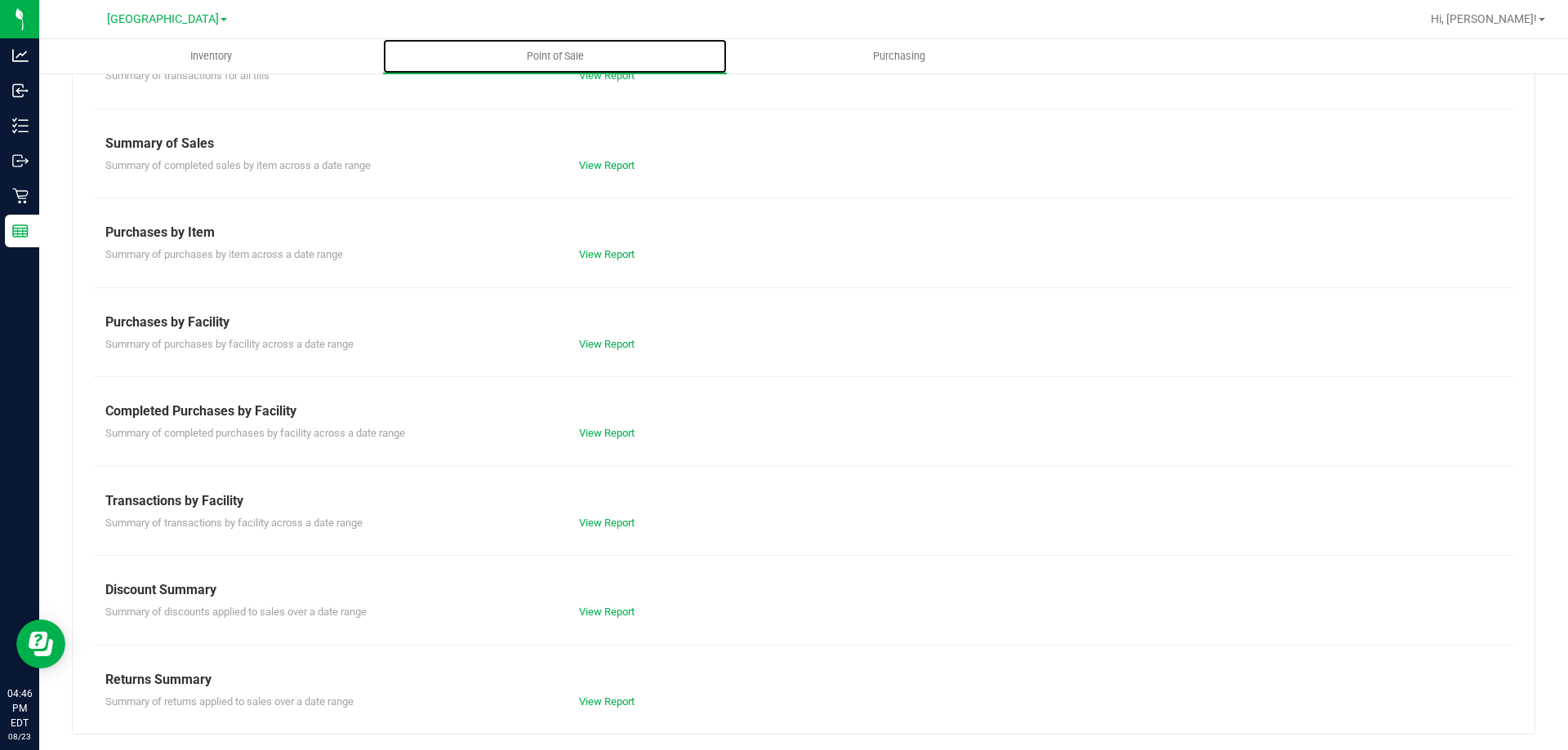
scroll to position [108, 0]
click at [596, 612] on link "View Report" at bounding box center [607, 610] width 55 height 12
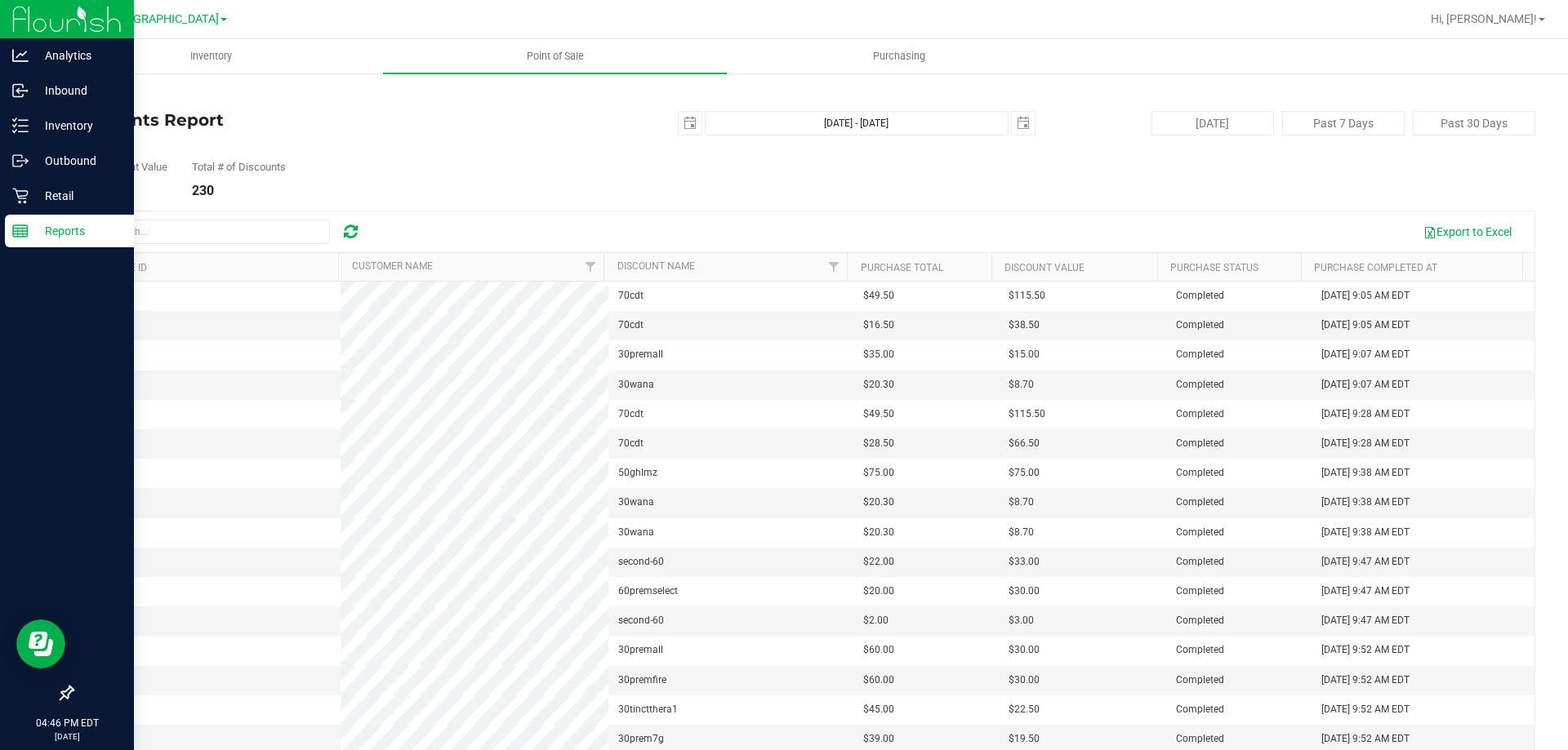
click at [35, 227] on p "Reports" at bounding box center [77, 232] width 98 height 20
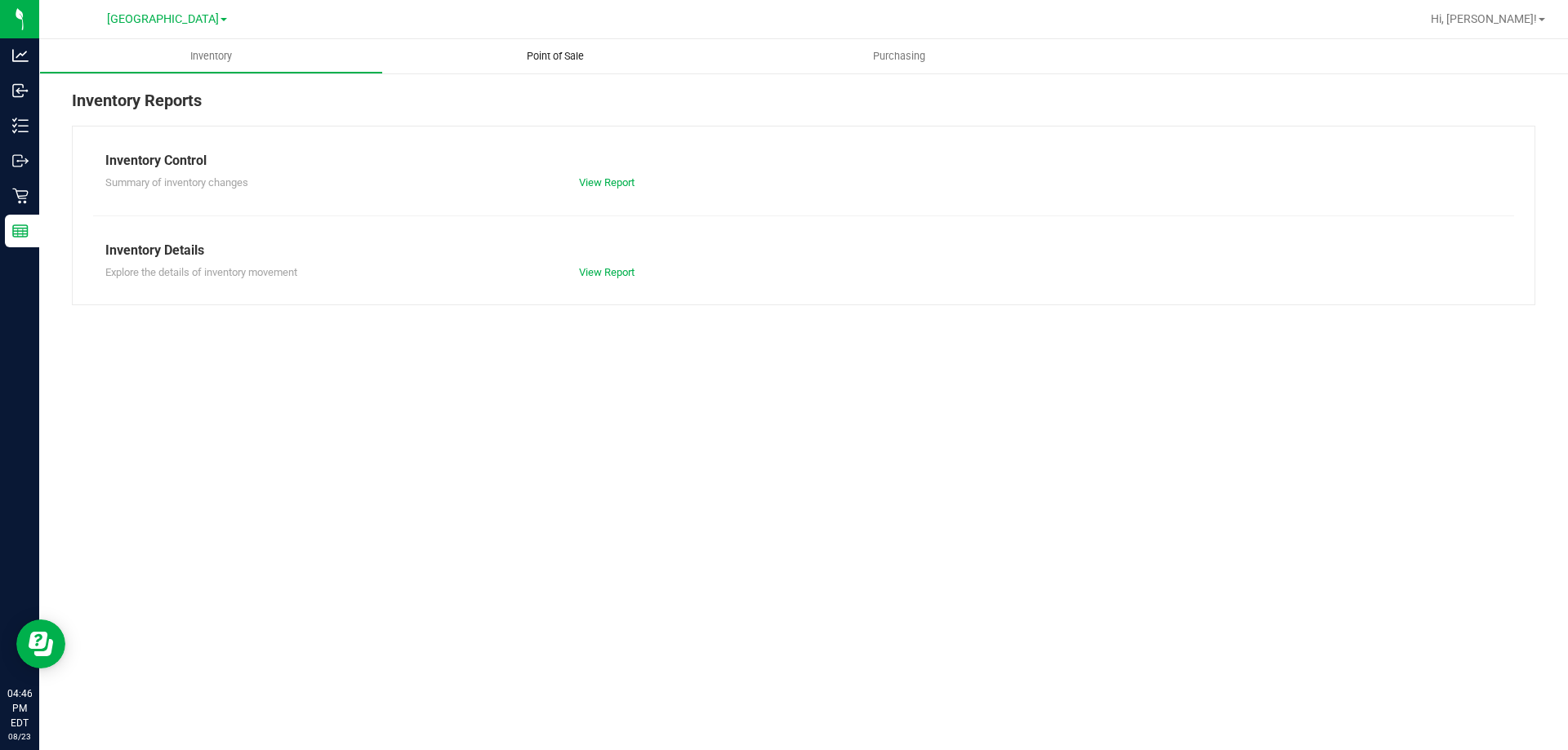
click at [539, 51] on span "Point of Sale" at bounding box center [555, 56] width 101 height 15
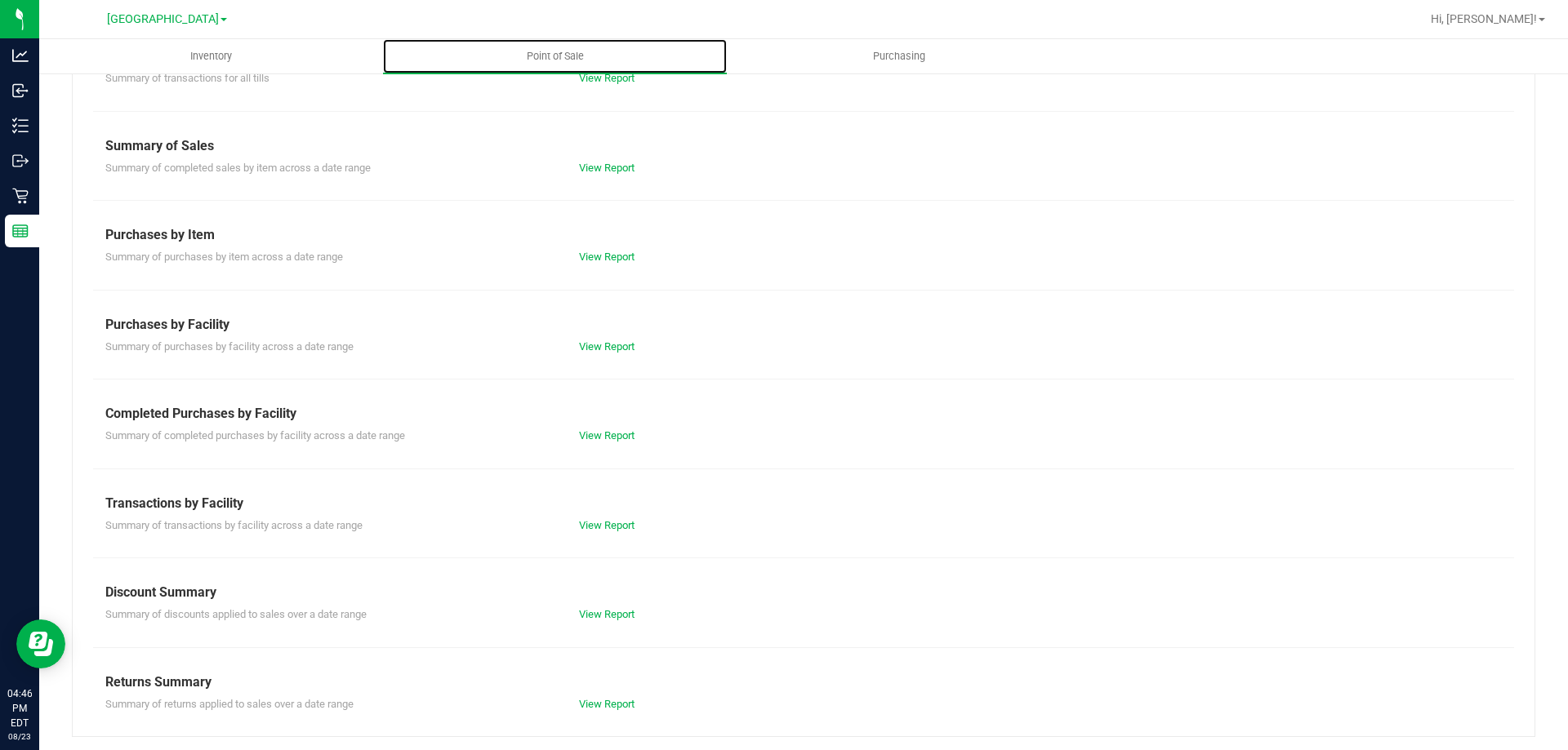
scroll to position [108, 0]
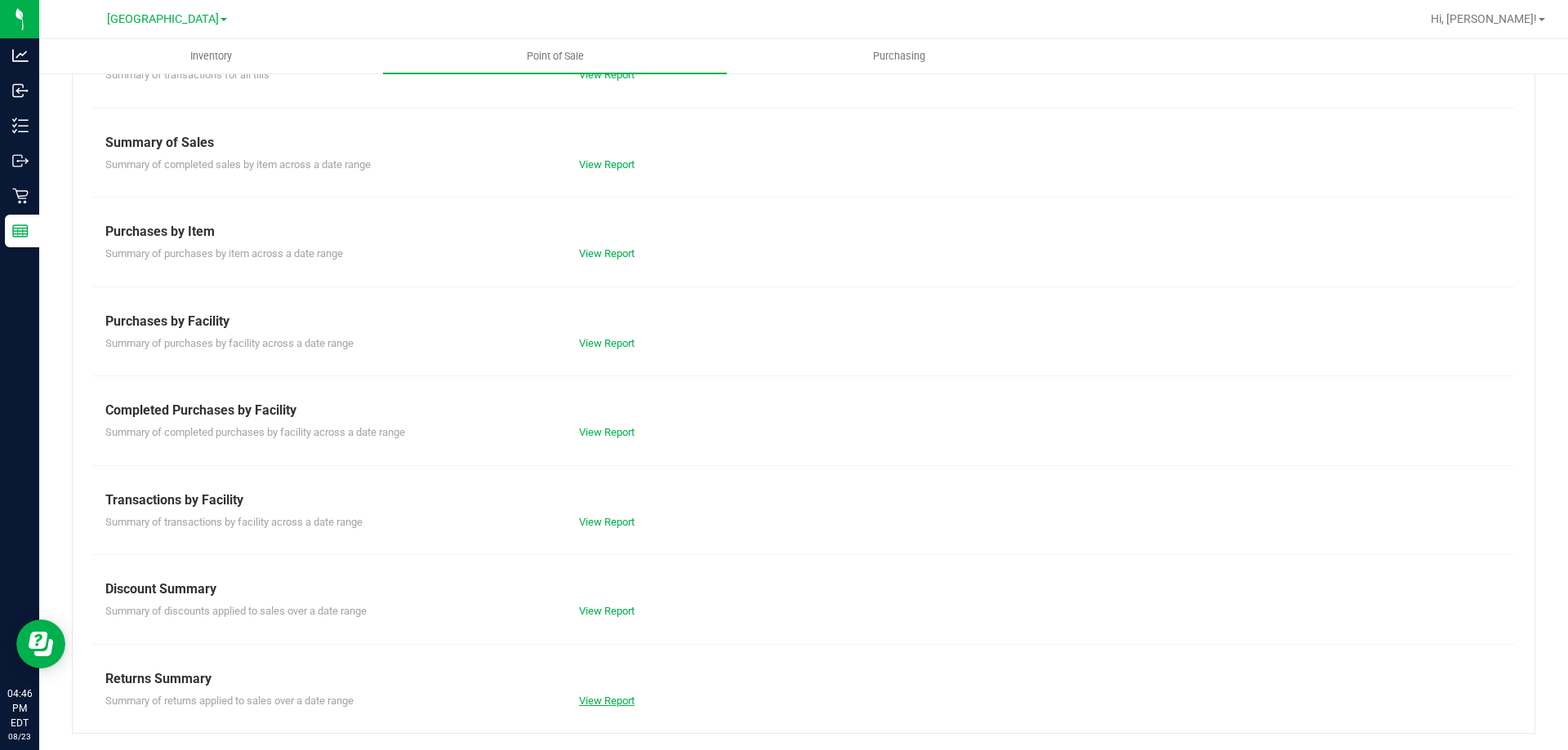
click at [602, 702] on link "View Report" at bounding box center [607, 701] width 55 height 12
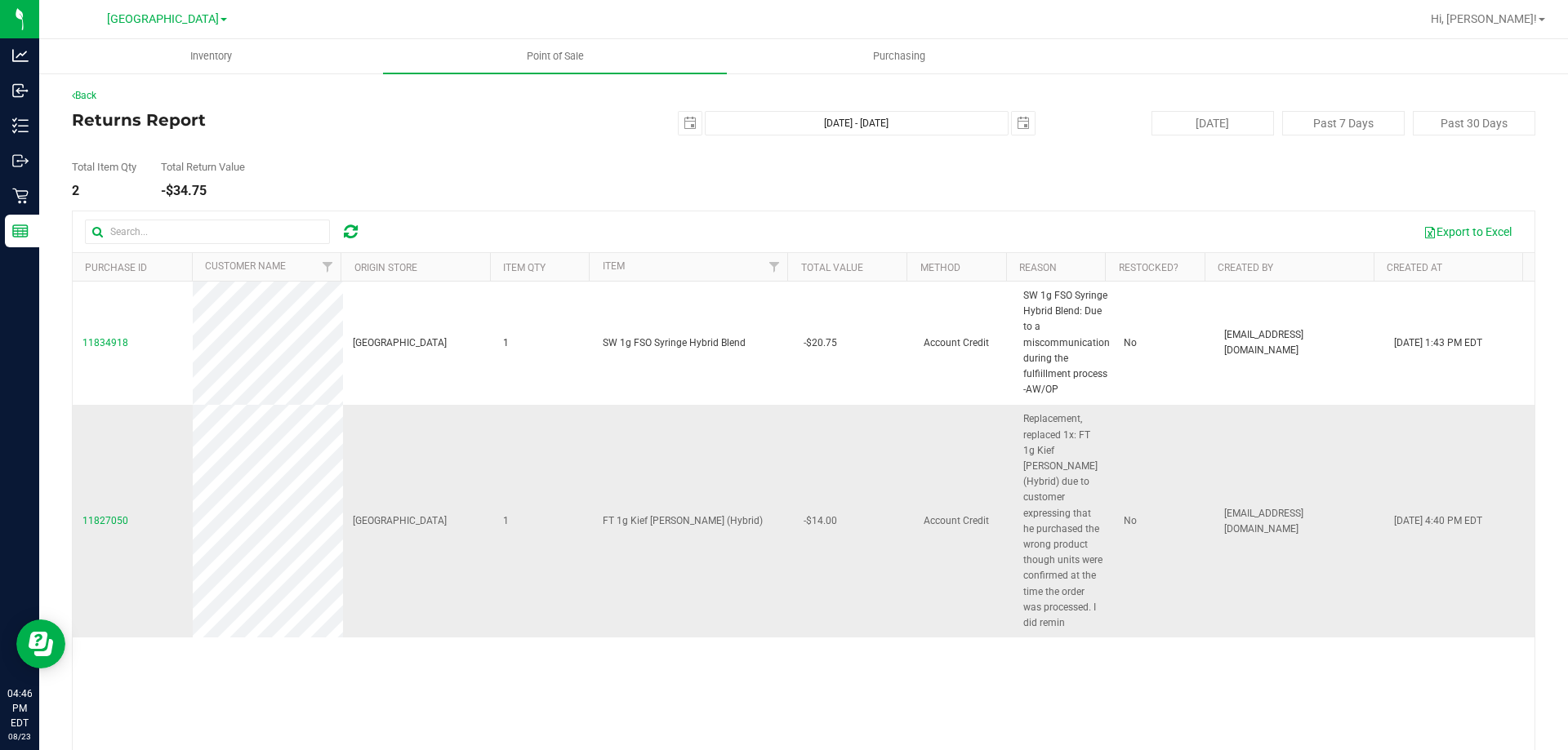
drag, startPoint x: 993, startPoint y: 414, endPoint x: 1071, endPoint y: 622, distance: 222.1
click at [1071, 622] on tr "11827050 Orange Park WC 1 FT 1g Kief Dulce De Fresa (Hybrid) -$14.00 Account Cr…" at bounding box center [803, 520] width 1462 height 233
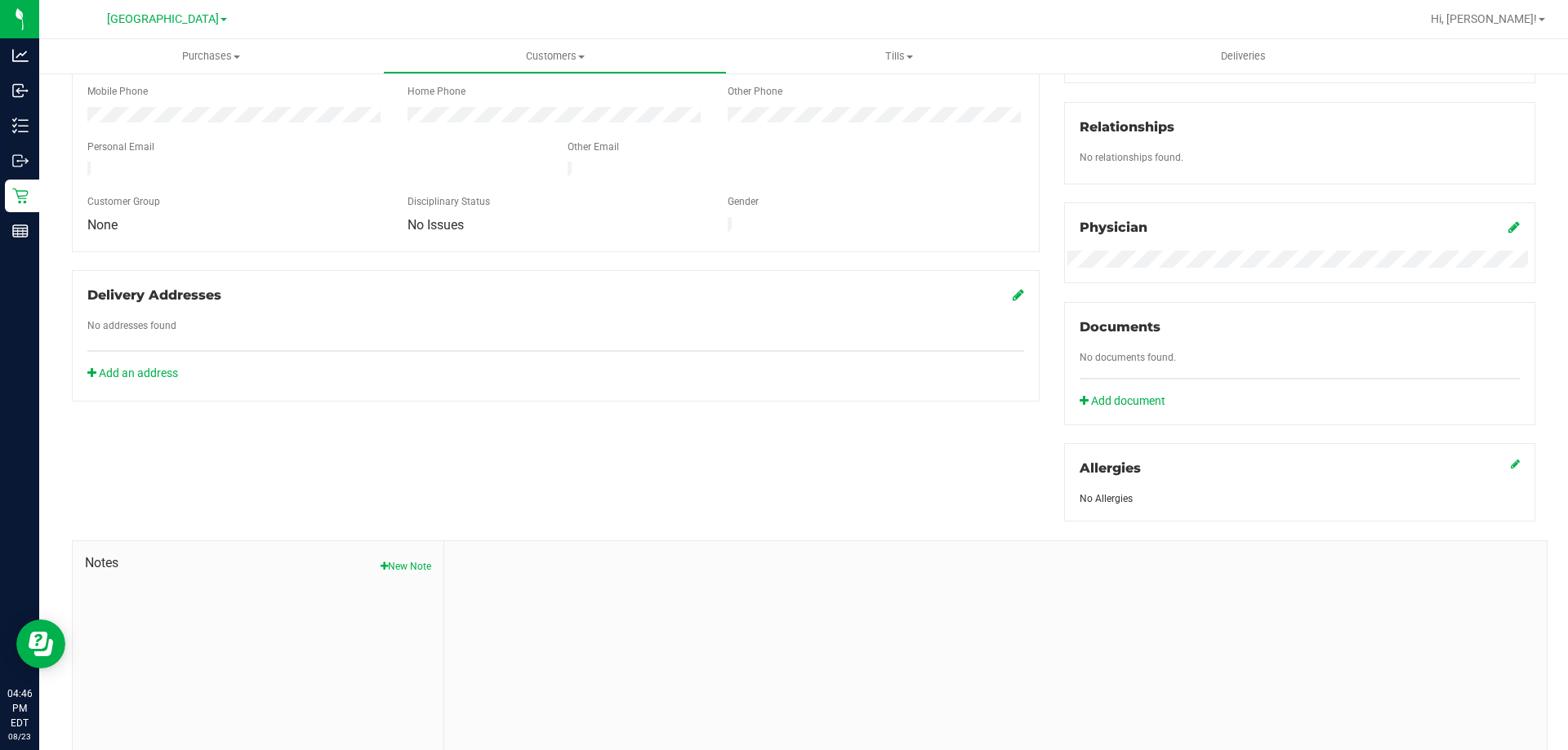
scroll to position [409, 0]
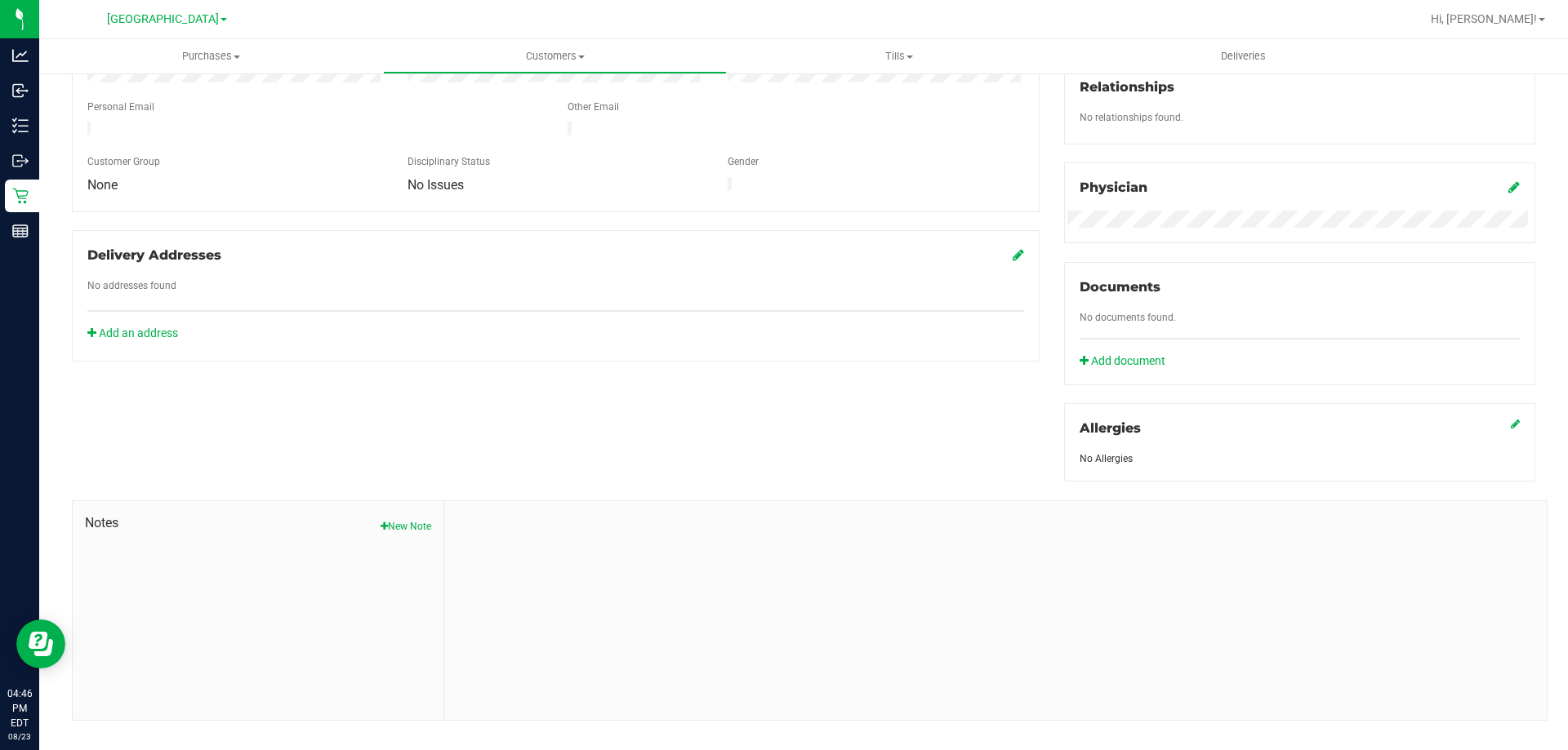
click at [393, 525] on button "New Note" at bounding box center [406, 526] width 50 height 15
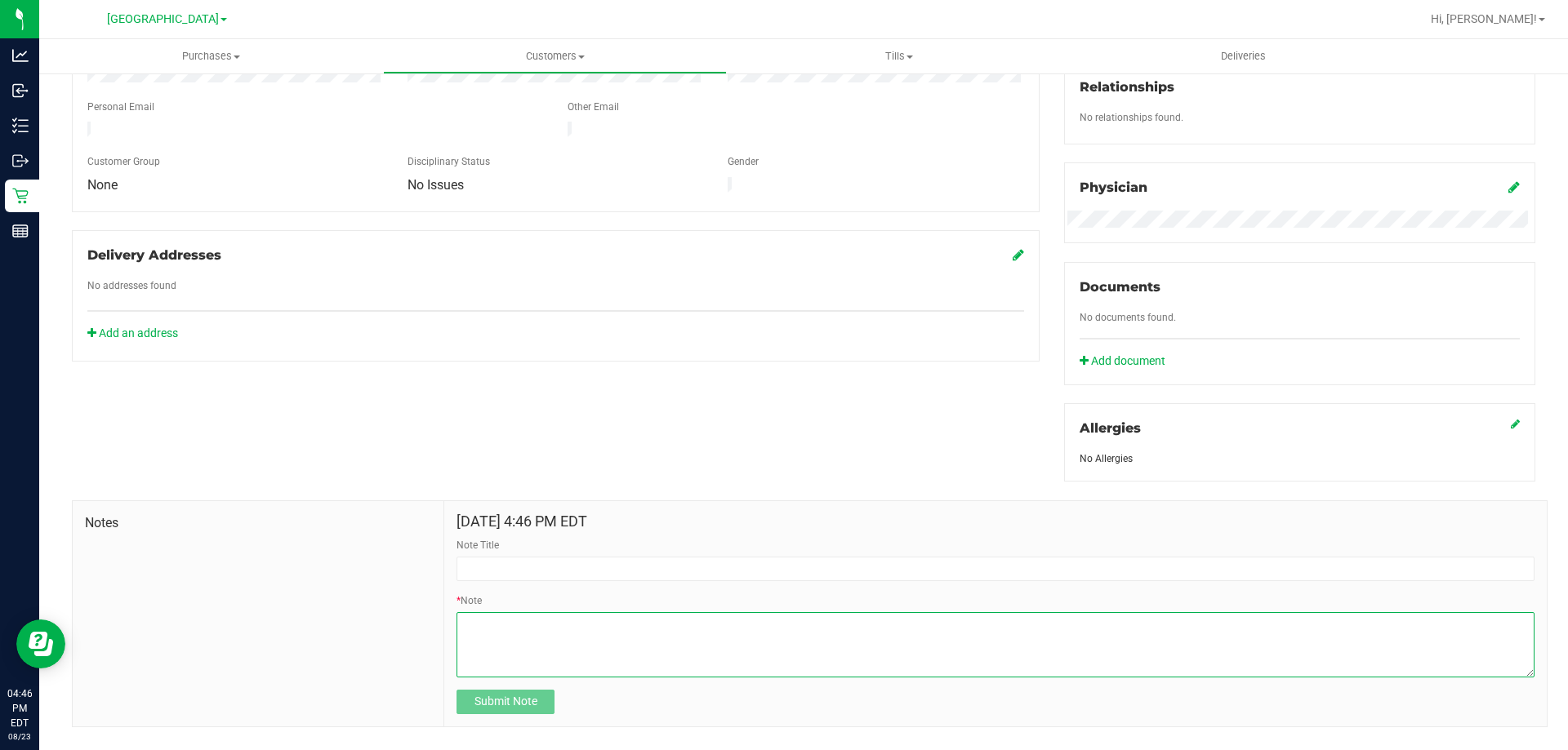
click at [539, 652] on textarea "* Note" at bounding box center [995, 645] width 1078 height 65
paste textarea
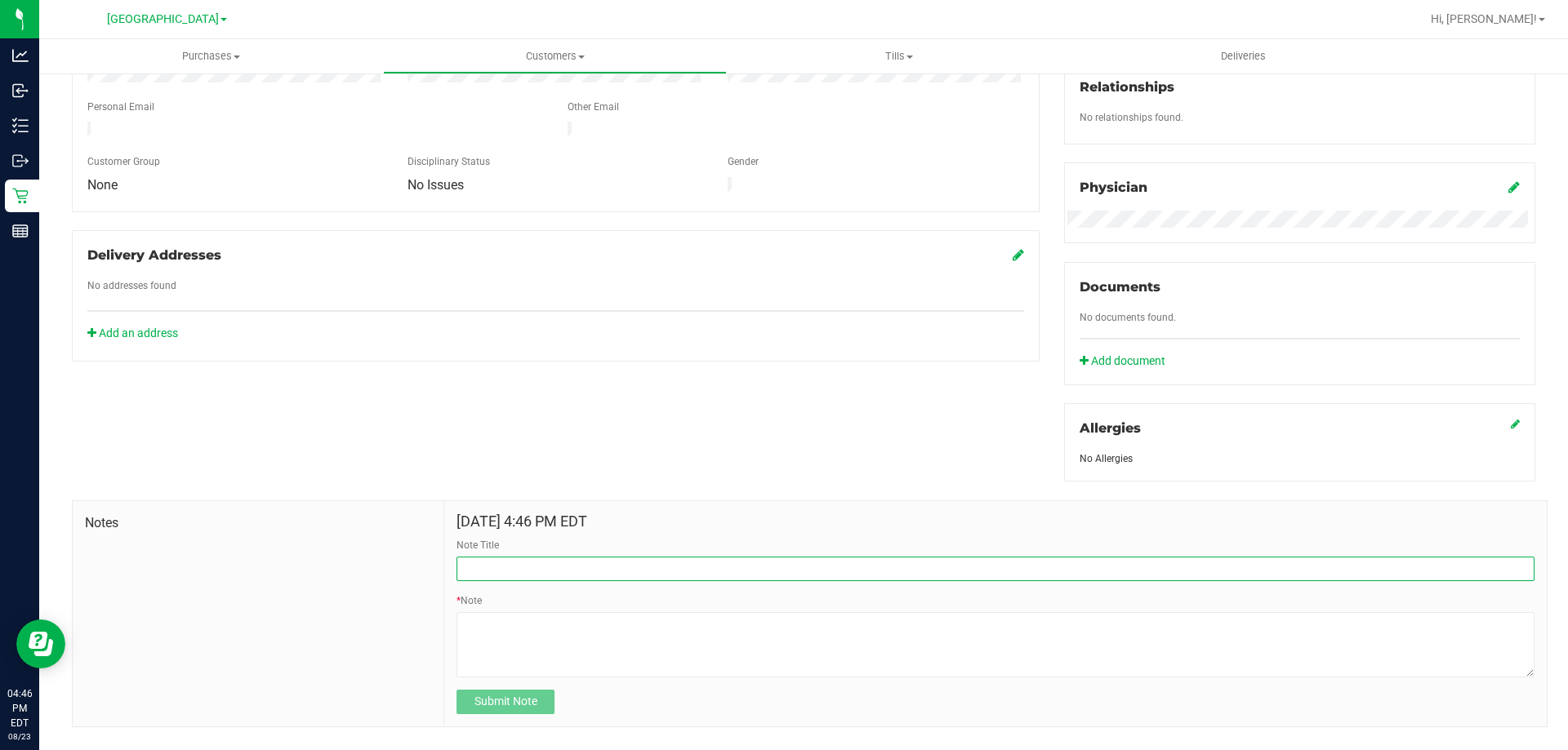
click at [567, 572] on input "Note Title" at bounding box center [995, 569] width 1078 height 25
type input "r"
type input "Replacement/Disclaimer"
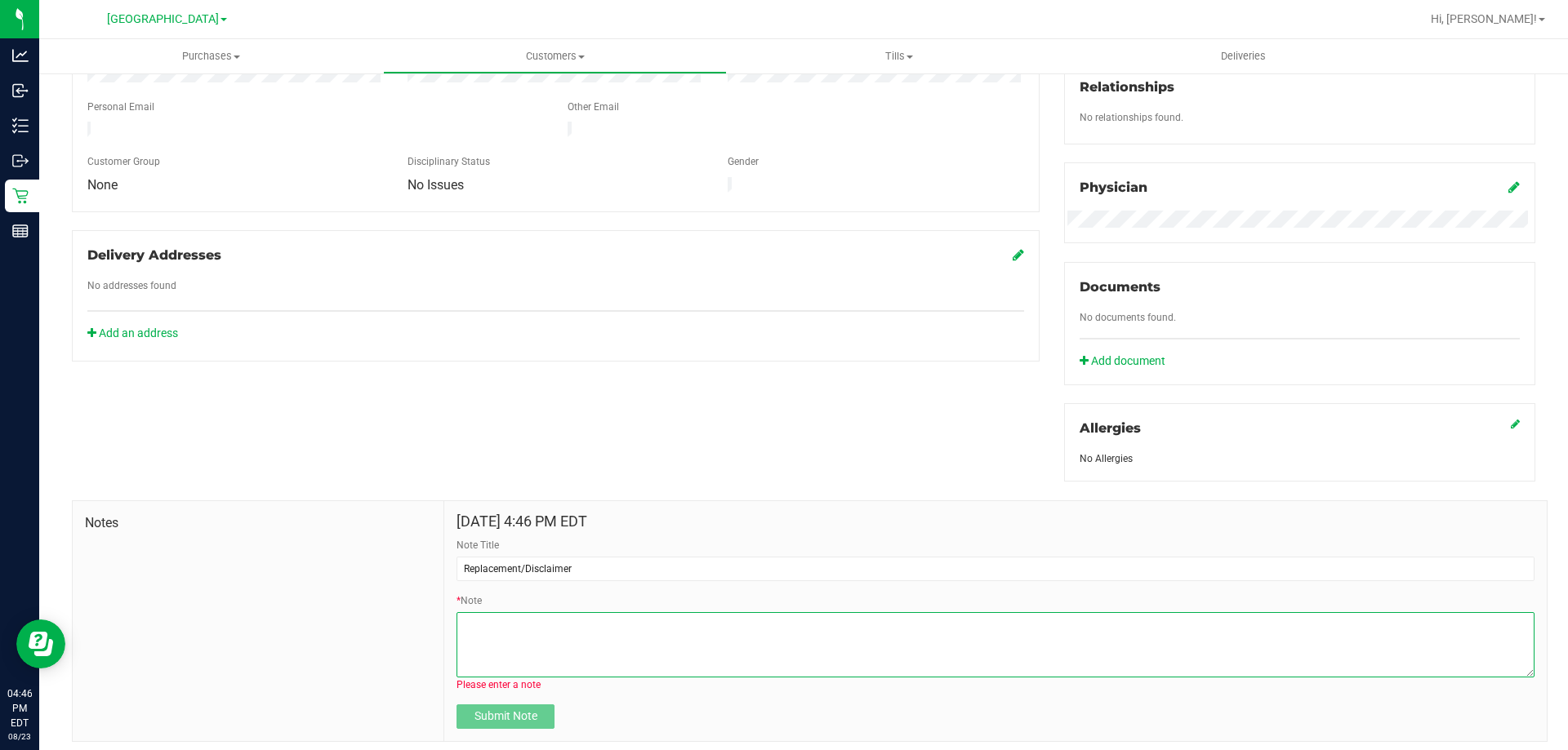
click at [526, 634] on textarea "* Note" at bounding box center [995, 645] width 1078 height 65
click at [508, 638] on textarea "* Note" at bounding box center [995, 645] width 1078 height 65
paste textarea "Replacement, replaced 1x: FT 1g Kief Dulce De Fresa (Hybrid) due to customer ex…"
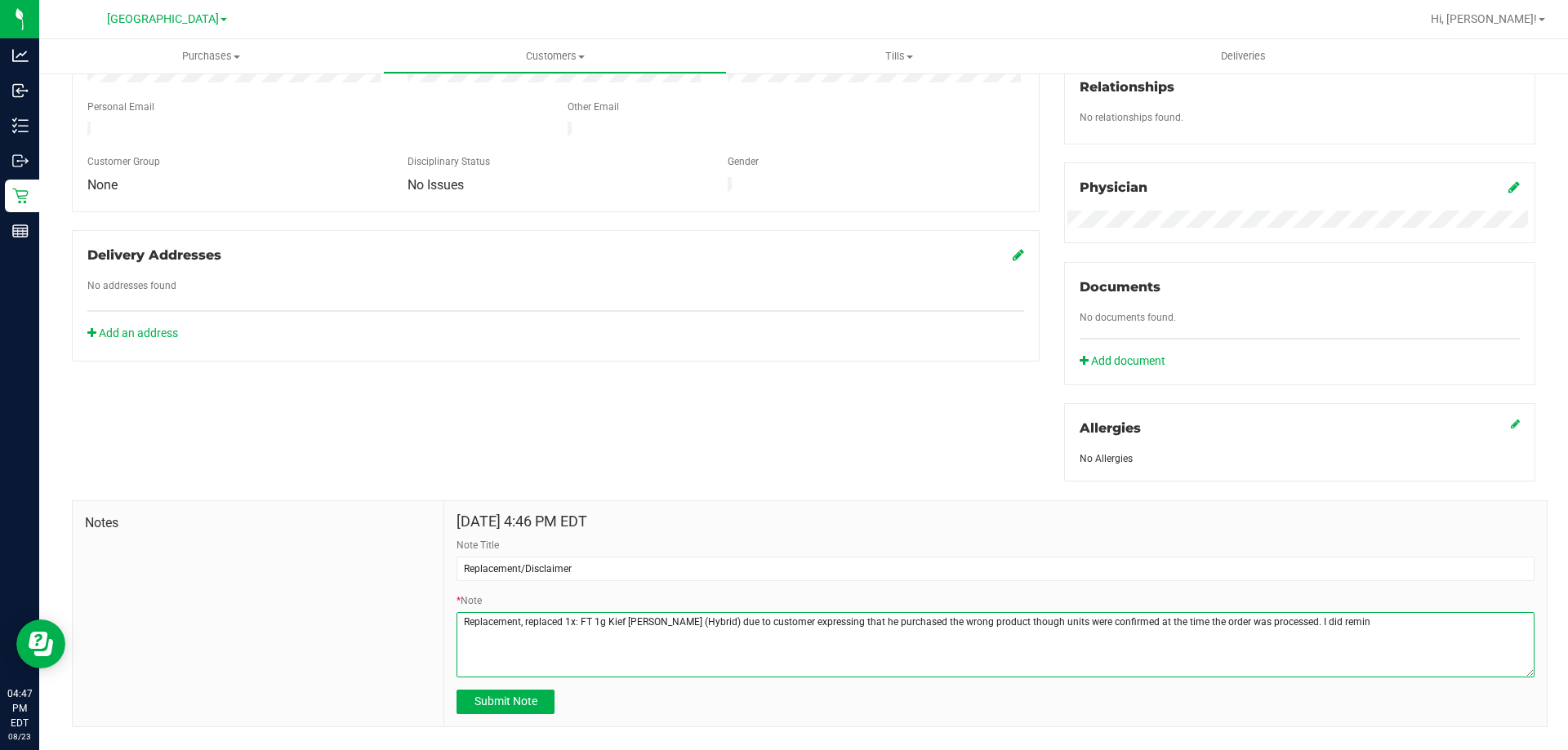
type textarea "Replacement, replaced 1x: FT 1g Kief Dulce De Fresa (Hybrid) due to customer ex…"
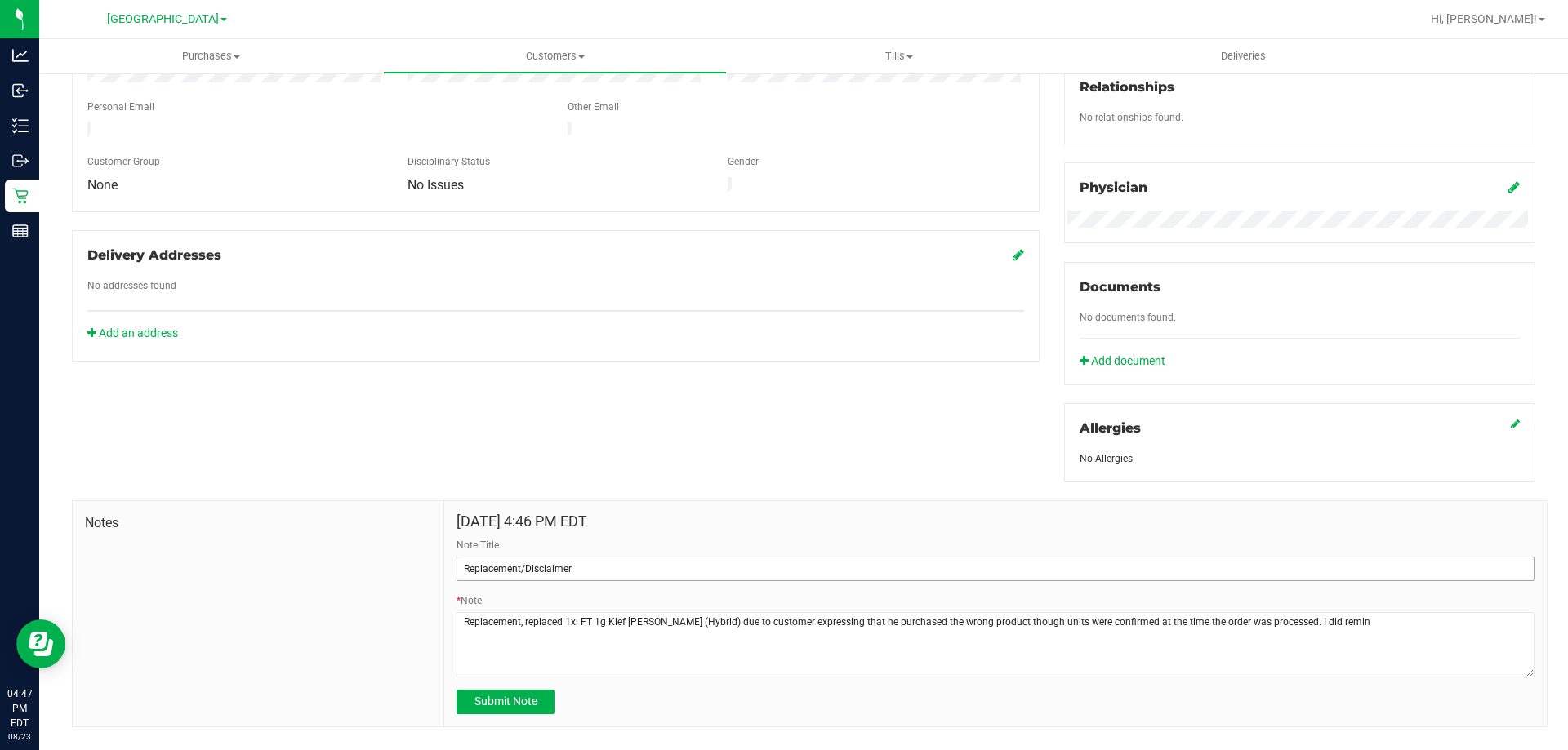
click at [616, 564] on input "Replacement/Disclaimer" at bounding box center [995, 569] width 1078 height 25
type input "Replacement/Disclaimer: KF DDF"
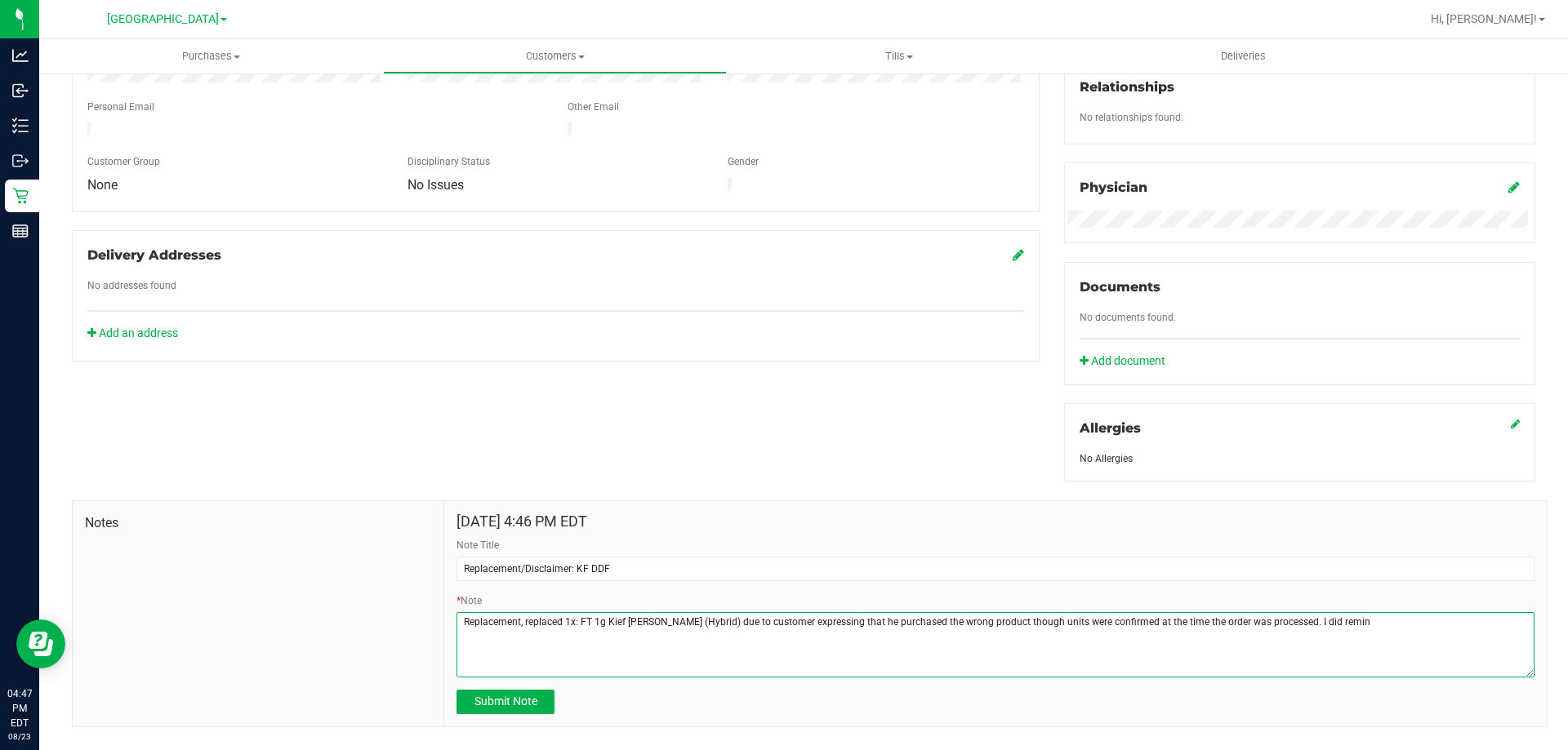
click at [1350, 627] on textarea "* Note" at bounding box center [995, 645] width 1078 height 65
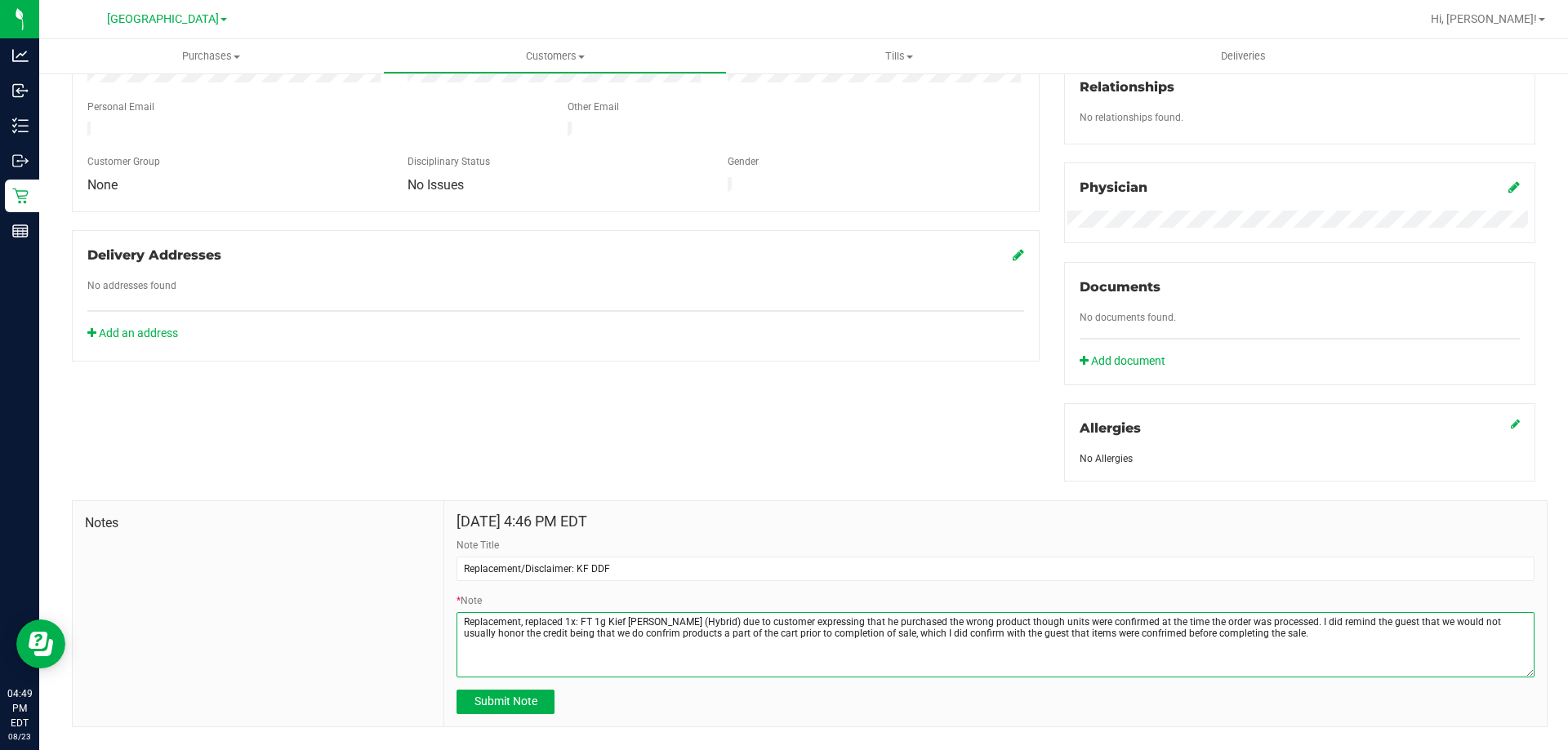
click at [463, 637] on textarea "* Note" at bounding box center [995, 645] width 1078 height 65
click at [1272, 630] on textarea "* Note" at bounding box center [995, 645] width 1078 height 65
type textarea "Replacement, replaced 1x: FT 1g Kief Dulce De Fresa (Hybrid) due to customer ex…"
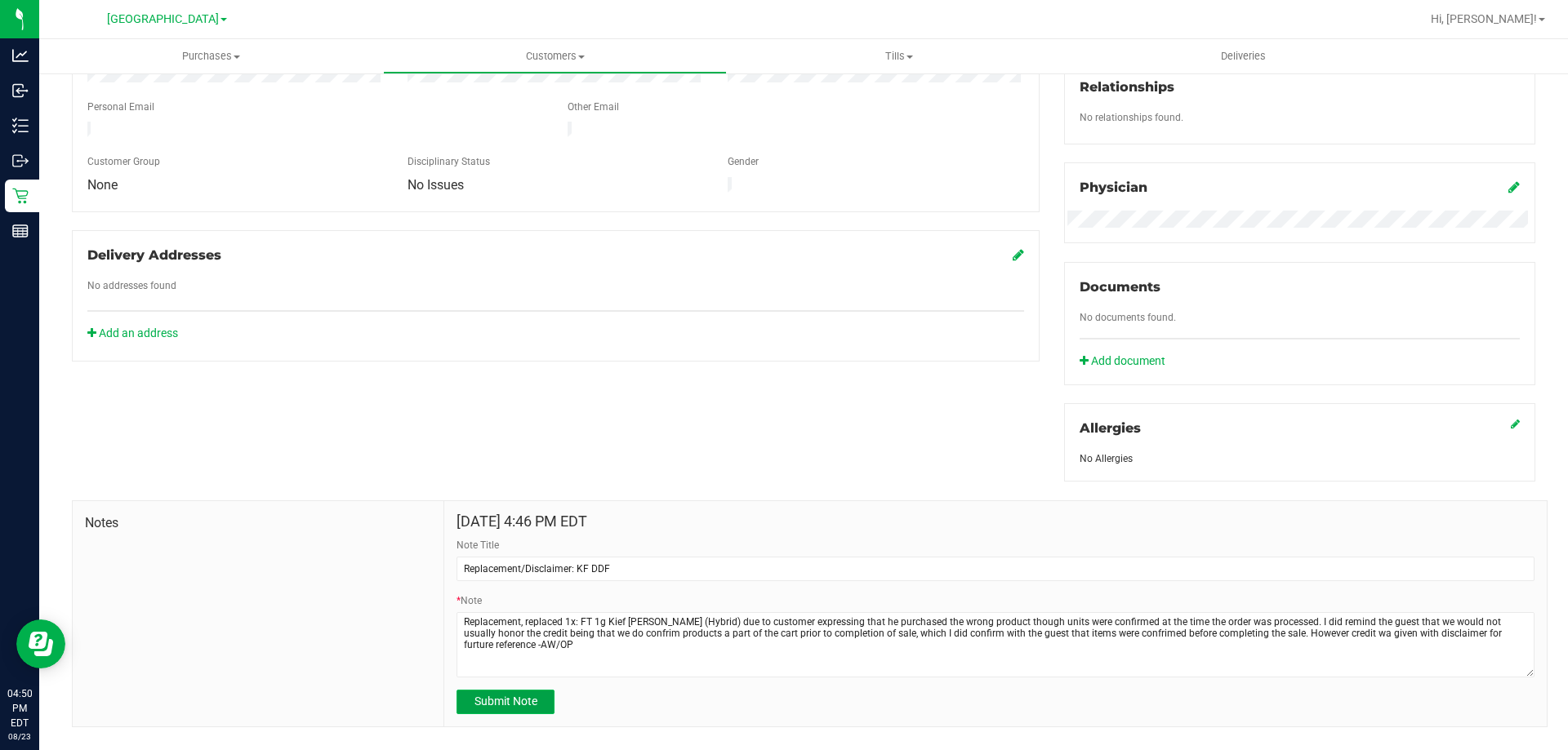
click at [534, 698] on span "Submit Note" at bounding box center [506, 701] width 63 height 13
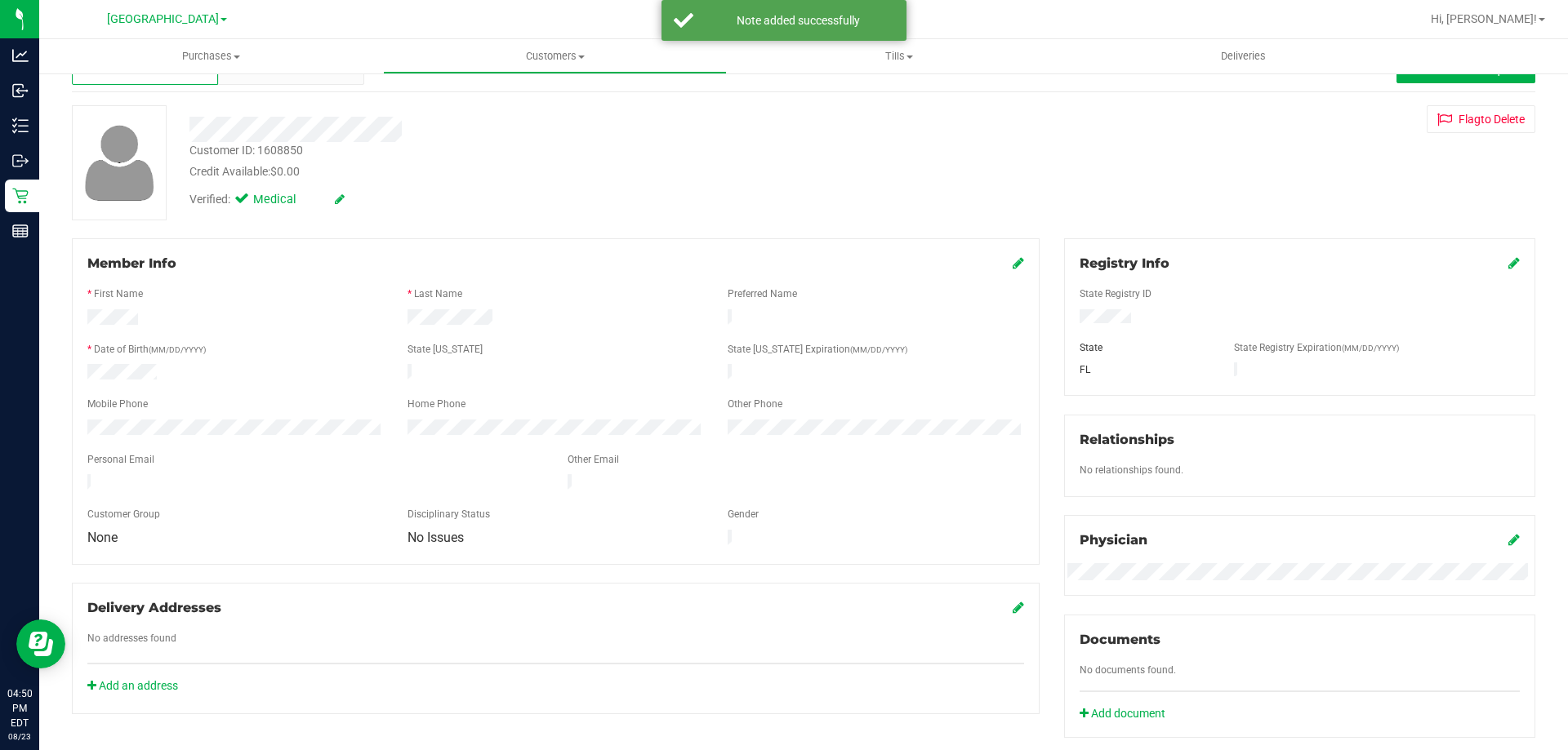
scroll to position [0, 0]
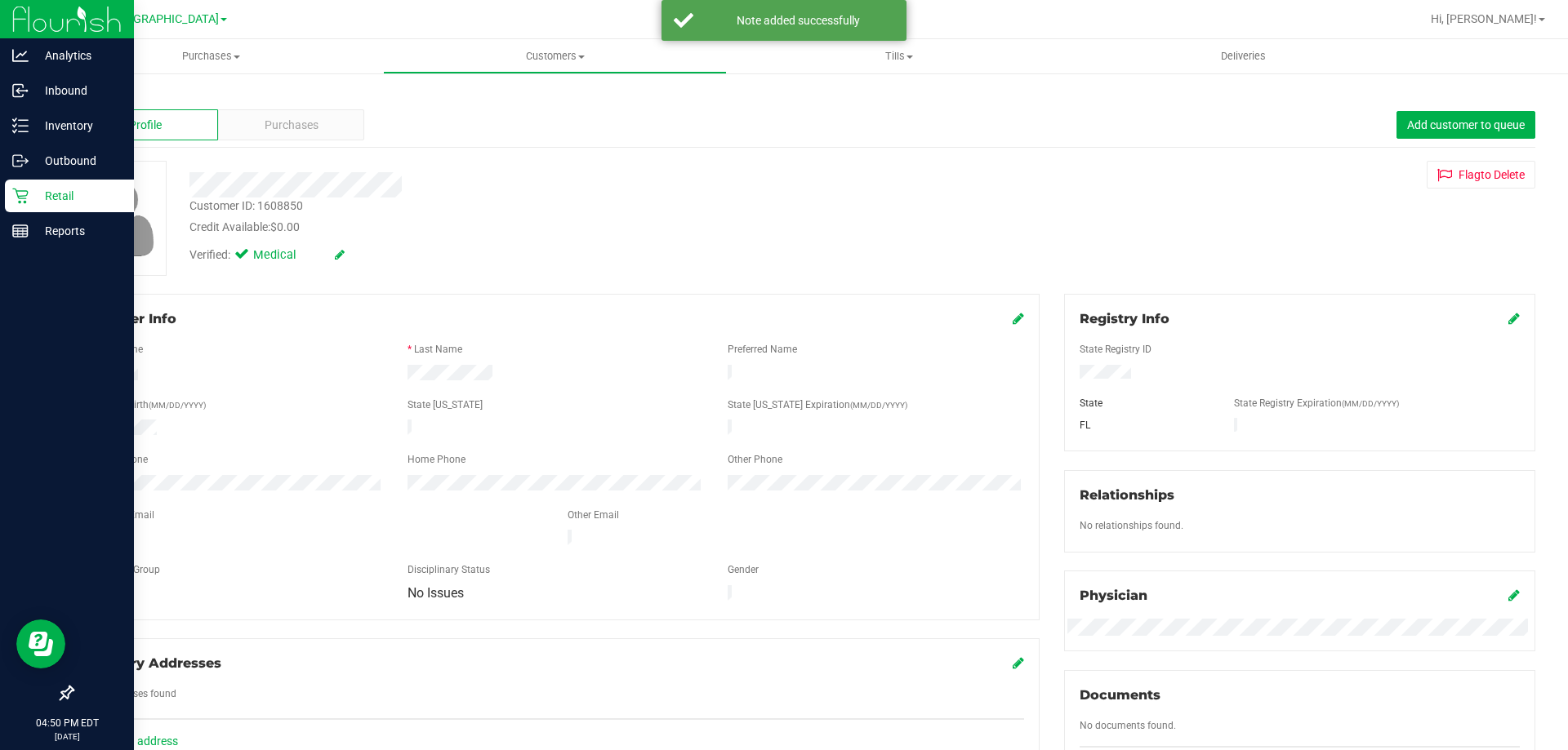
click at [51, 189] on p "Retail" at bounding box center [77, 196] width 98 height 20
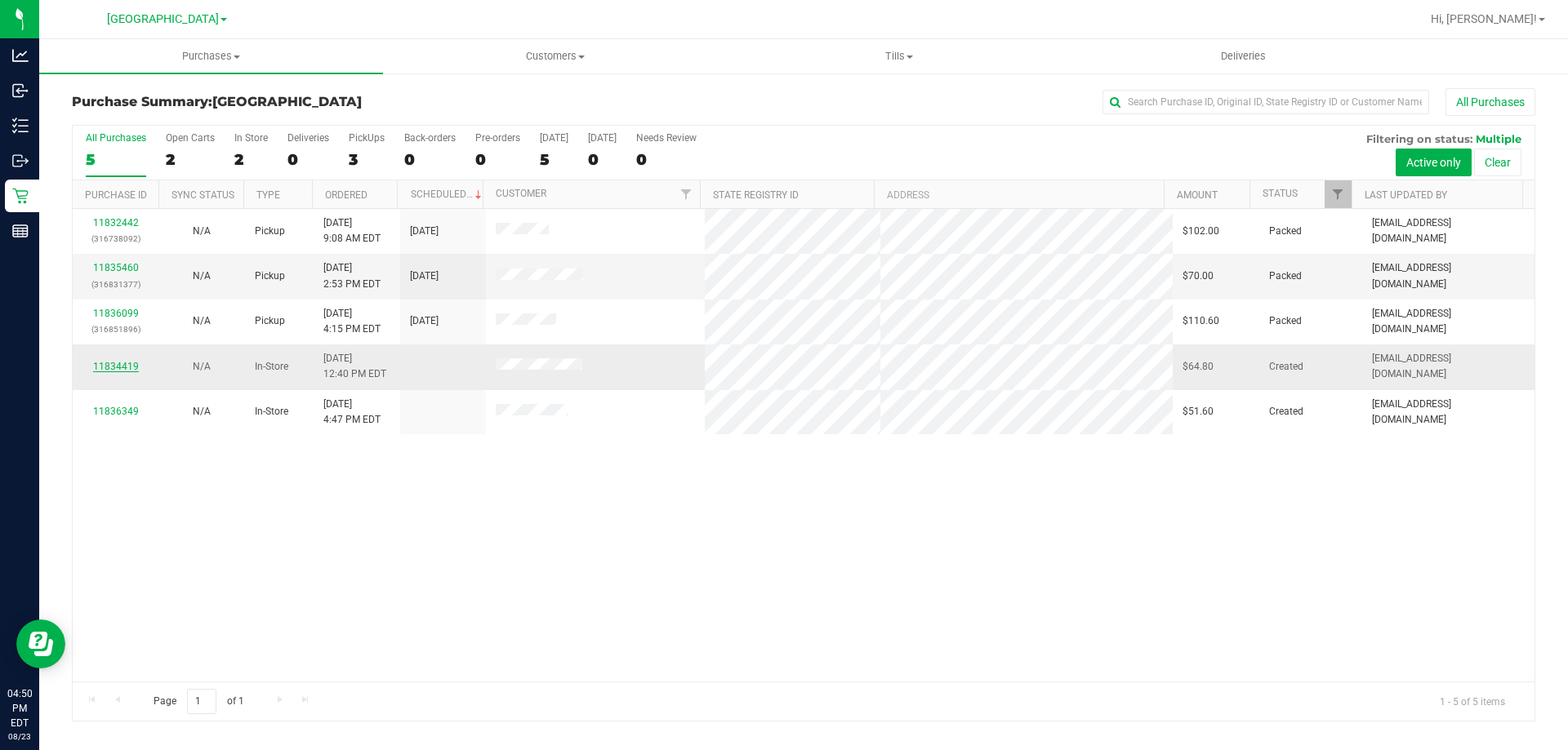
click at [112, 362] on link "11834419" at bounding box center [116, 367] width 46 height 12
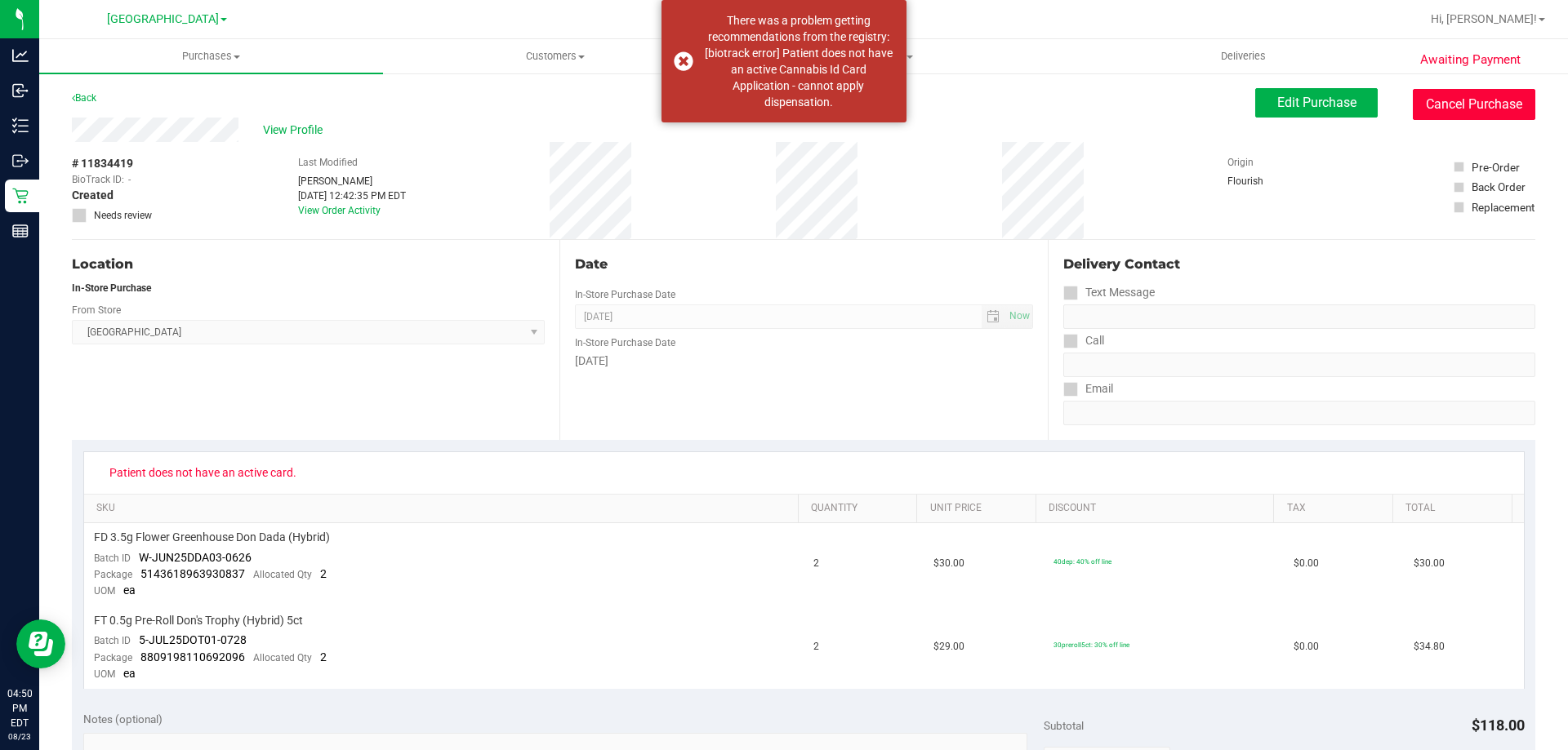
click at [1481, 99] on button "Cancel Purchase" at bounding box center [1475, 104] width 123 height 31
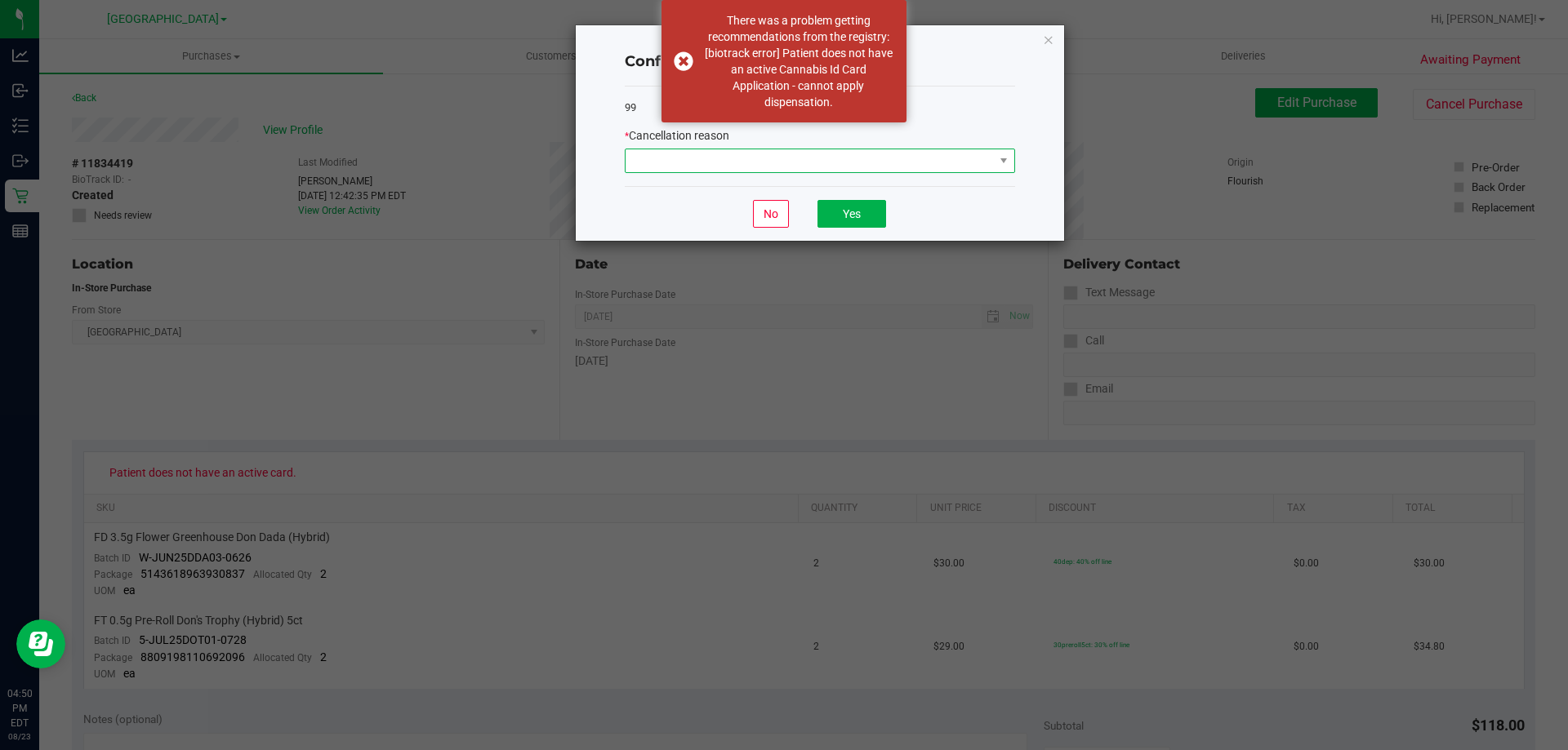
click at [979, 155] on span at bounding box center [810, 160] width 368 height 23
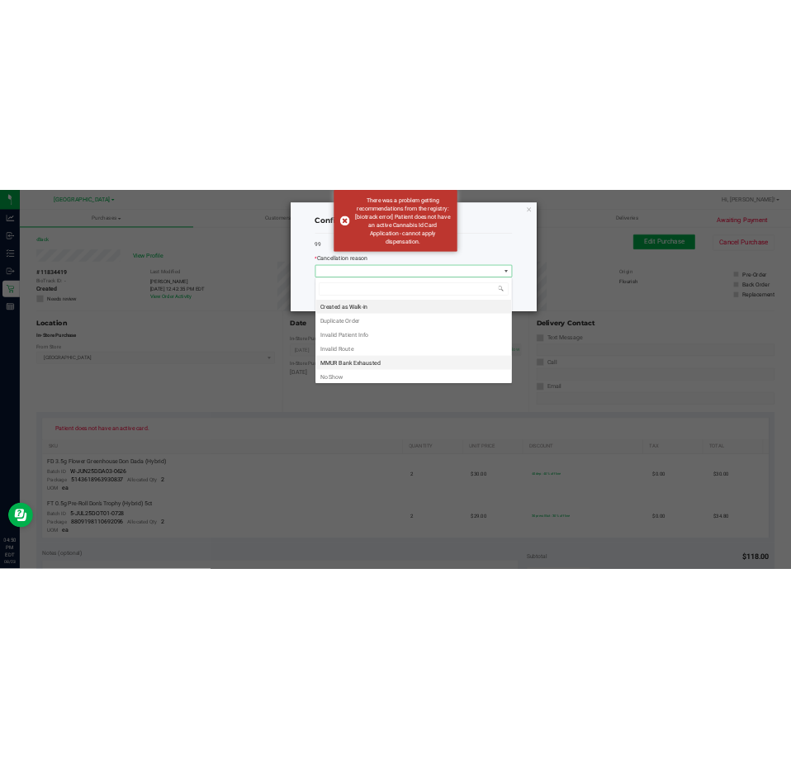
scroll to position [25, 394]
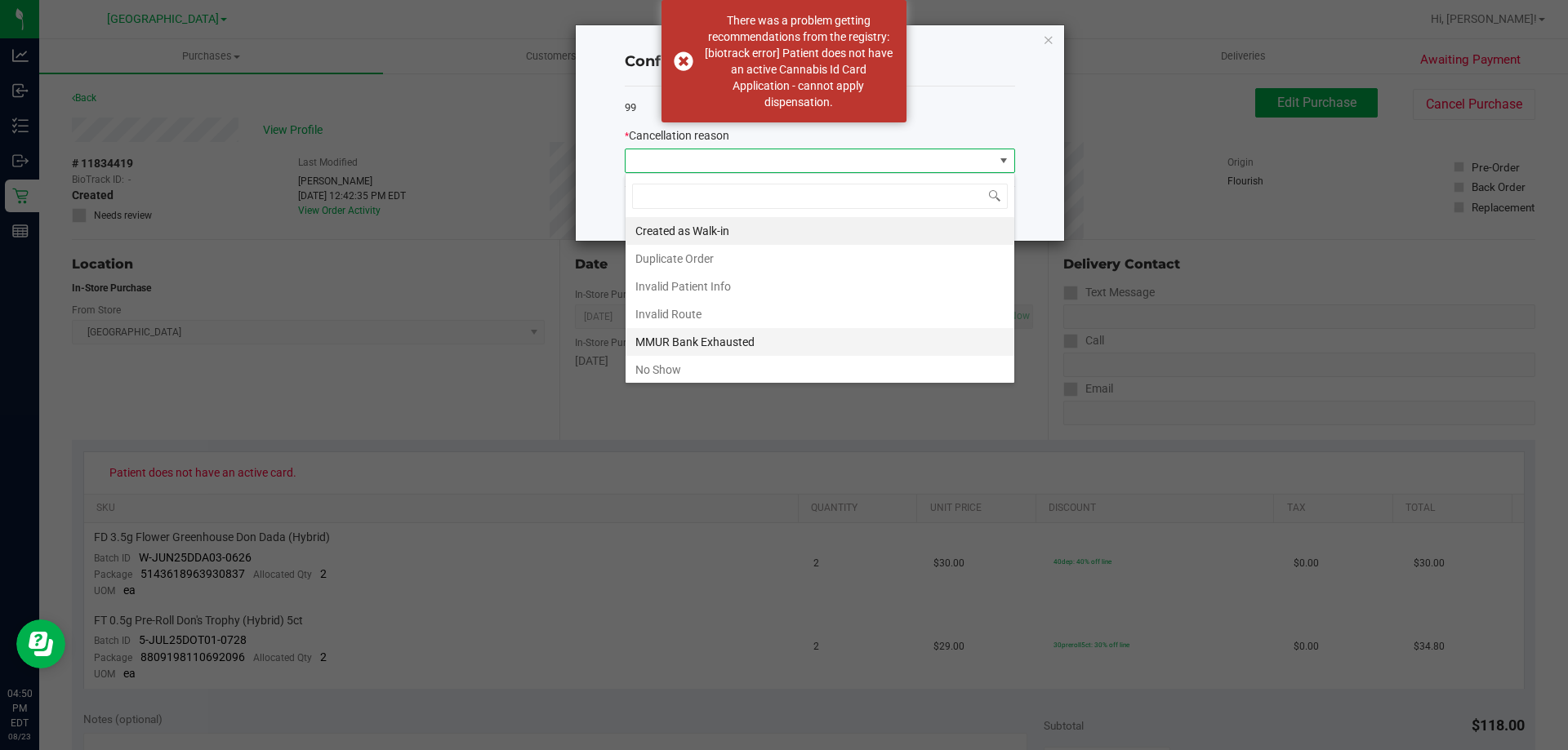
click at [732, 334] on li "MMUR Bank Exhausted" at bounding box center [820, 342] width 389 height 28
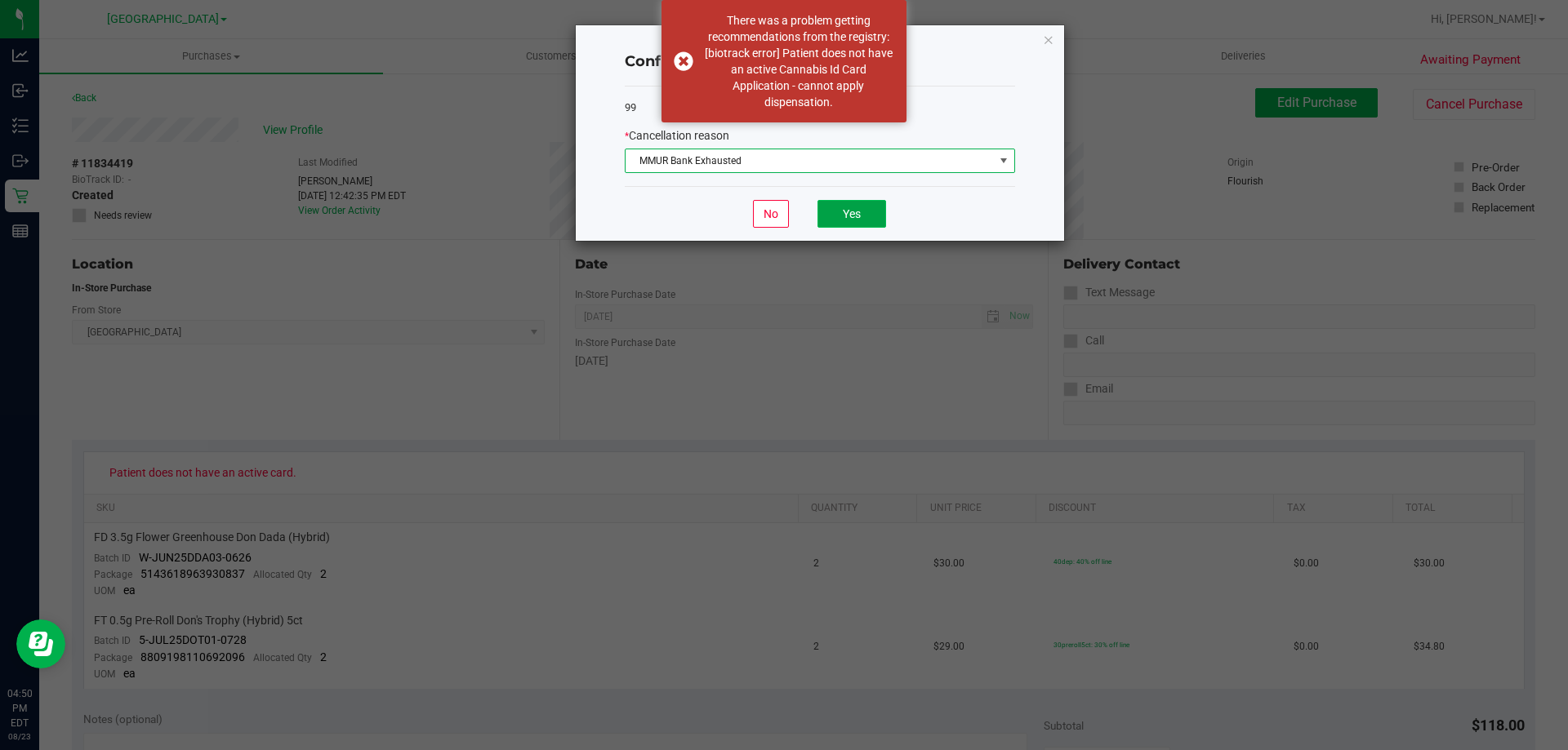
click at [848, 222] on button "Yes" at bounding box center [851, 214] width 68 height 28
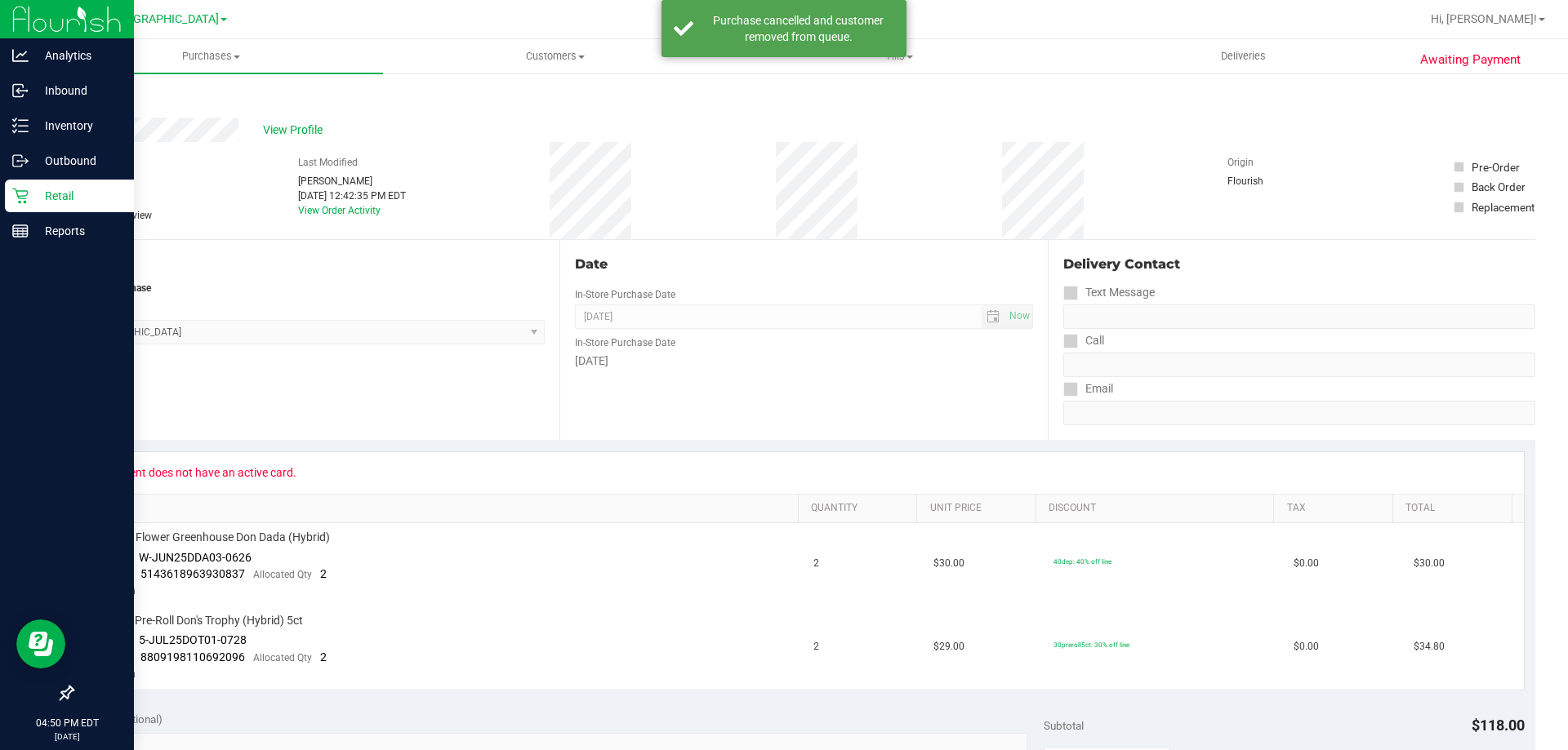
click at [69, 189] on p "Retail" at bounding box center [77, 196] width 98 height 20
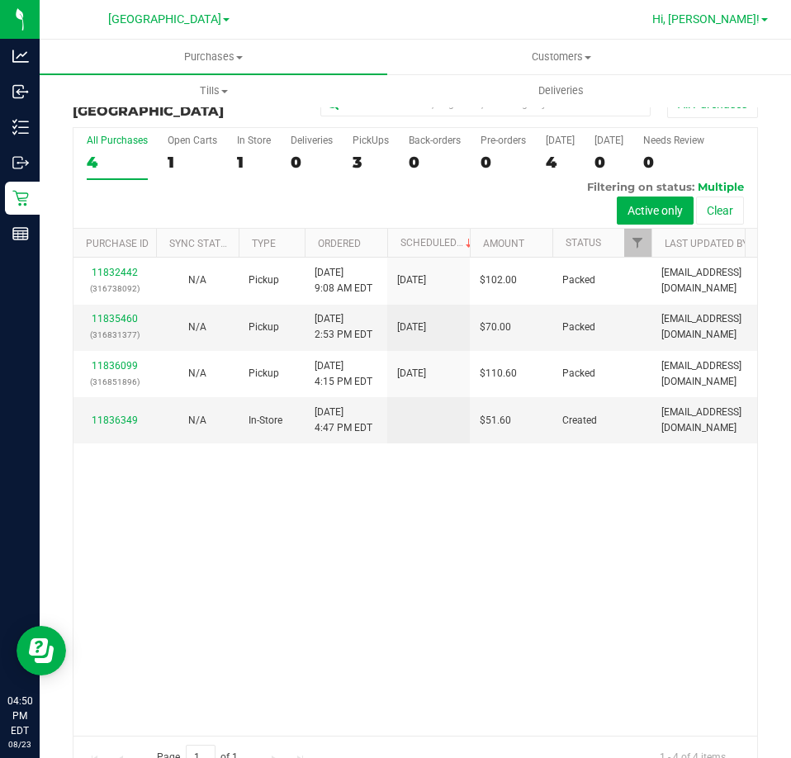
click at [754, 22] on span "Hi, David!" at bounding box center [705, 18] width 107 height 13
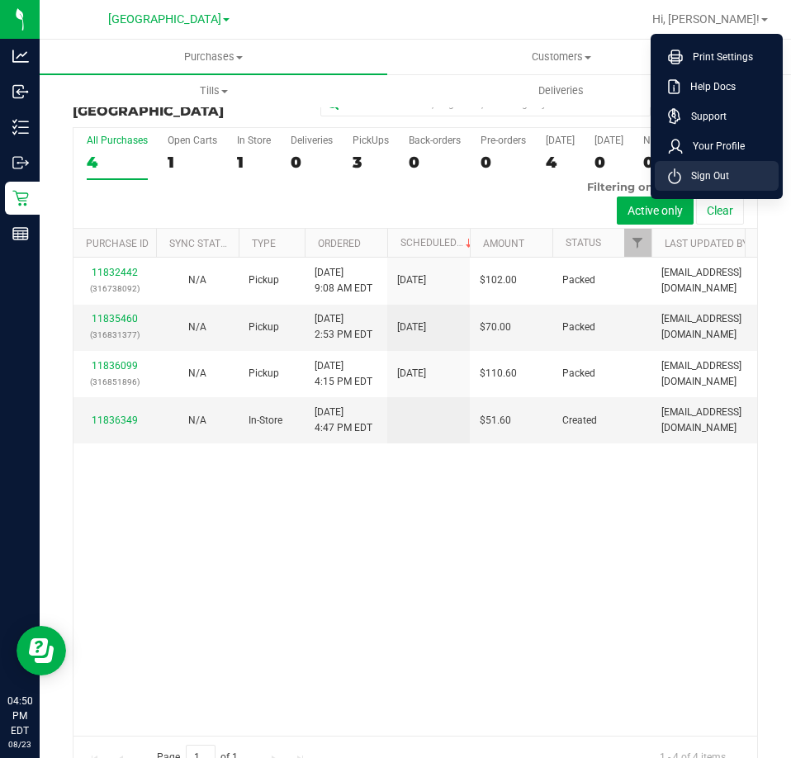
click at [718, 172] on span "Sign Out" at bounding box center [705, 176] width 48 height 17
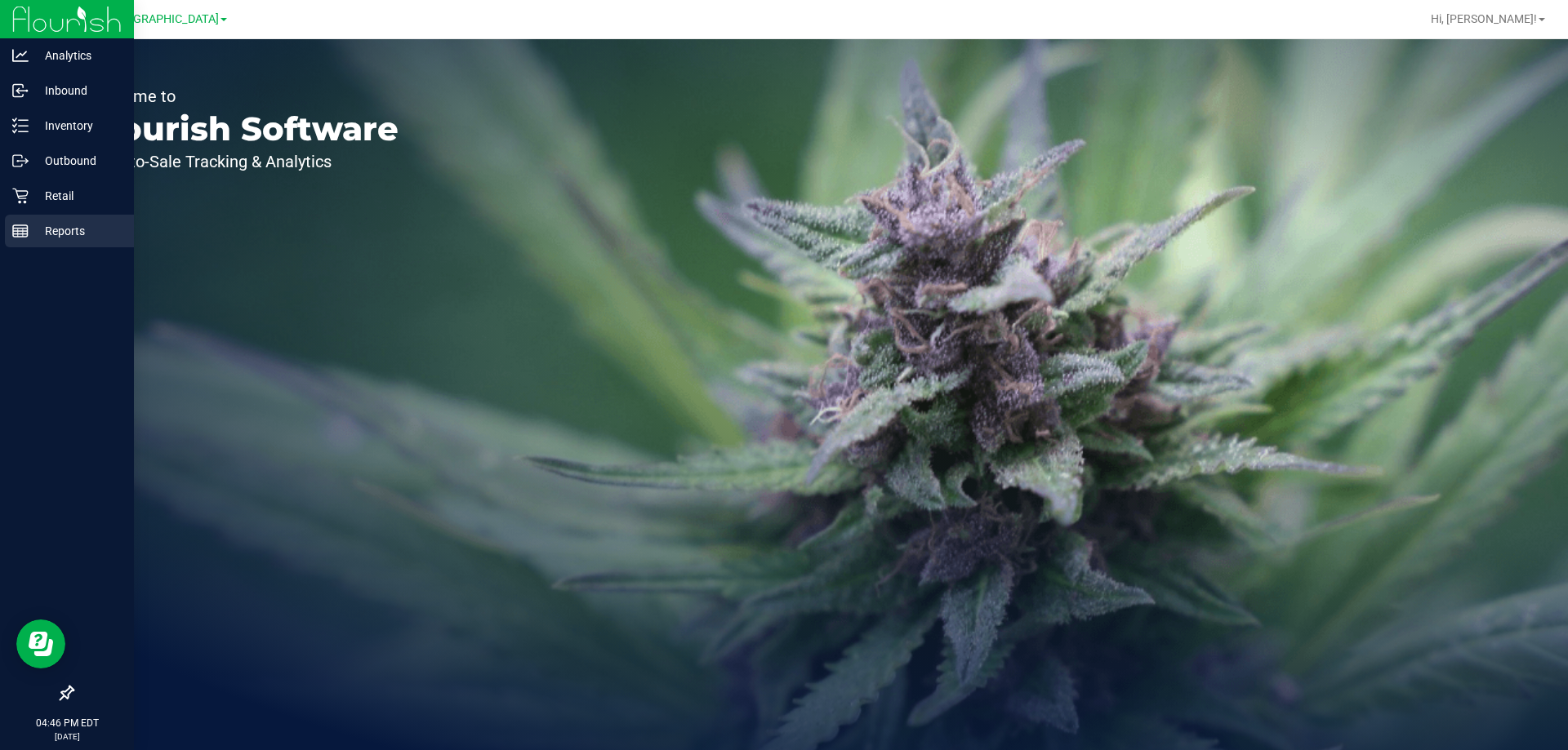
click at [42, 227] on p "Reports" at bounding box center [77, 232] width 98 height 20
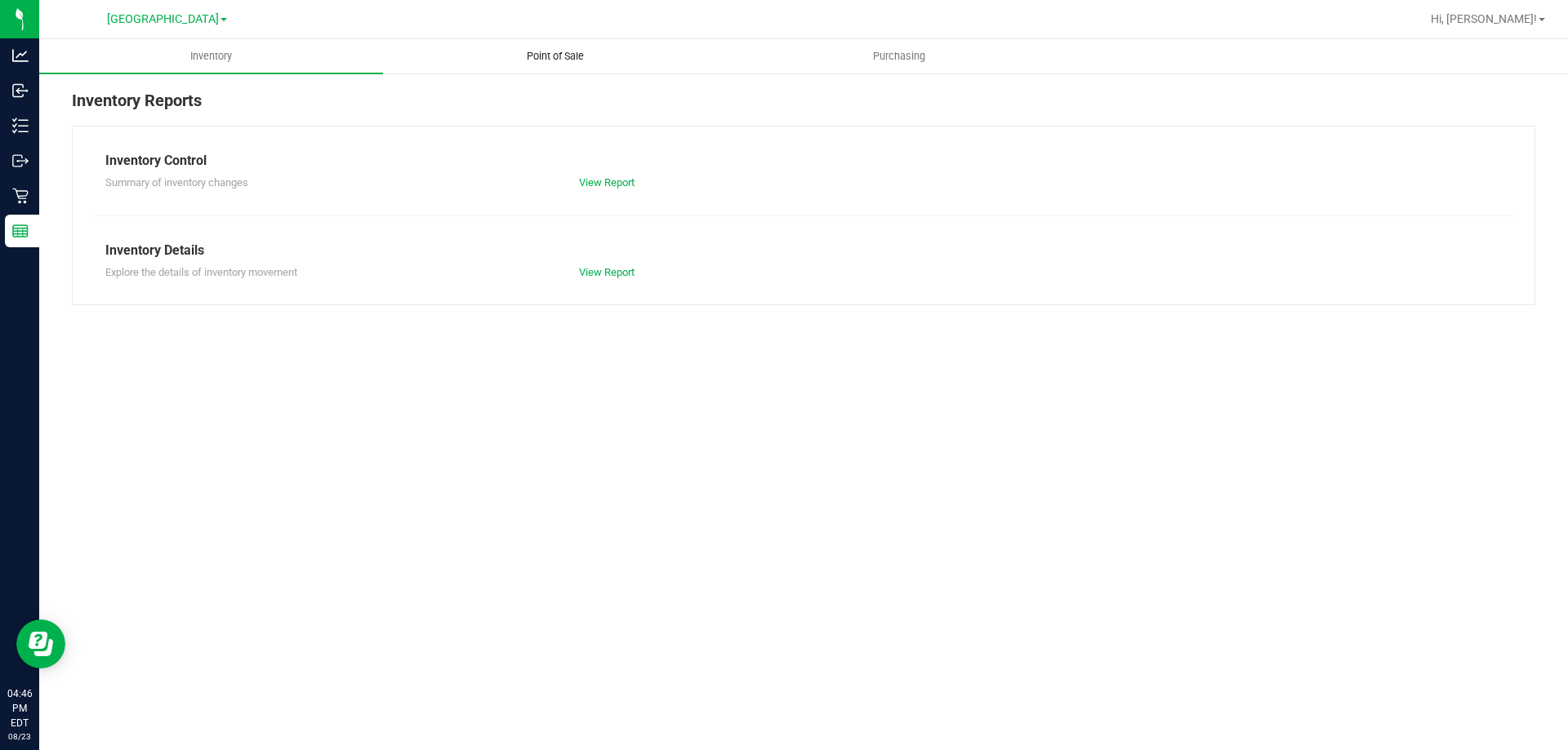
click at [582, 57] on span "Point of Sale" at bounding box center [555, 56] width 101 height 15
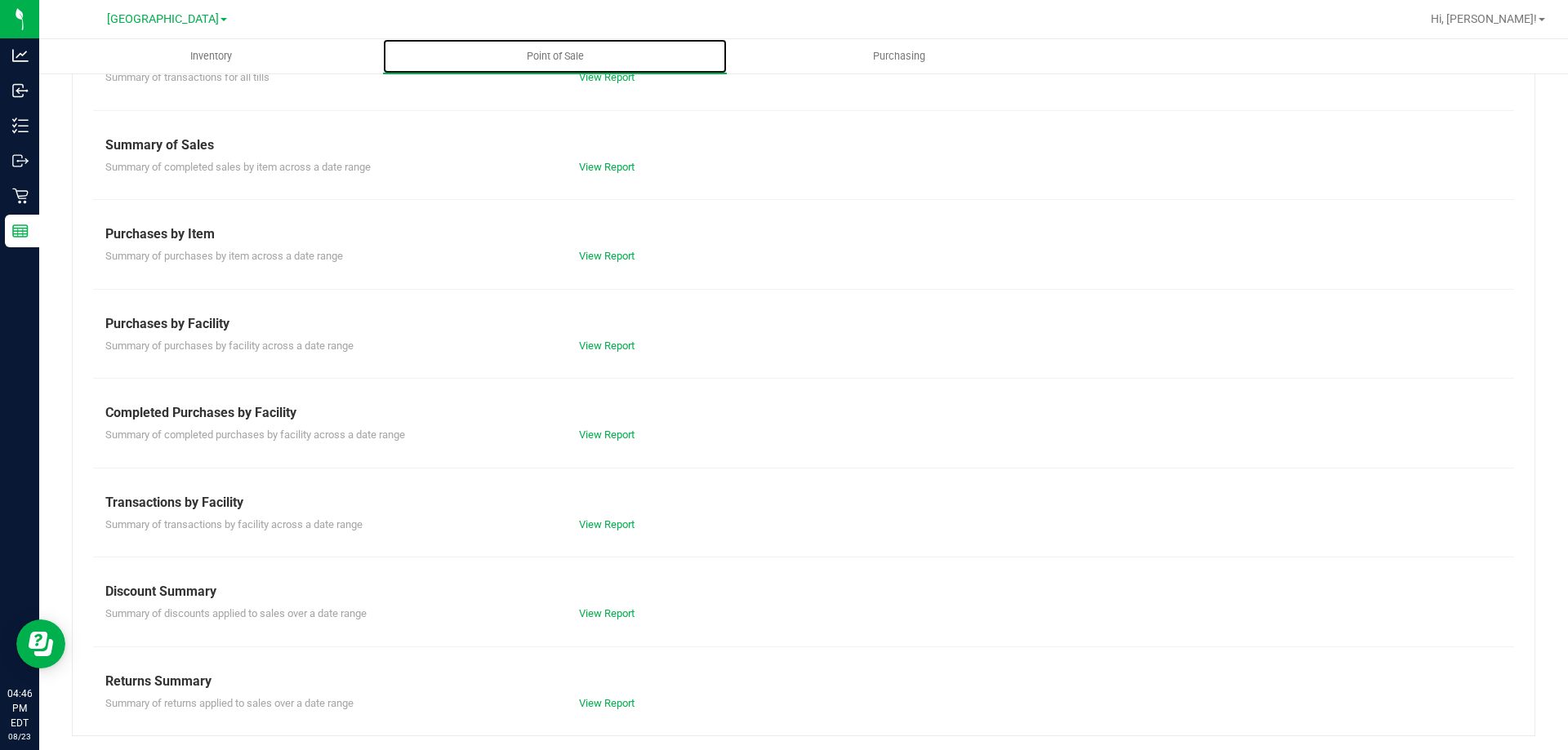
scroll to position [108, 0]
click at [596, 703] on link "View Report" at bounding box center [607, 701] width 55 height 12
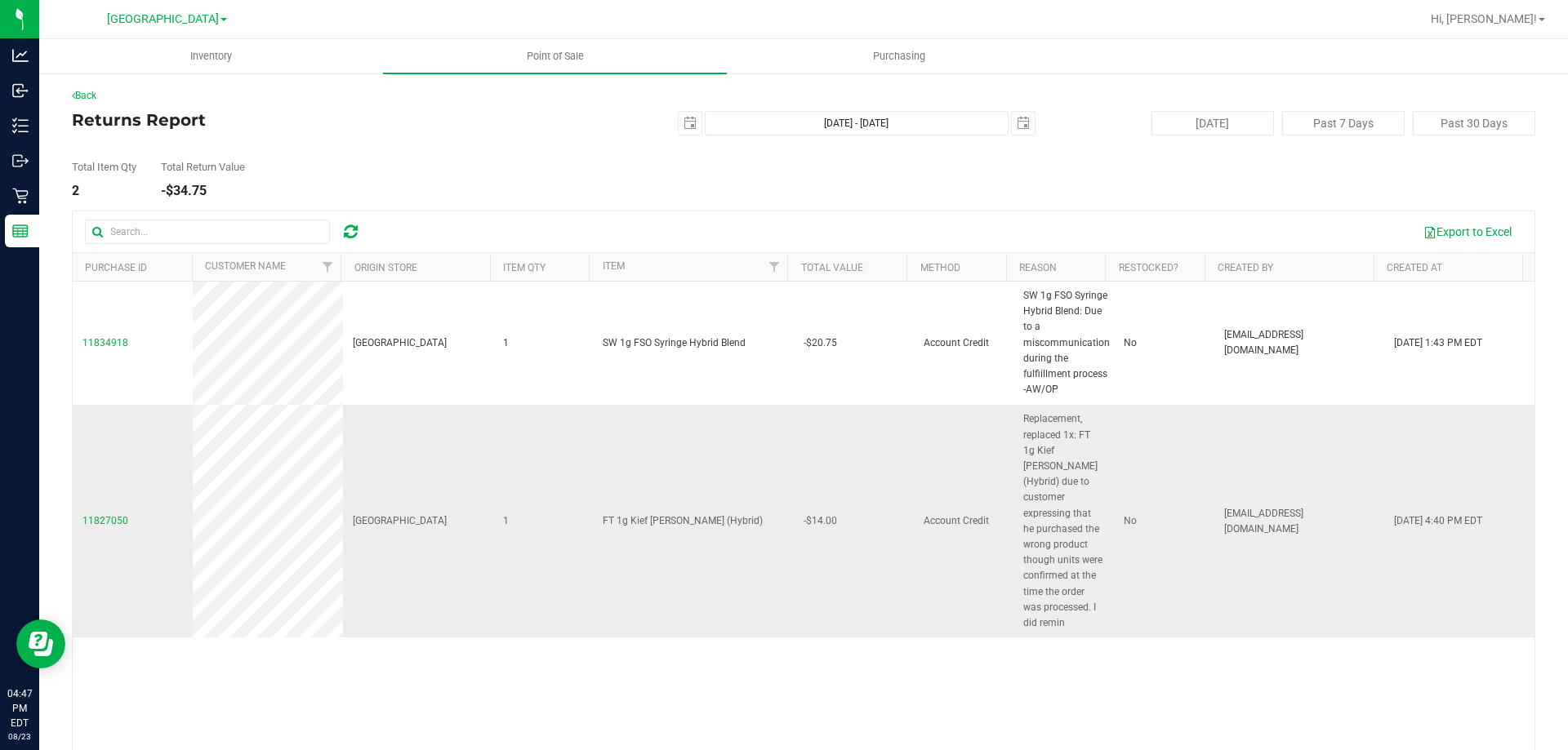
drag, startPoint x: 1061, startPoint y: 605, endPoint x: 989, endPoint y: 479, distance: 145.1
click at [989, 479] on tr "11827050 Orange Park WC 1 FT 1g Kief [PERSON_NAME] (Hybrid) -$14.00 Account Cre…" at bounding box center [803, 520] width 1462 height 233
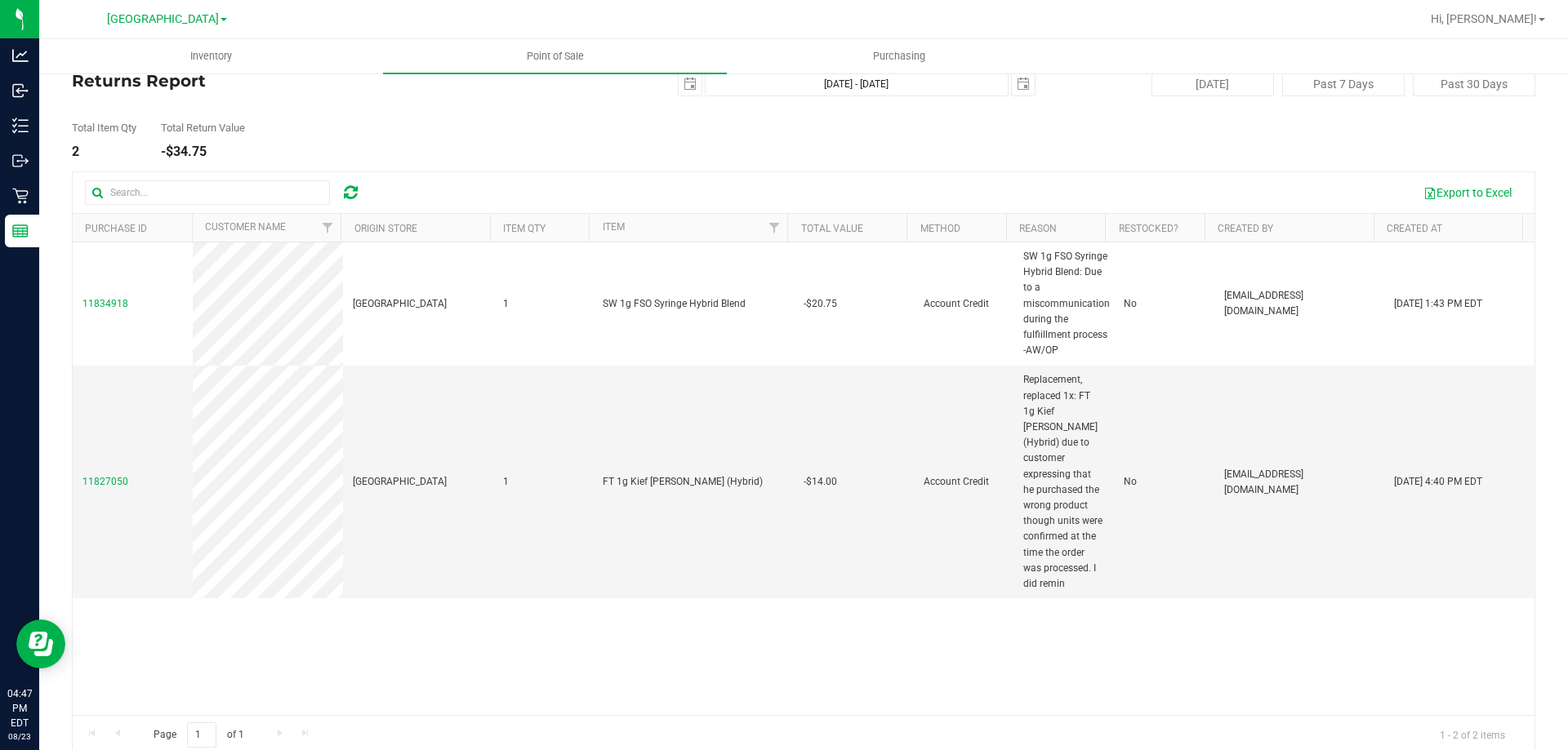
scroll to position [60, 0]
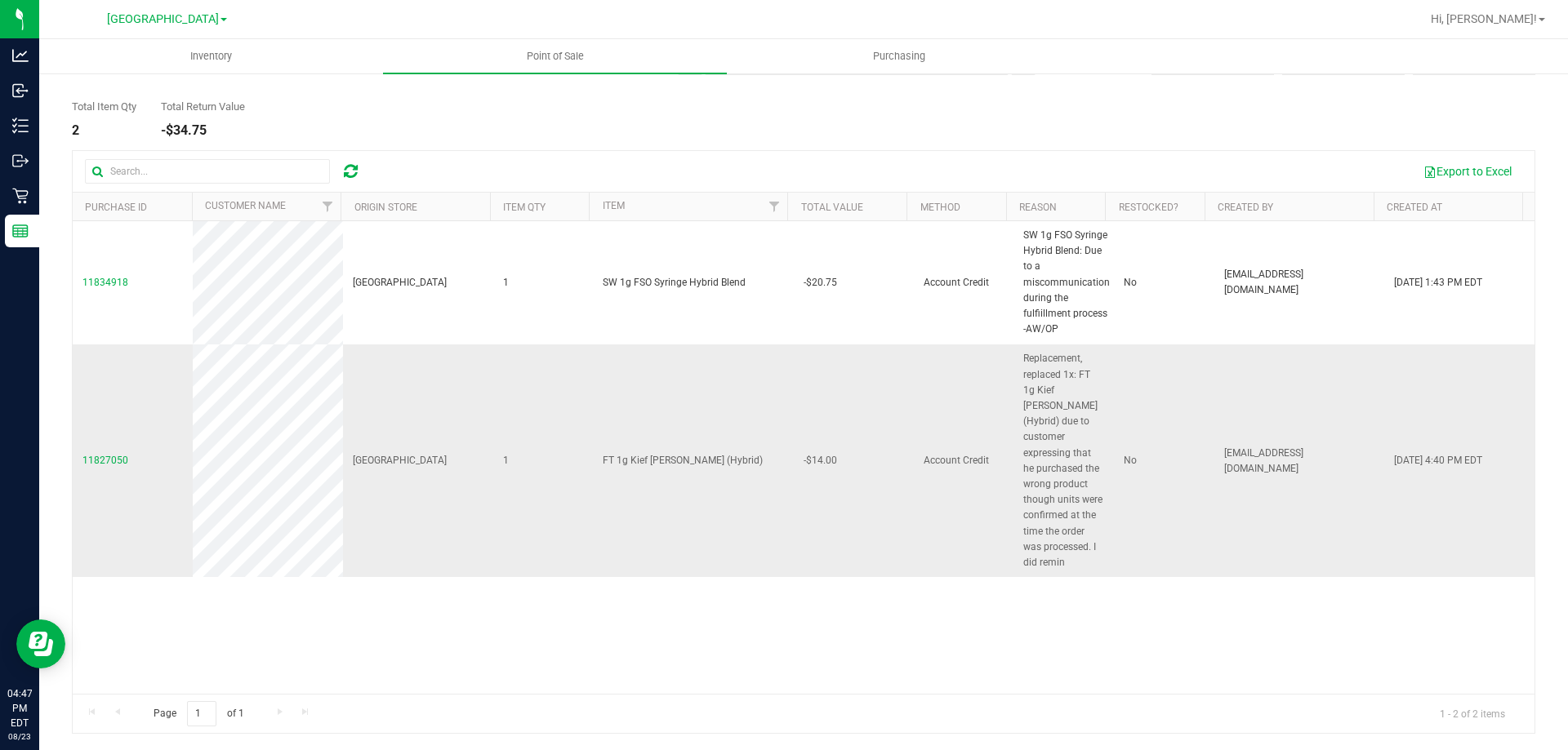
click at [1074, 439] on span "Replacement, replaced 1x: FT 1g Kief [PERSON_NAME] (Hybrid) due to customer exp…" at bounding box center [1064, 461] width 81 height 220
drag, startPoint x: 1007, startPoint y: 359, endPoint x: 1077, endPoint y: 547, distance: 200.6
click at [1077, 547] on td "Replacement, replaced 1x: FT 1g Kief [PERSON_NAME] (Hybrid) due to customer exp…" at bounding box center [1063, 460] width 100 height 233
copy span "Replacement, replaced 1x: FT 1g Kief Dulce De Fresa (Hybrid) due to customer ex…"
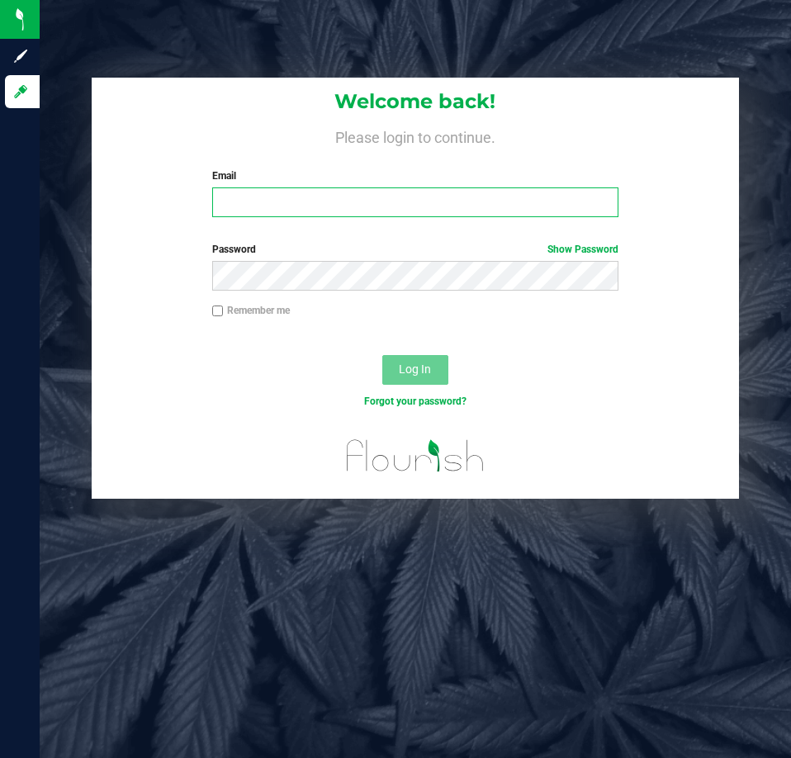
click at [364, 200] on input "Email" at bounding box center [415, 202] width 406 height 30
type input "[EMAIL_ADDRESS][DOMAIN_NAME]"
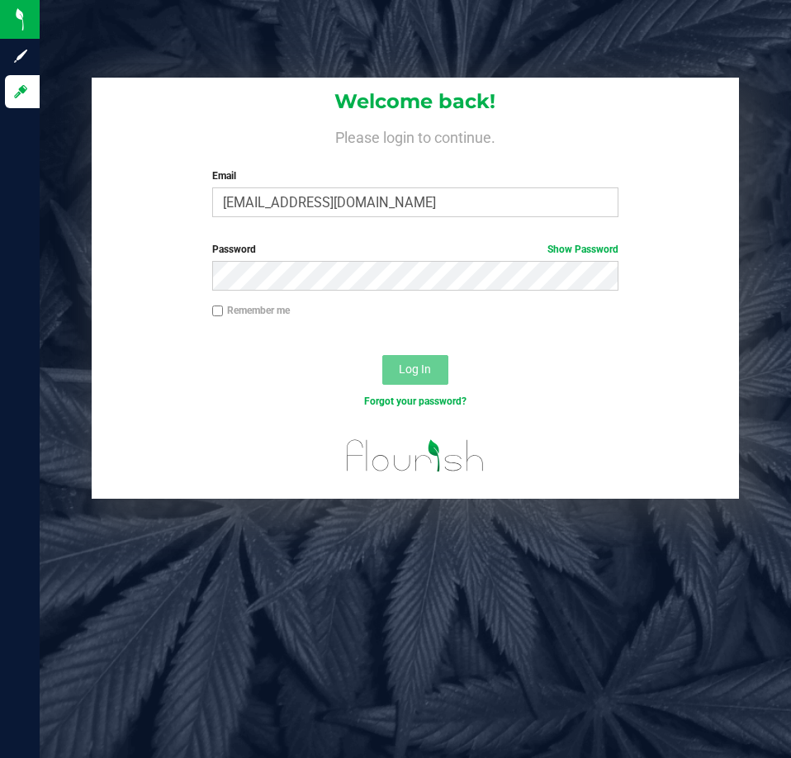
click at [347, 256] on label "Password Show Password" at bounding box center [415, 249] width 406 height 15
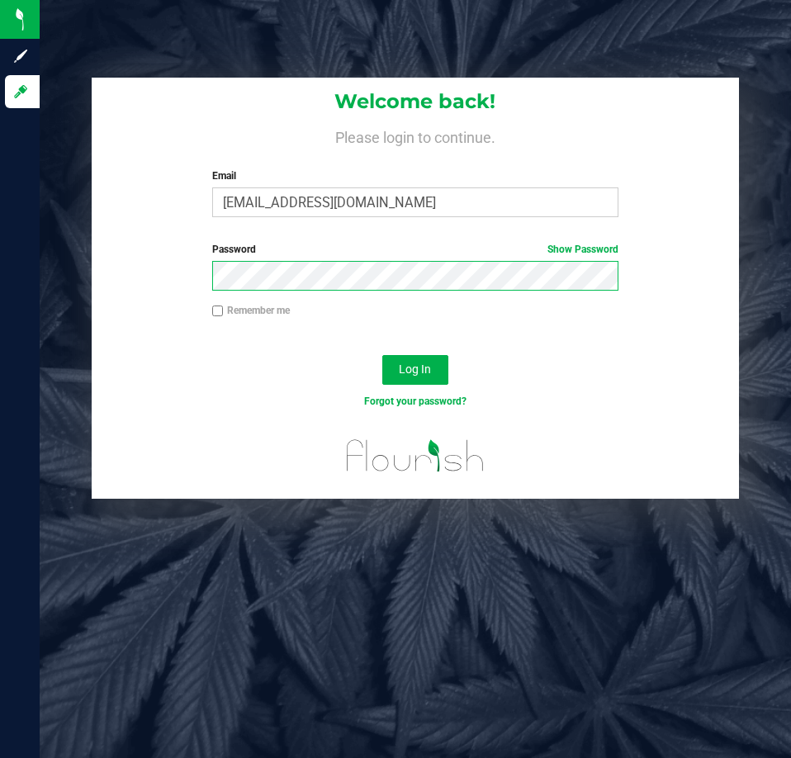
click at [382, 355] on button "Log In" at bounding box center [415, 370] width 66 height 30
